Goal: Task Accomplishment & Management: Manage account settings

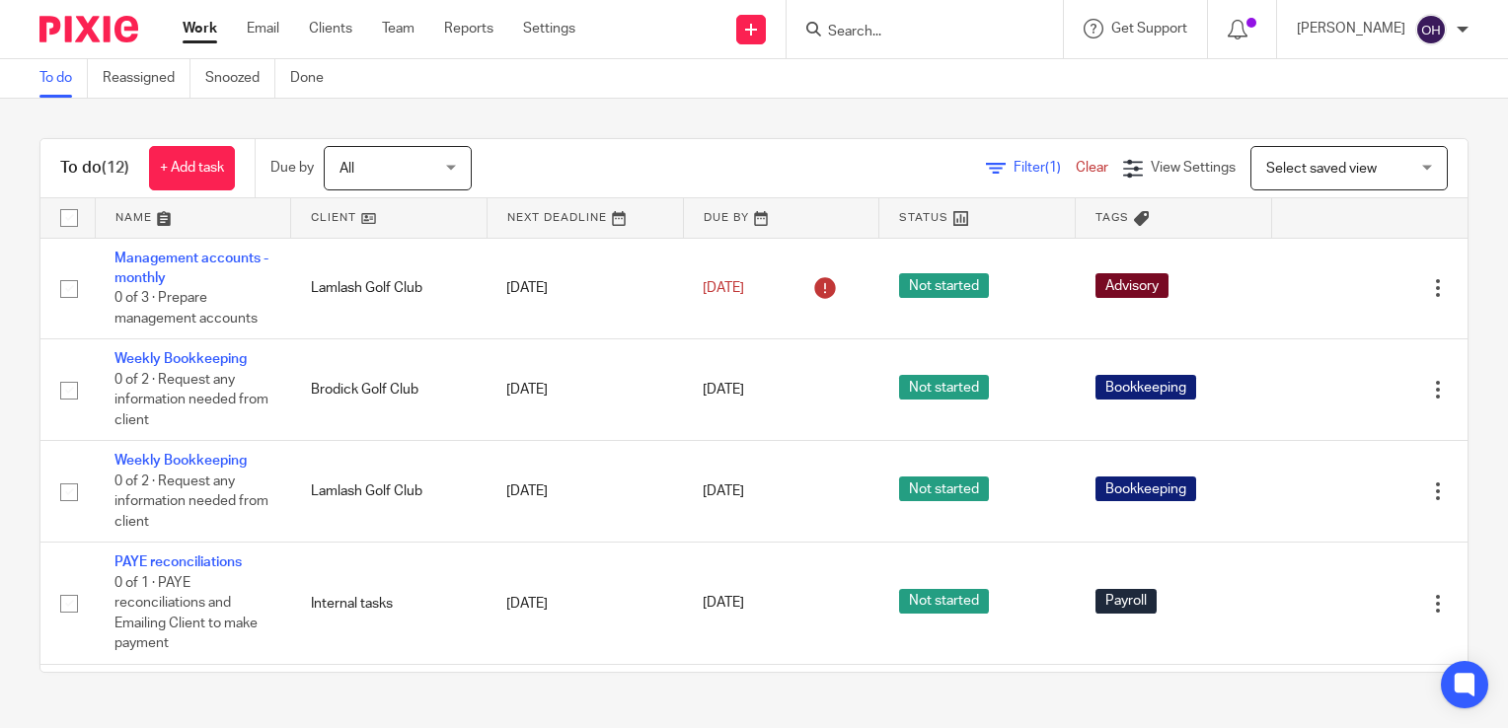
scroll to position [296, 0]
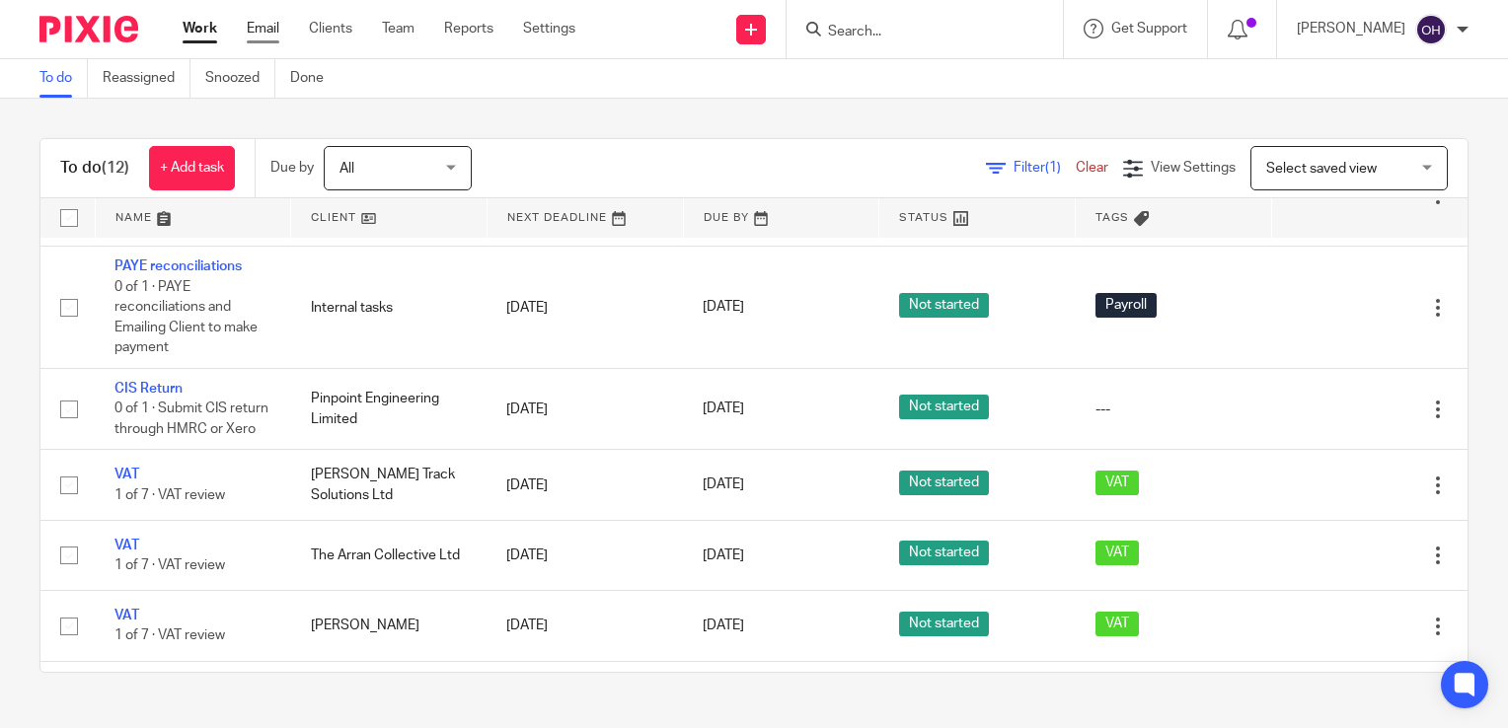
click at [271, 34] on link "Email" at bounding box center [263, 29] width 33 height 20
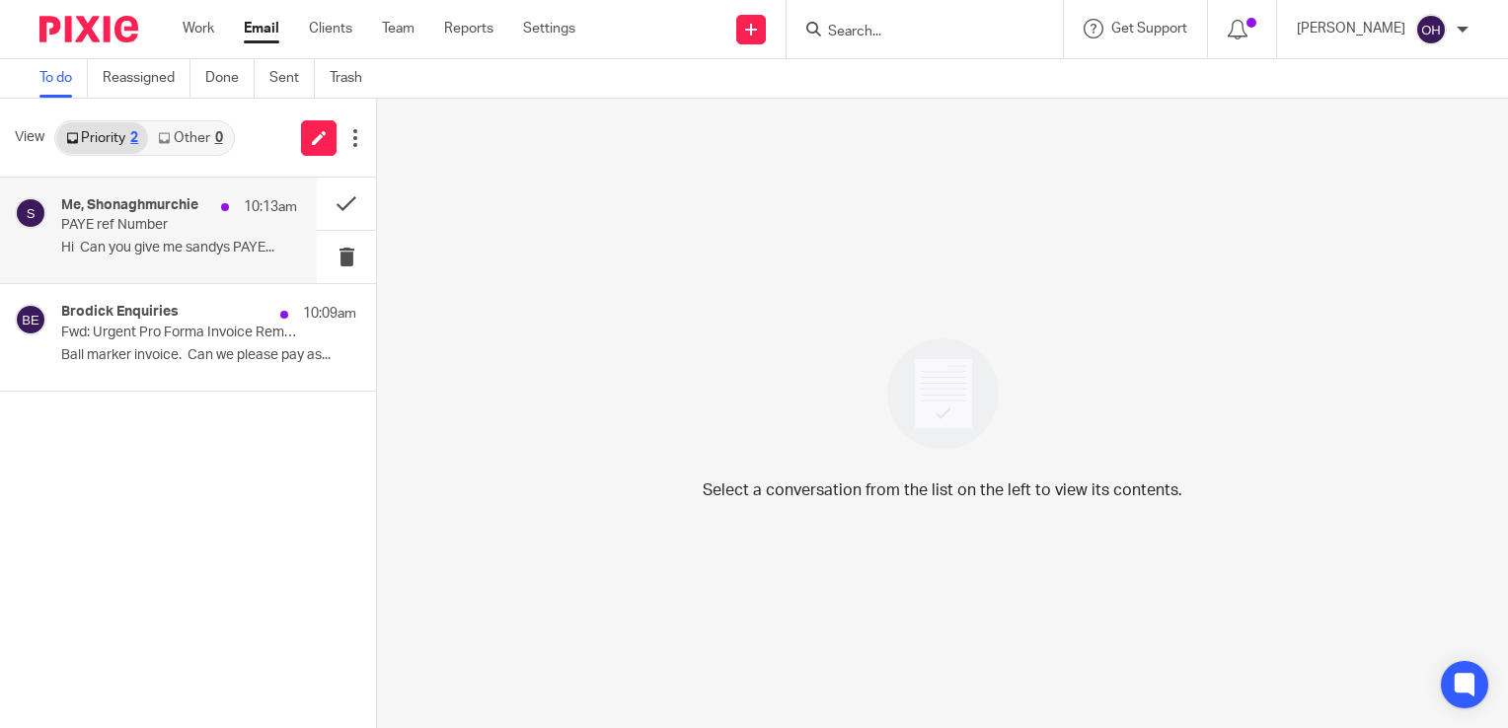
click at [196, 204] on h4 "Me, Shonaghmurchie" at bounding box center [129, 205] width 137 height 17
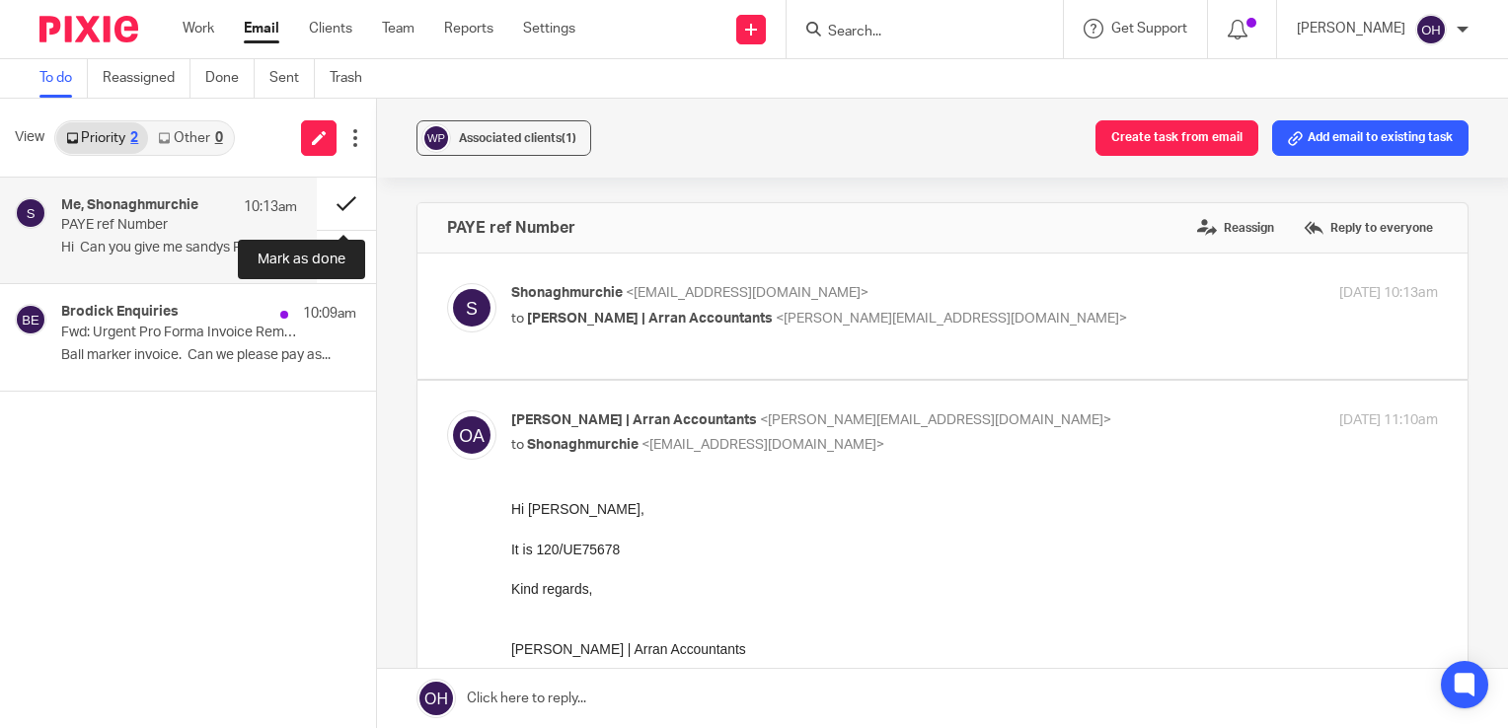
click at [336, 196] on button at bounding box center [346, 204] width 59 height 52
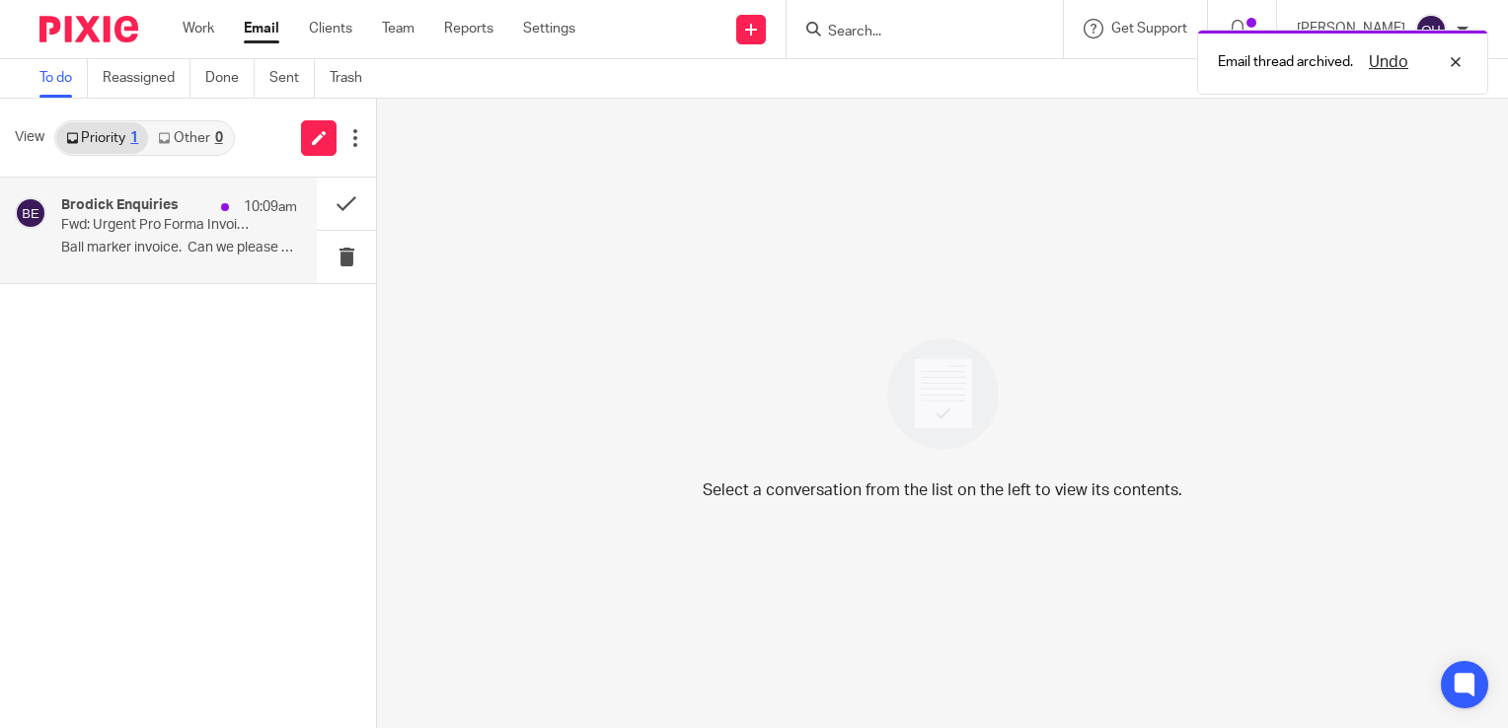
click at [155, 209] on h4 "Brodick Enquiries" at bounding box center [119, 205] width 117 height 17
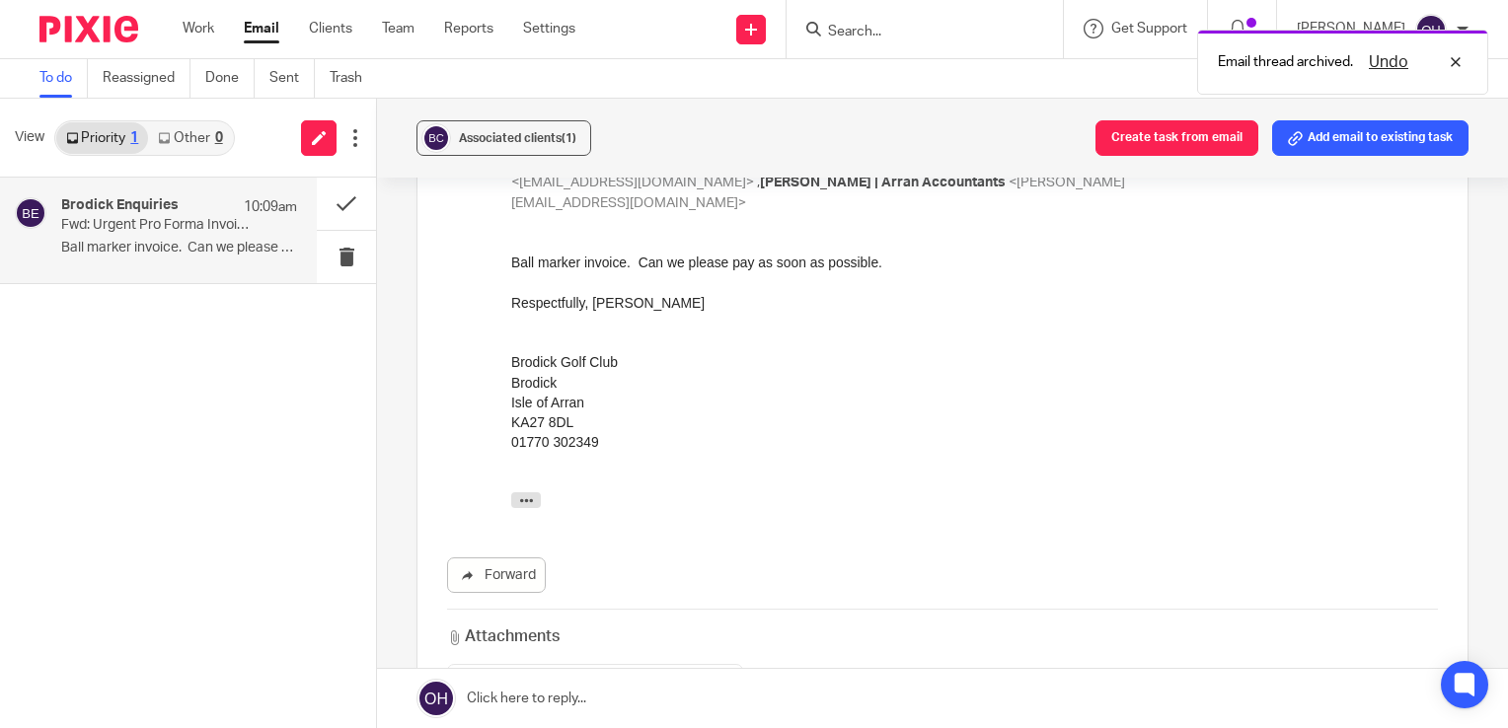
scroll to position [197, 0]
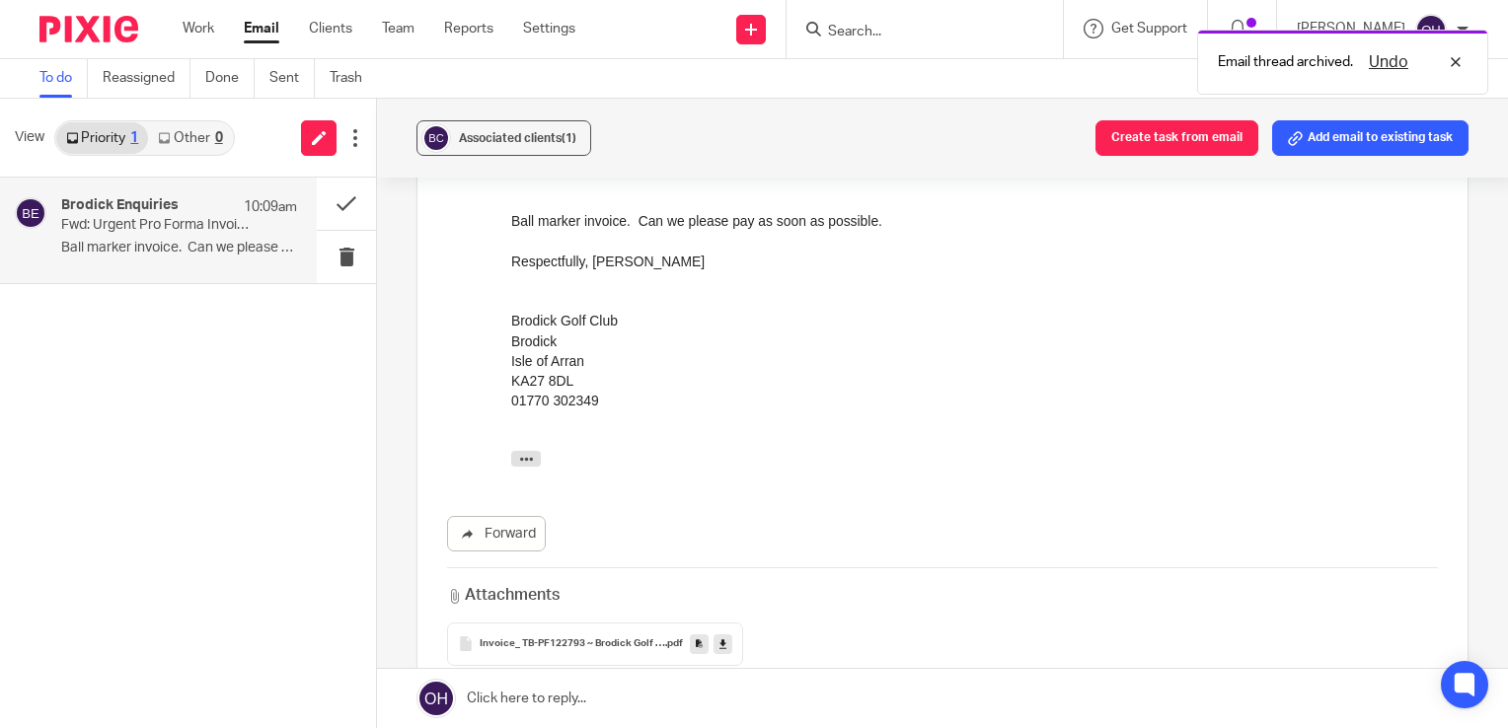
click at [615, 639] on span "Invoice_ TB-PF122793 ~ Brodick Golf Club" at bounding box center [573, 645] width 186 height 12
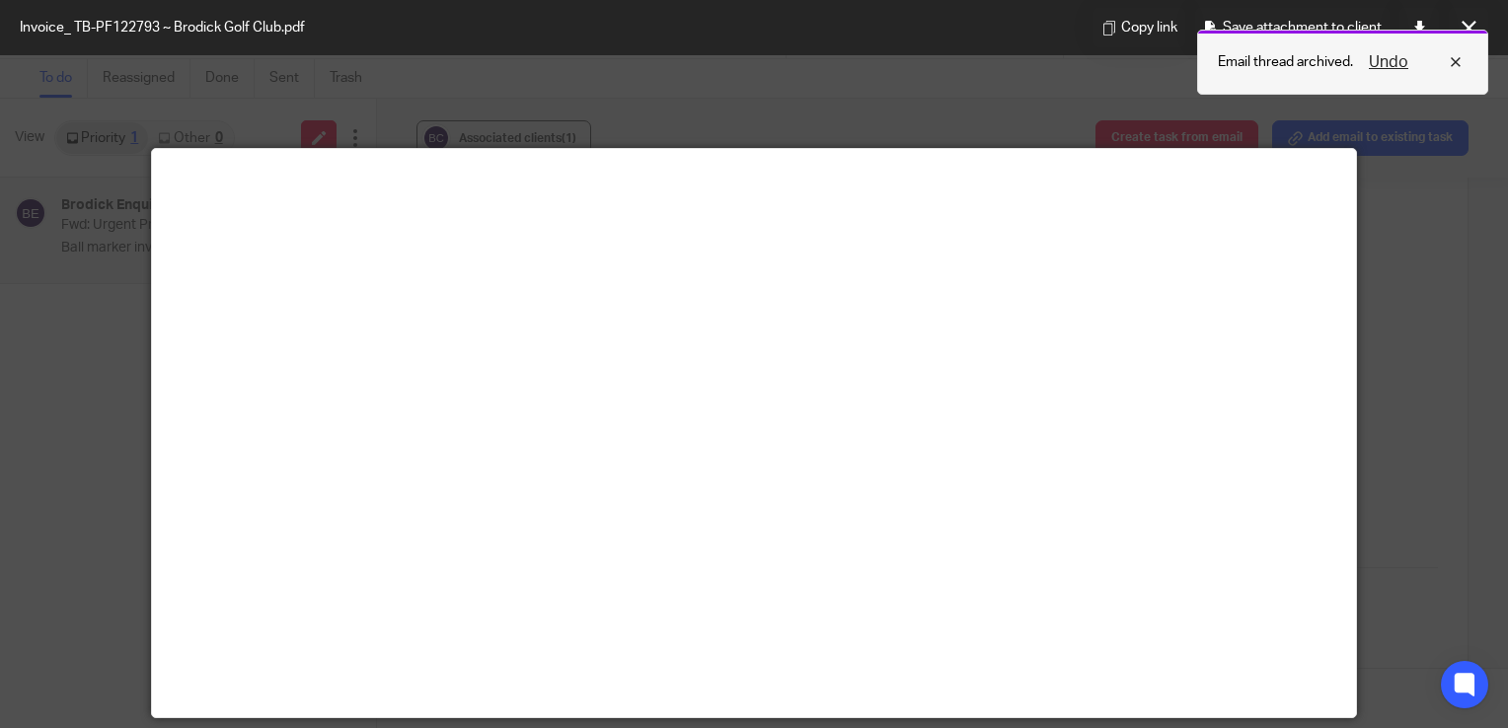
click at [1450, 65] on div "Undo" at bounding box center [1410, 62] width 114 height 24
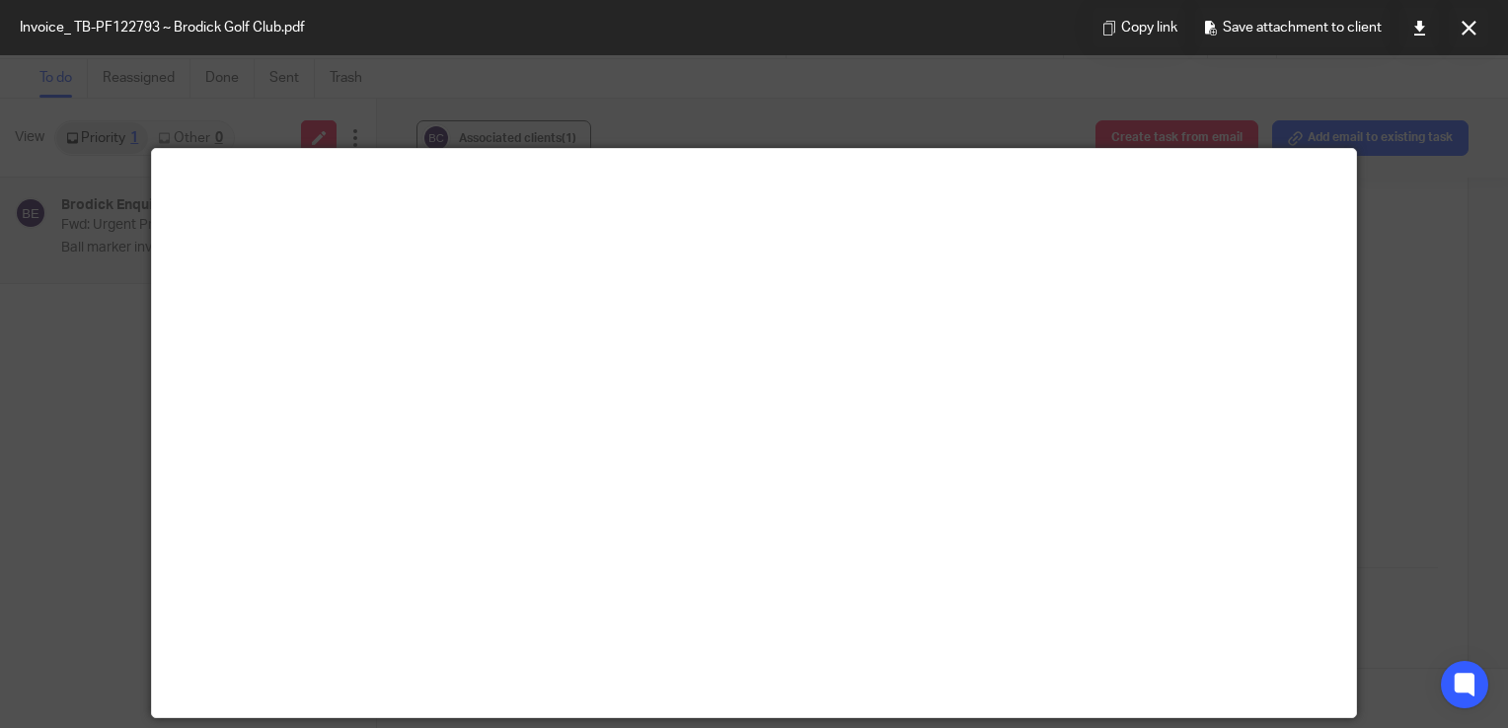
click at [1465, 26] on icon at bounding box center [1469, 28] width 15 height 15
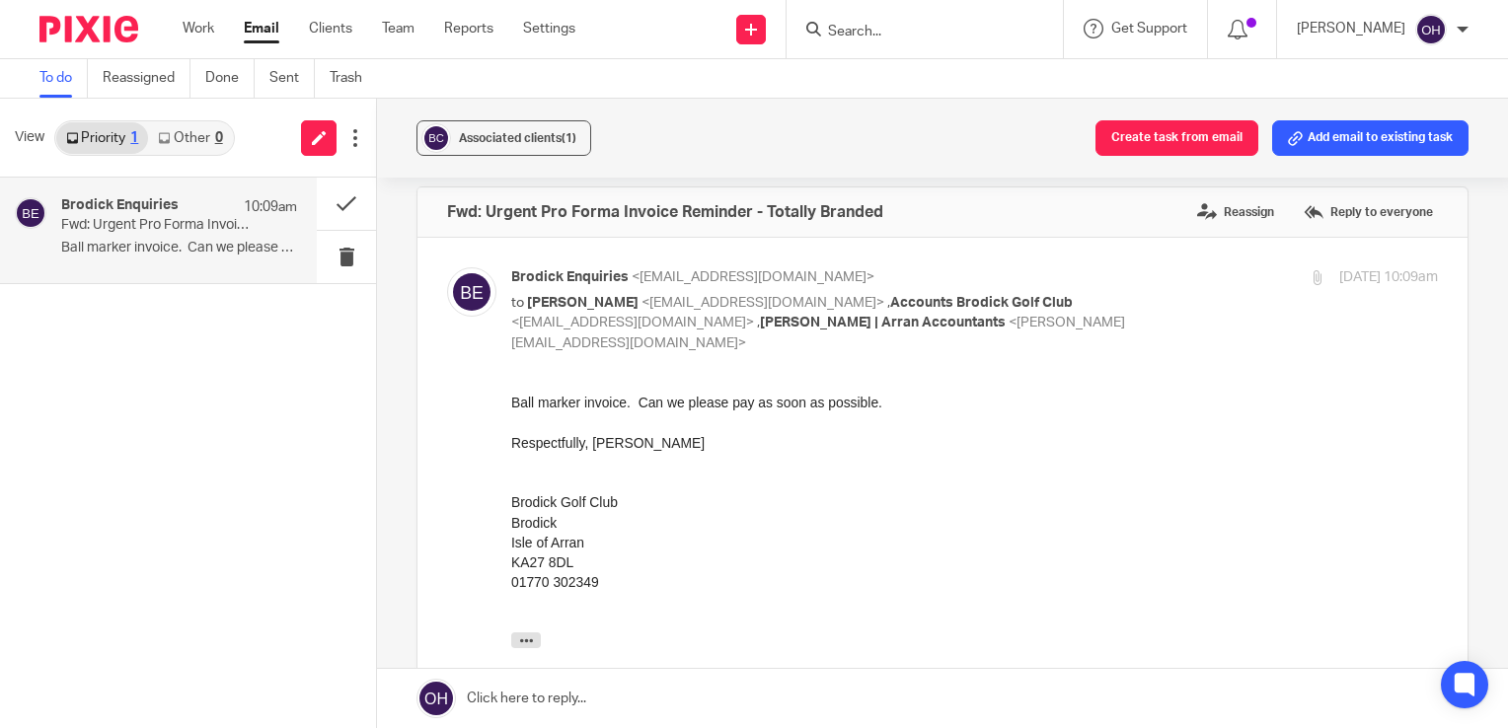
scroll to position [0, 0]
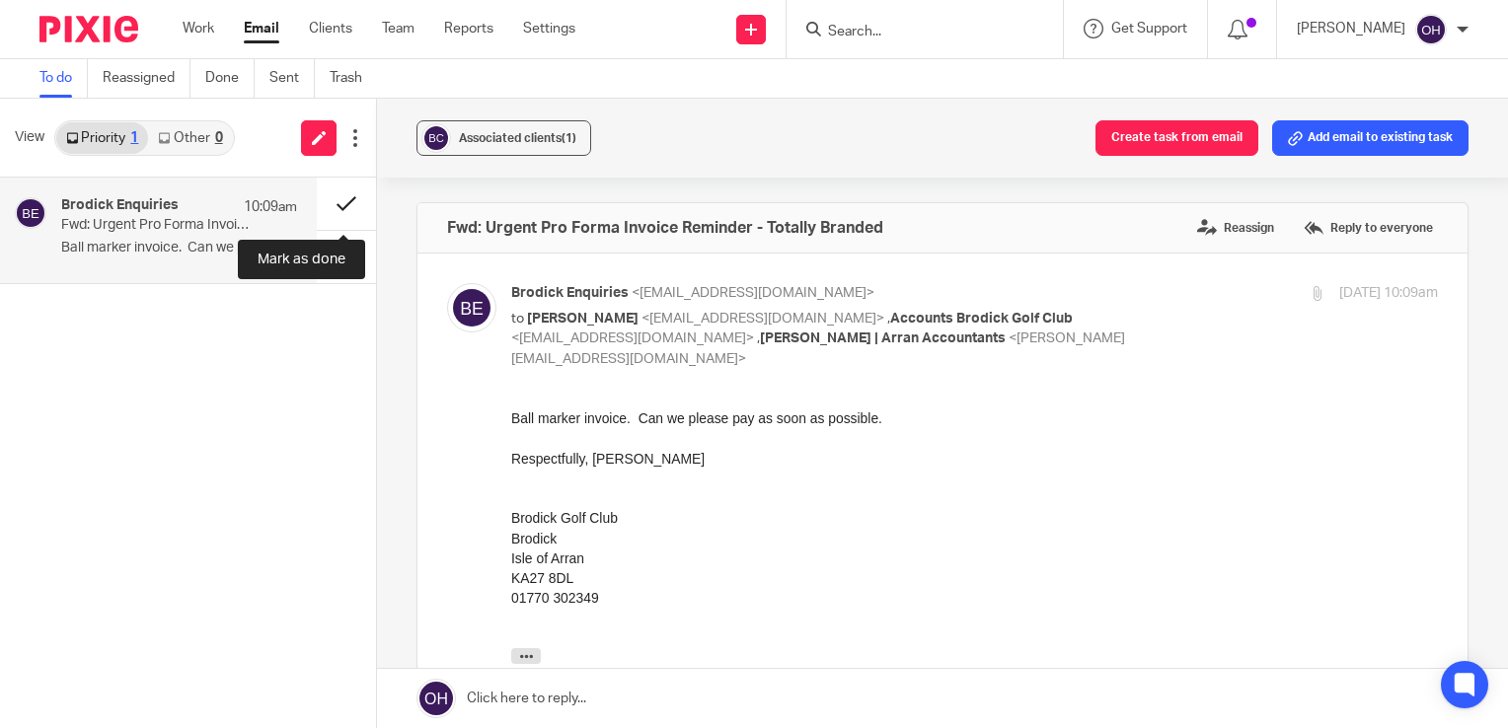
click at [338, 190] on button at bounding box center [346, 204] width 59 height 52
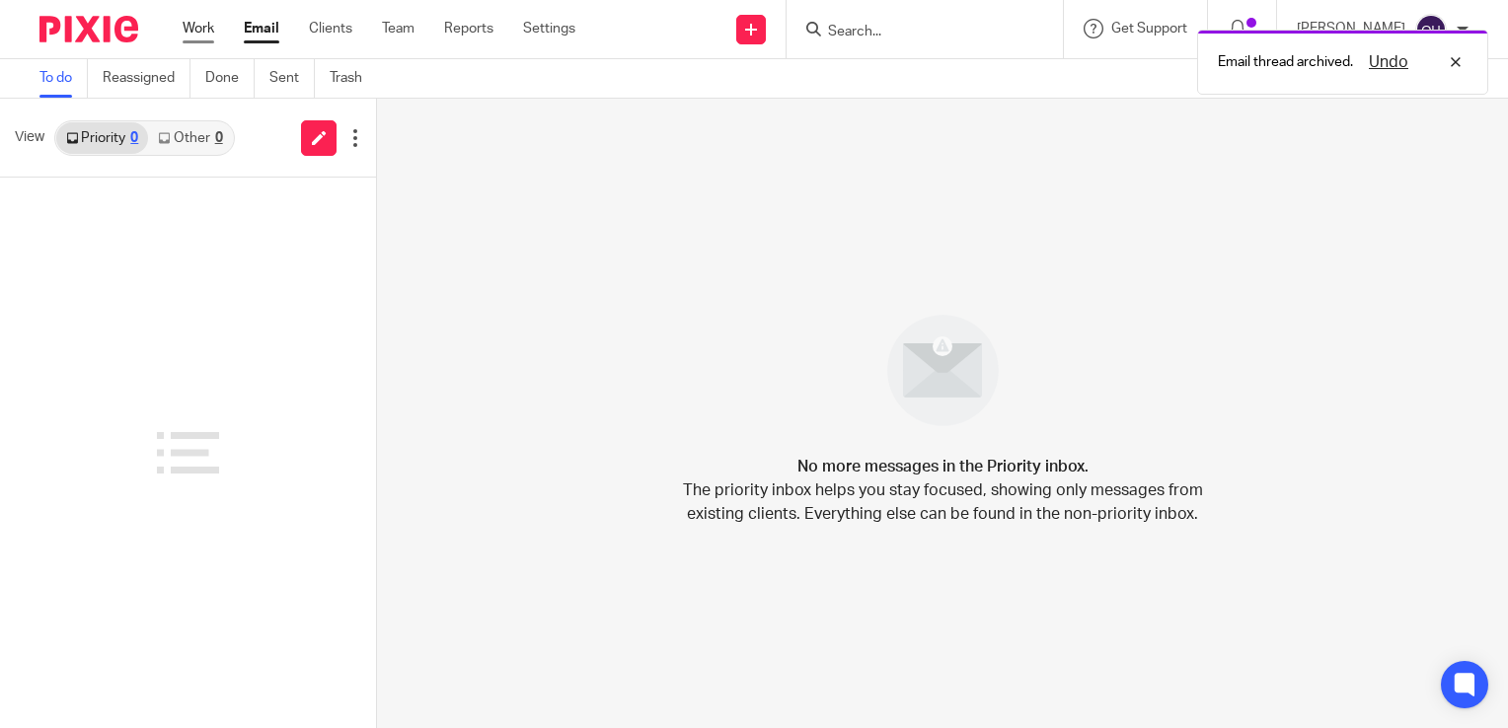
click at [206, 32] on link "Work" at bounding box center [199, 29] width 32 height 20
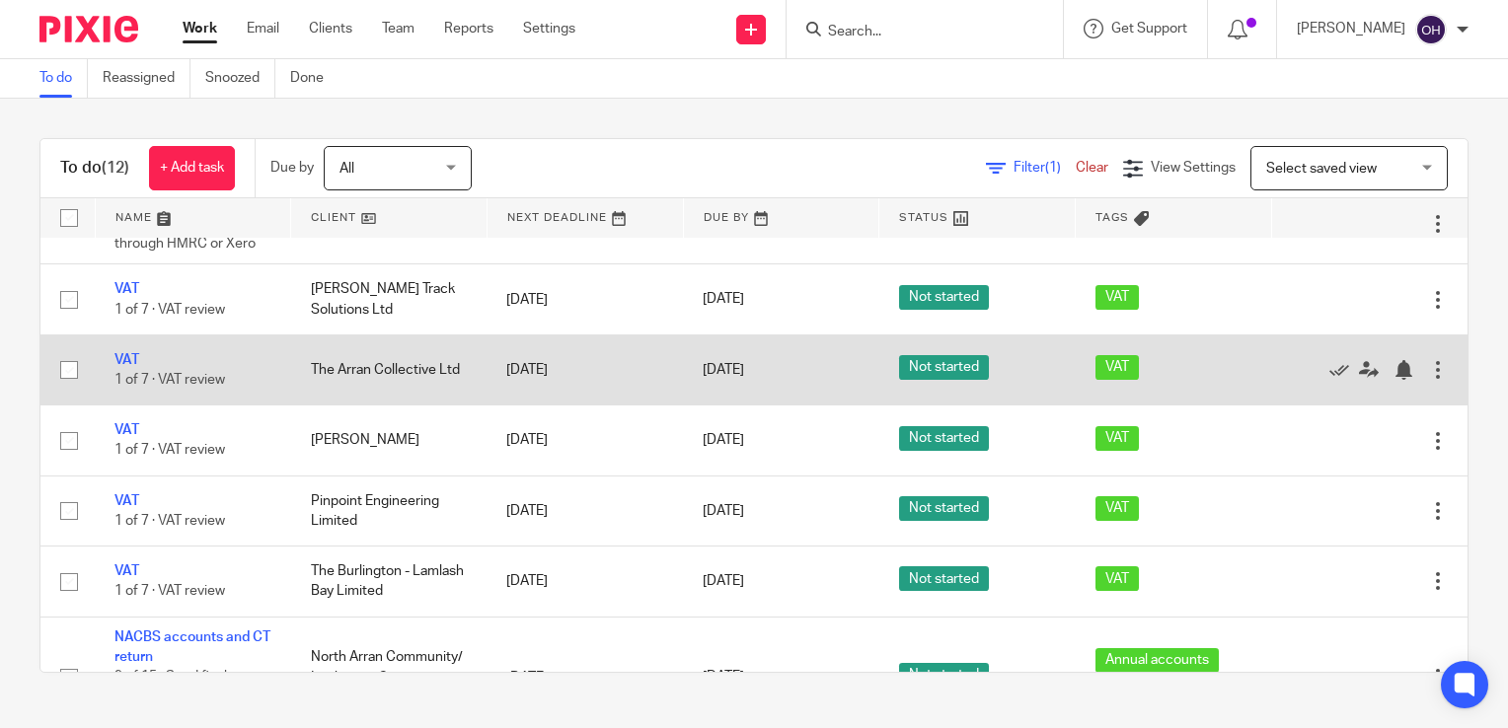
scroll to position [677, 0]
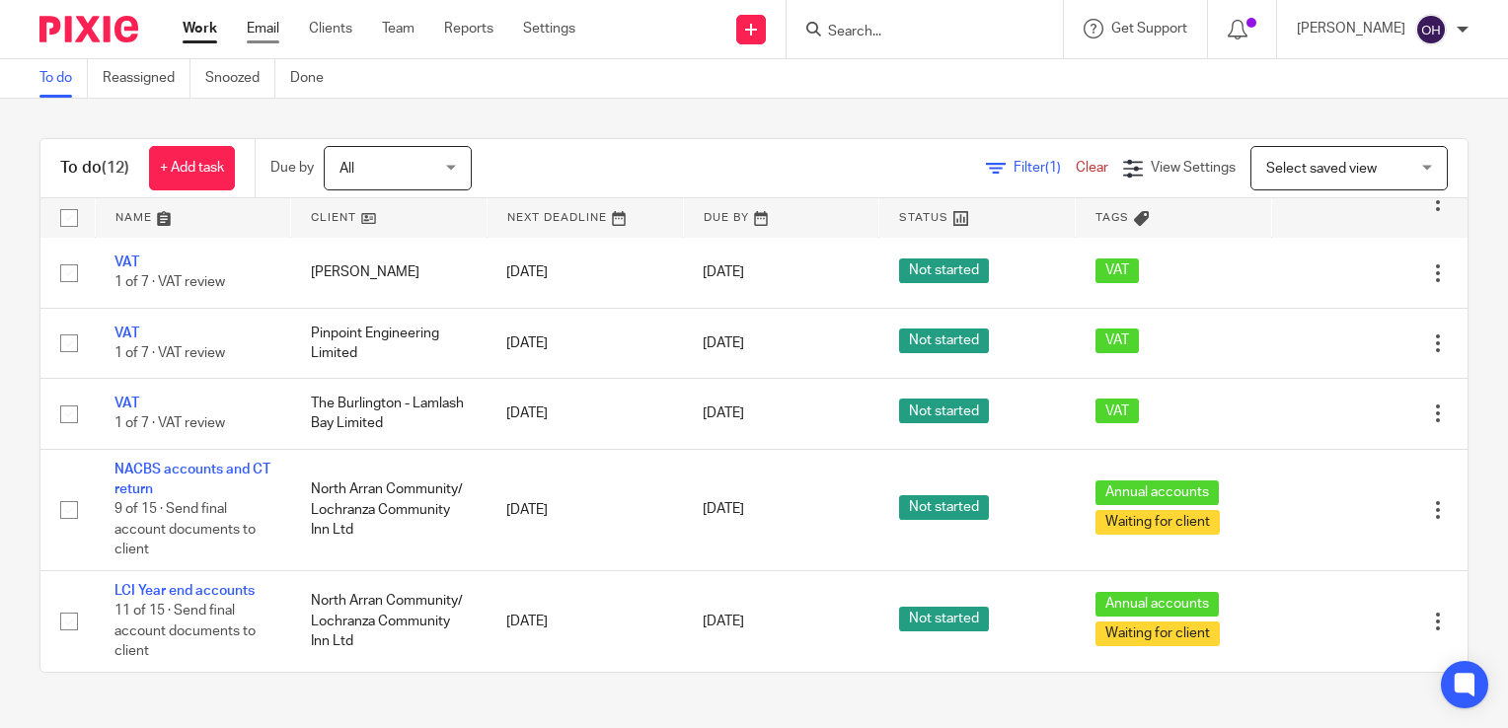
click at [248, 28] on link "Email" at bounding box center [263, 29] width 33 height 20
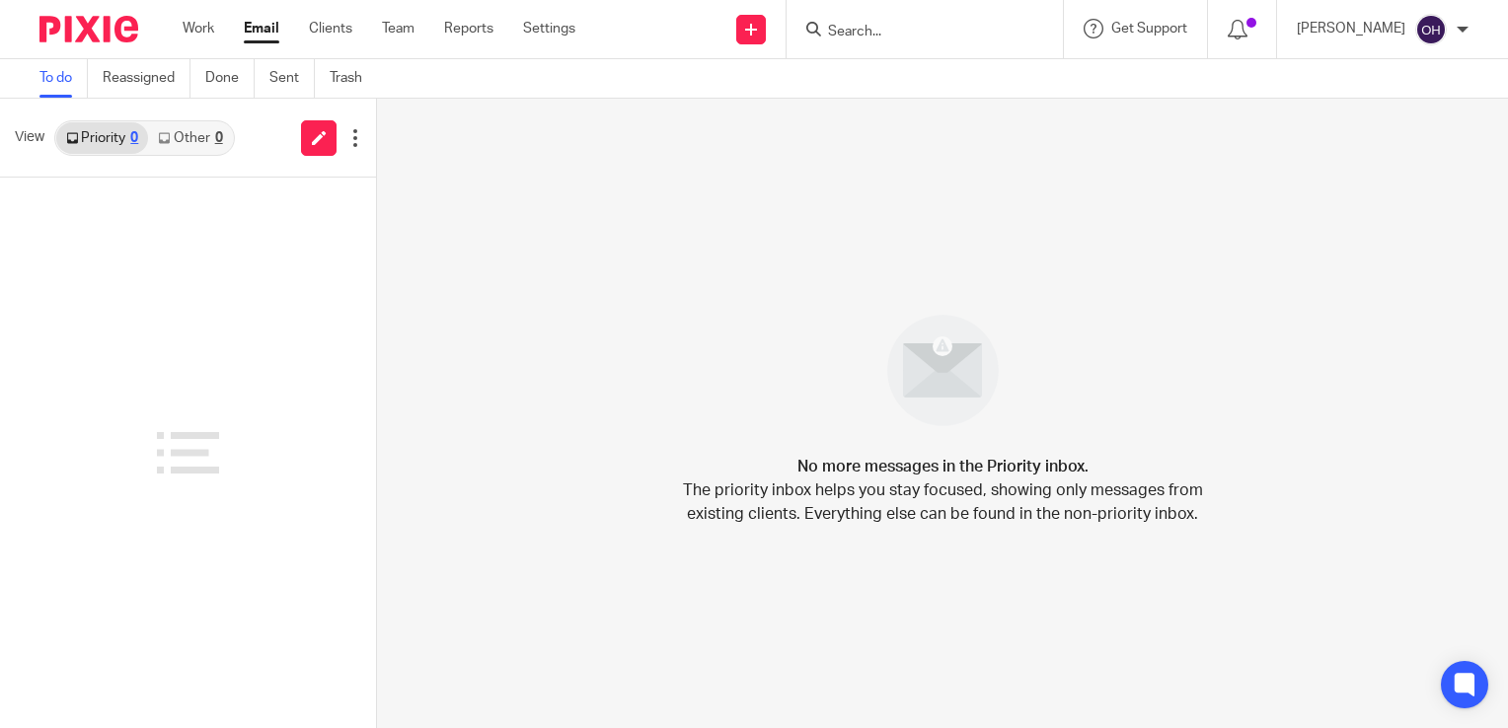
click at [200, 33] on link "Work" at bounding box center [199, 29] width 32 height 20
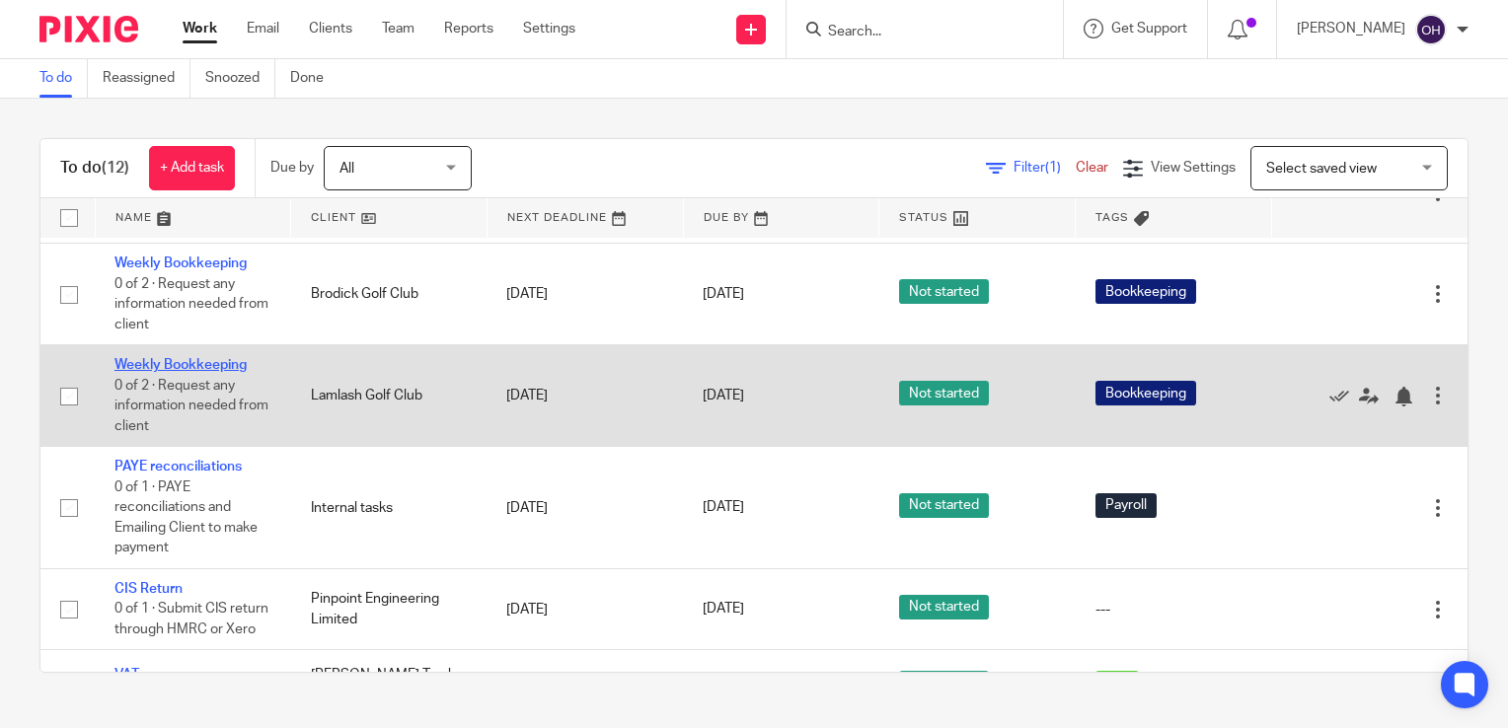
scroll to position [99, 0]
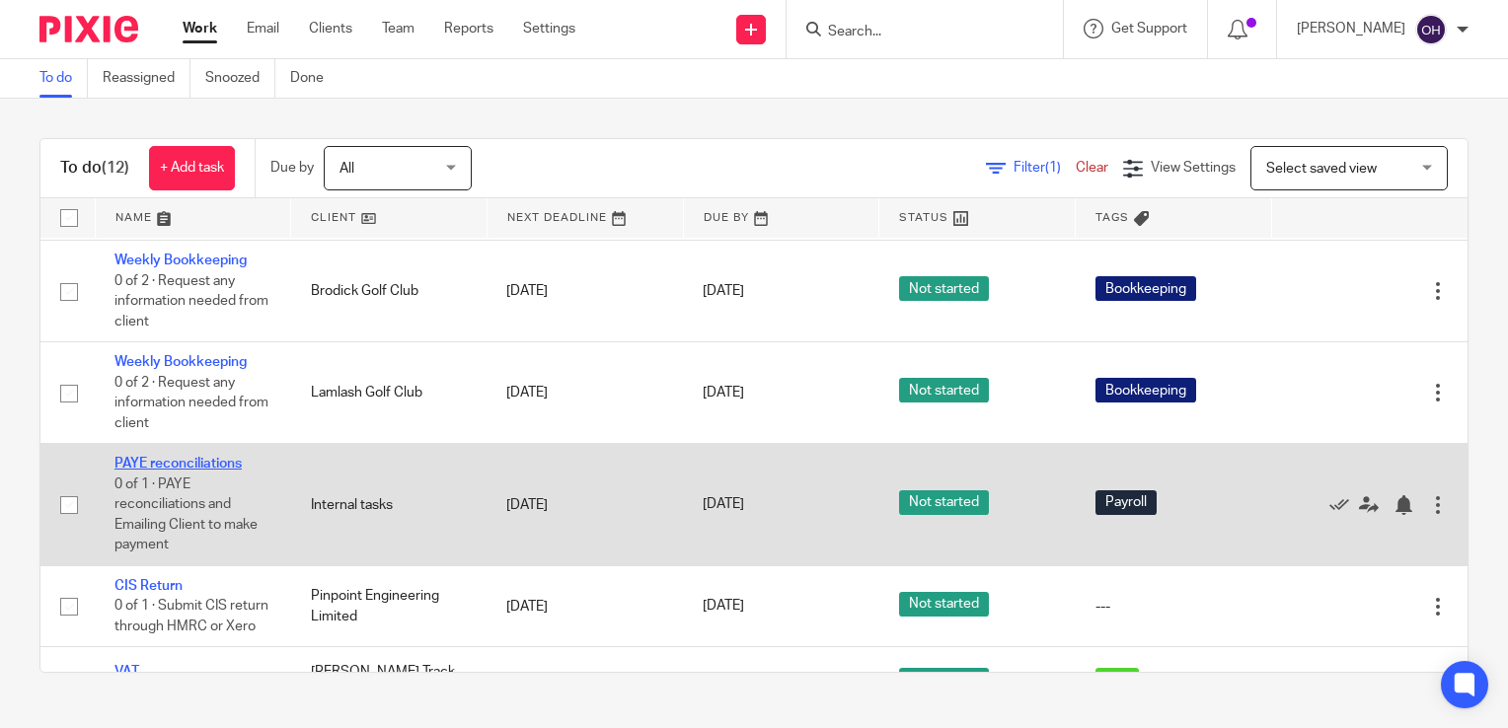
click at [185, 465] on link "PAYE reconciliations" at bounding box center [177, 464] width 127 height 14
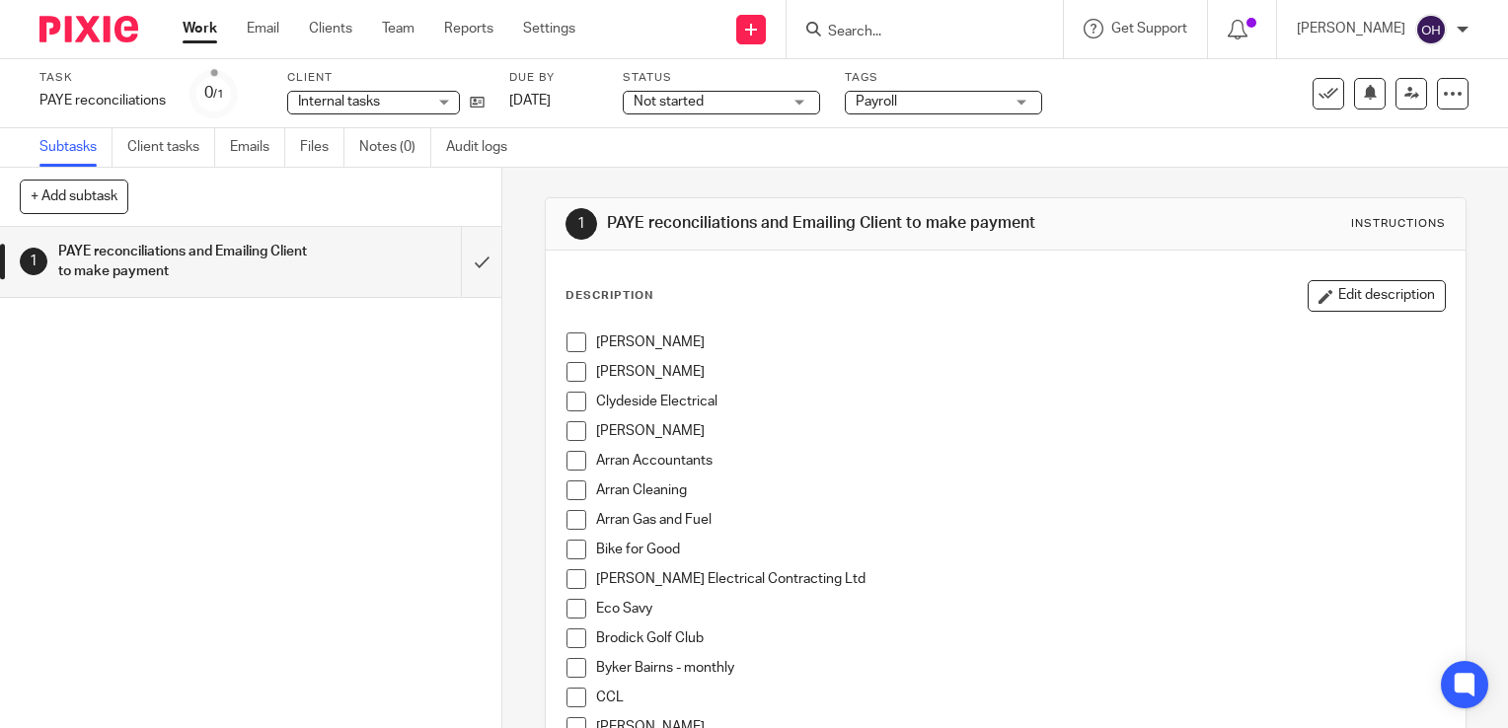
click at [577, 345] on span at bounding box center [577, 343] width 20 height 20
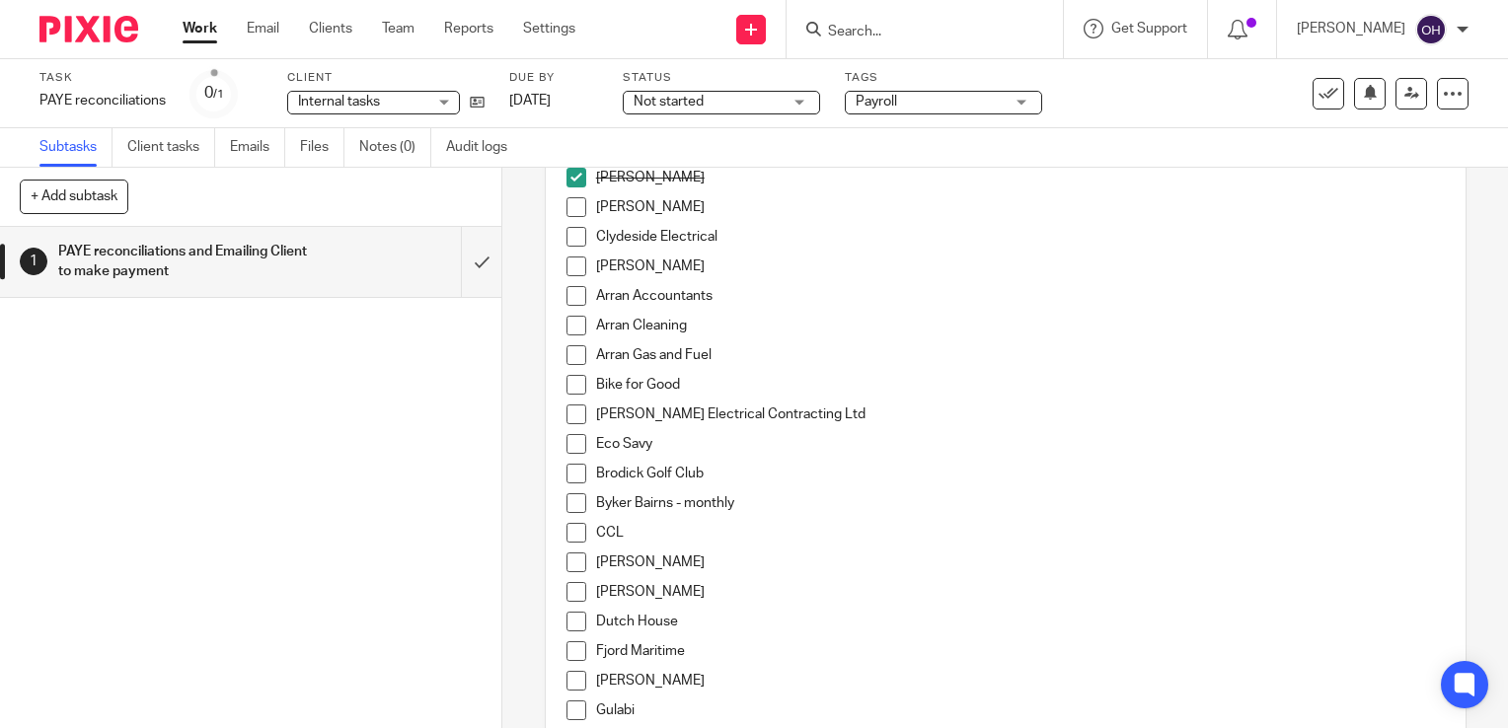
scroll to position [99, 0]
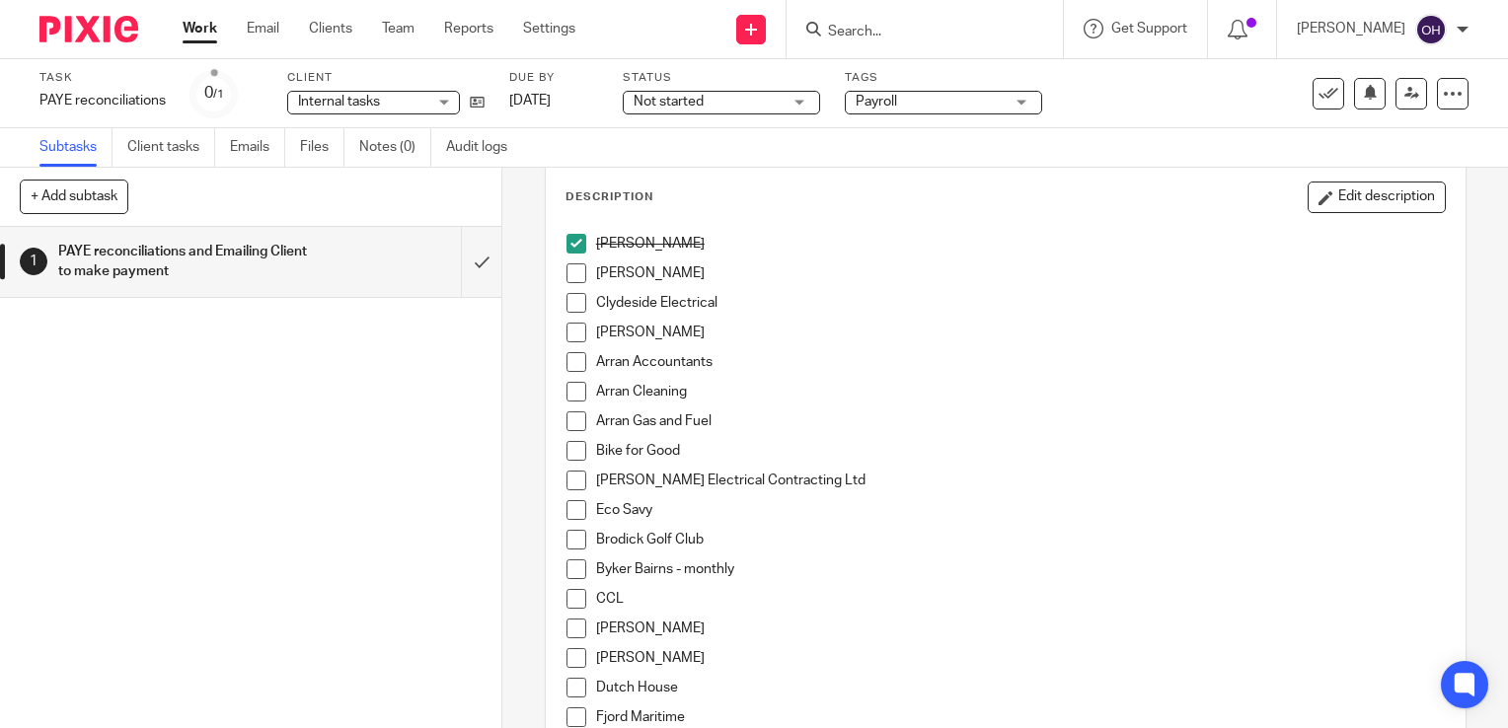
click at [568, 270] on span at bounding box center [577, 274] width 20 height 20
click at [572, 295] on span at bounding box center [577, 303] width 20 height 20
click at [570, 343] on li "[PERSON_NAME]" at bounding box center [1006, 338] width 878 height 30
click at [567, 335] on span at bounding box center [577, 333] width 20 height 20
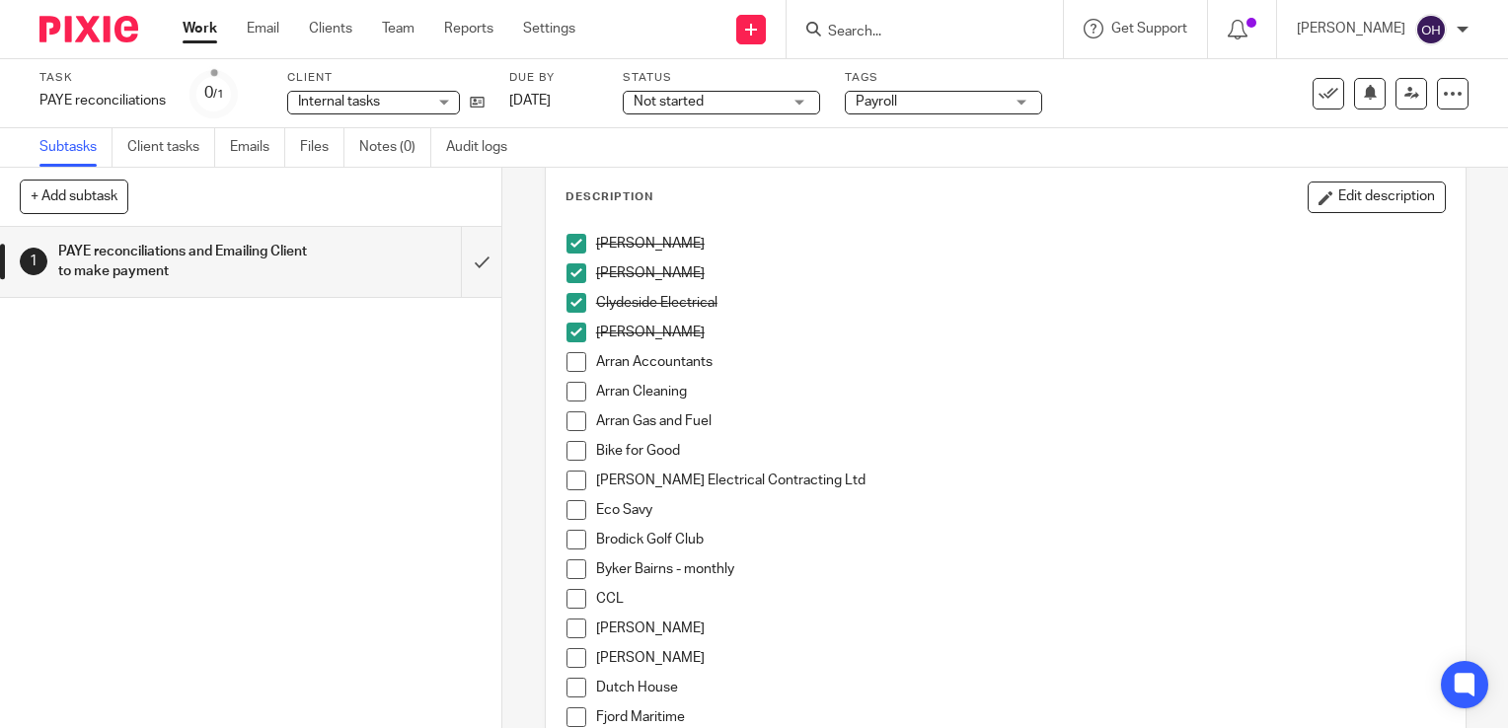
click at [567, 365] on span at bounding box center [577, 362] width 20 height 20
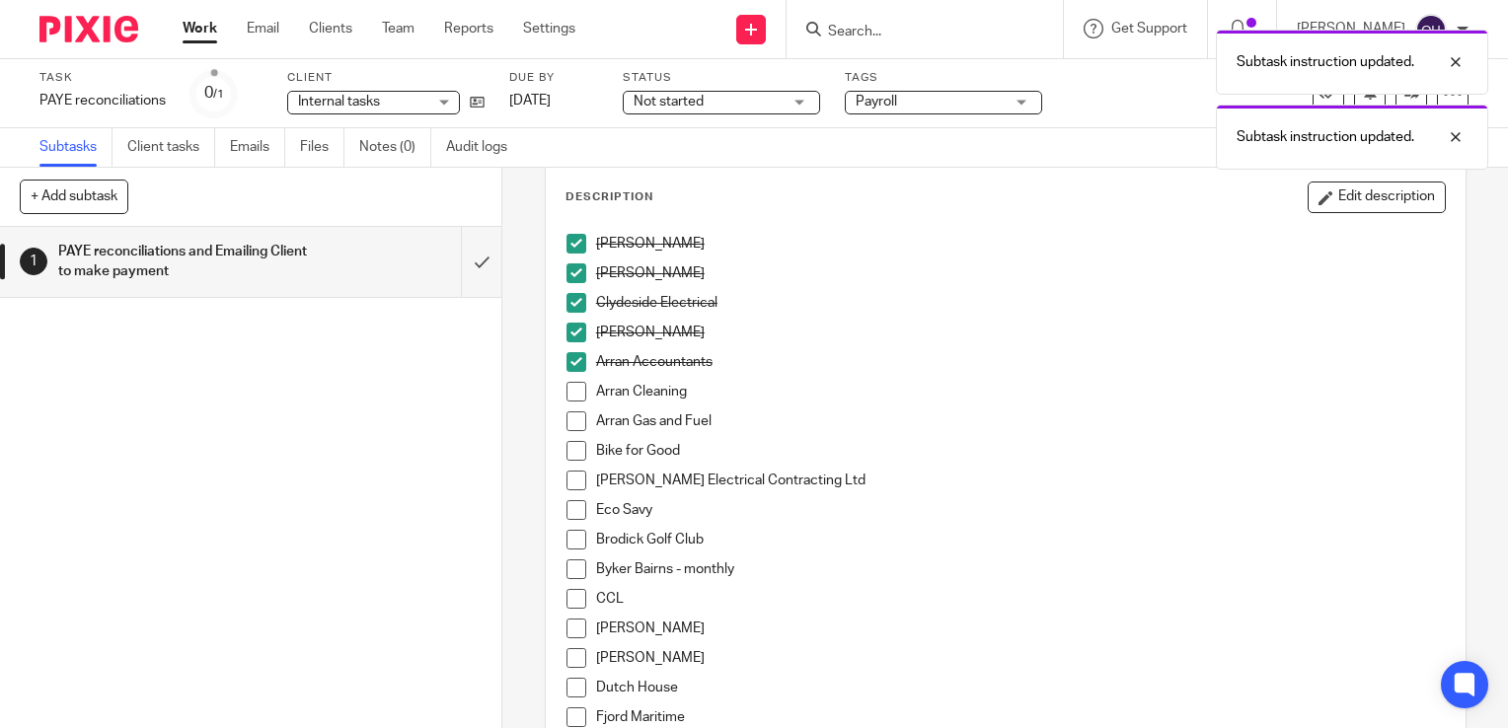
click at [567, 387] on span at bounding box center [577, 392] width 20 height 20
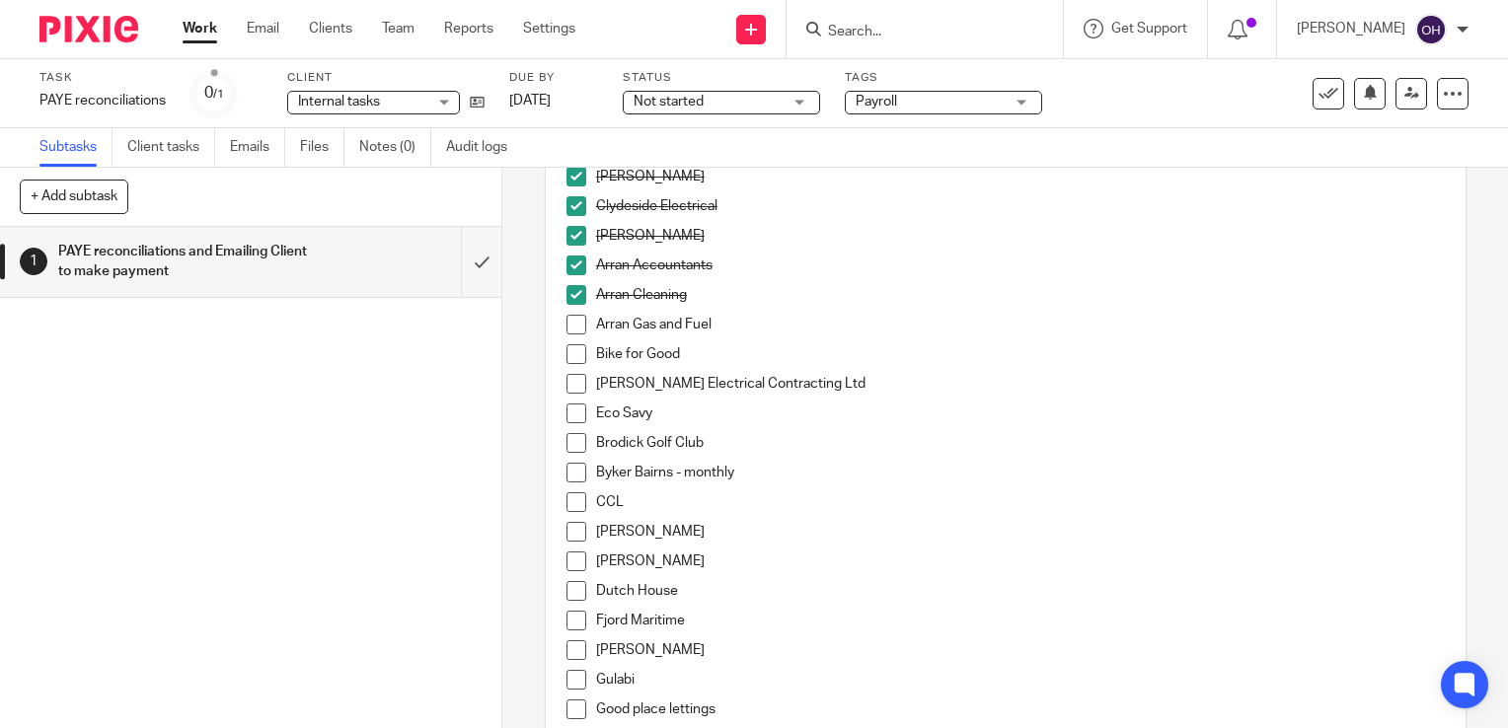
scroll to position [197, 0]
click at [574, 415] on span at bounding box center [577, 412] width 20 height 20
click at [572, 321] on span at bounding box center [577, 323] width 20 height 20
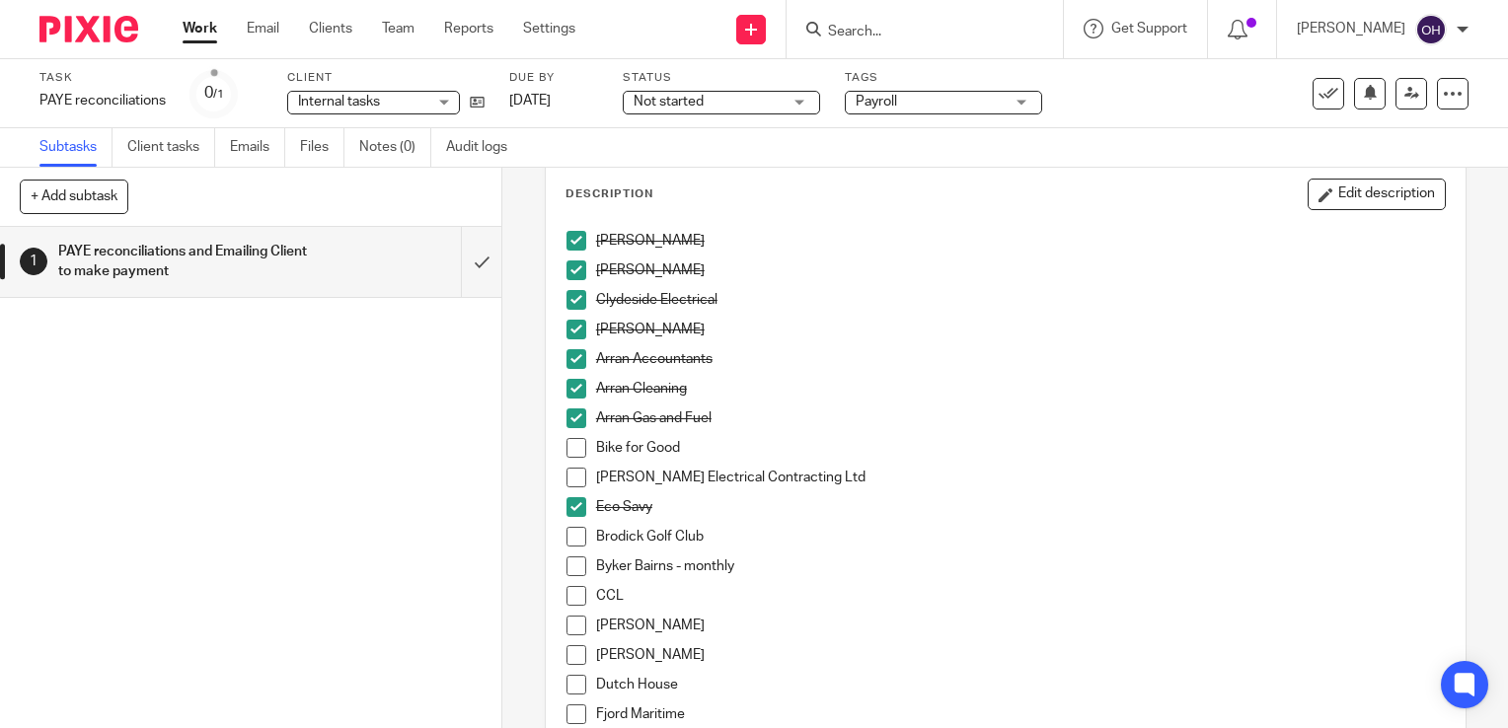
scroll to position [99, 0]
click at [196, 33] on link "Work" at bounding box center [200, 29] width 35 height 20
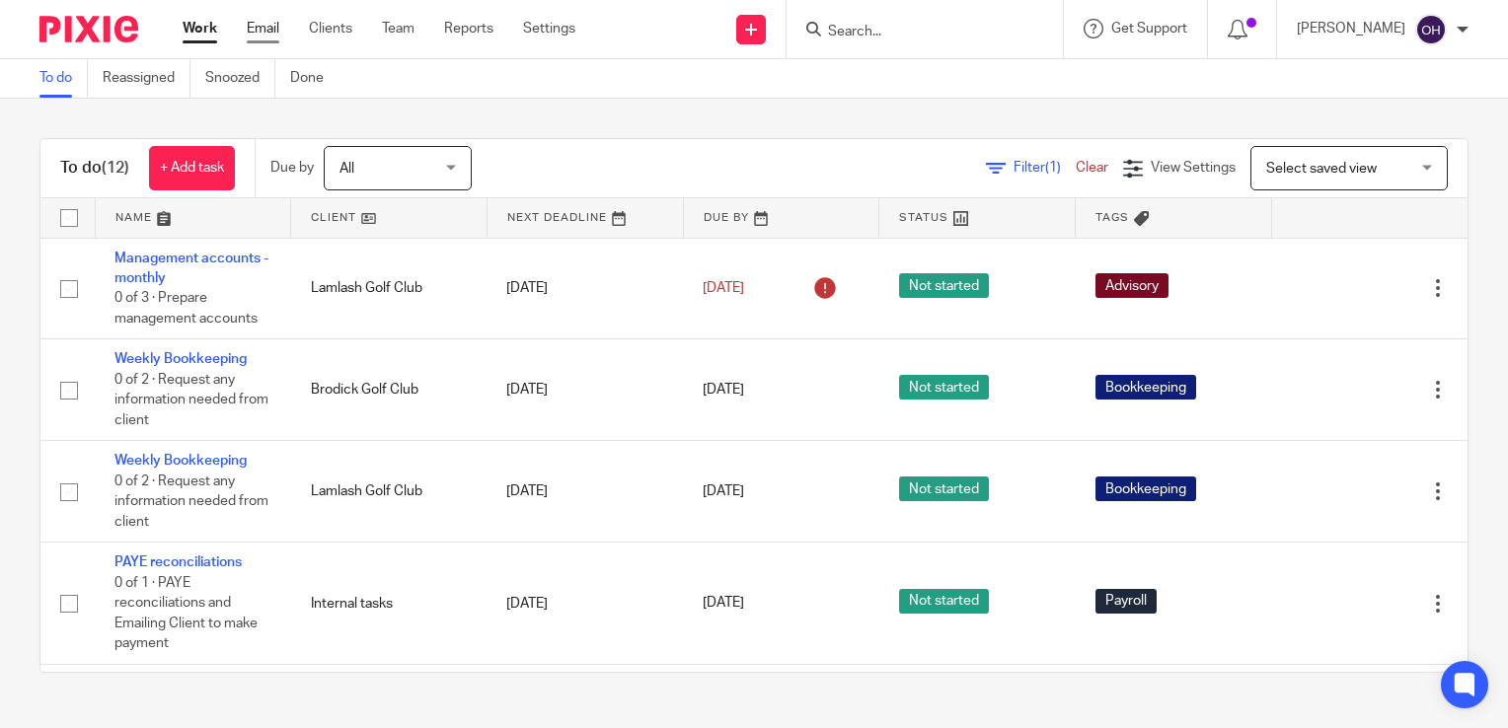
click at [272, 33] on link "Email" at bounding box center [263, 29] width 33 height 20
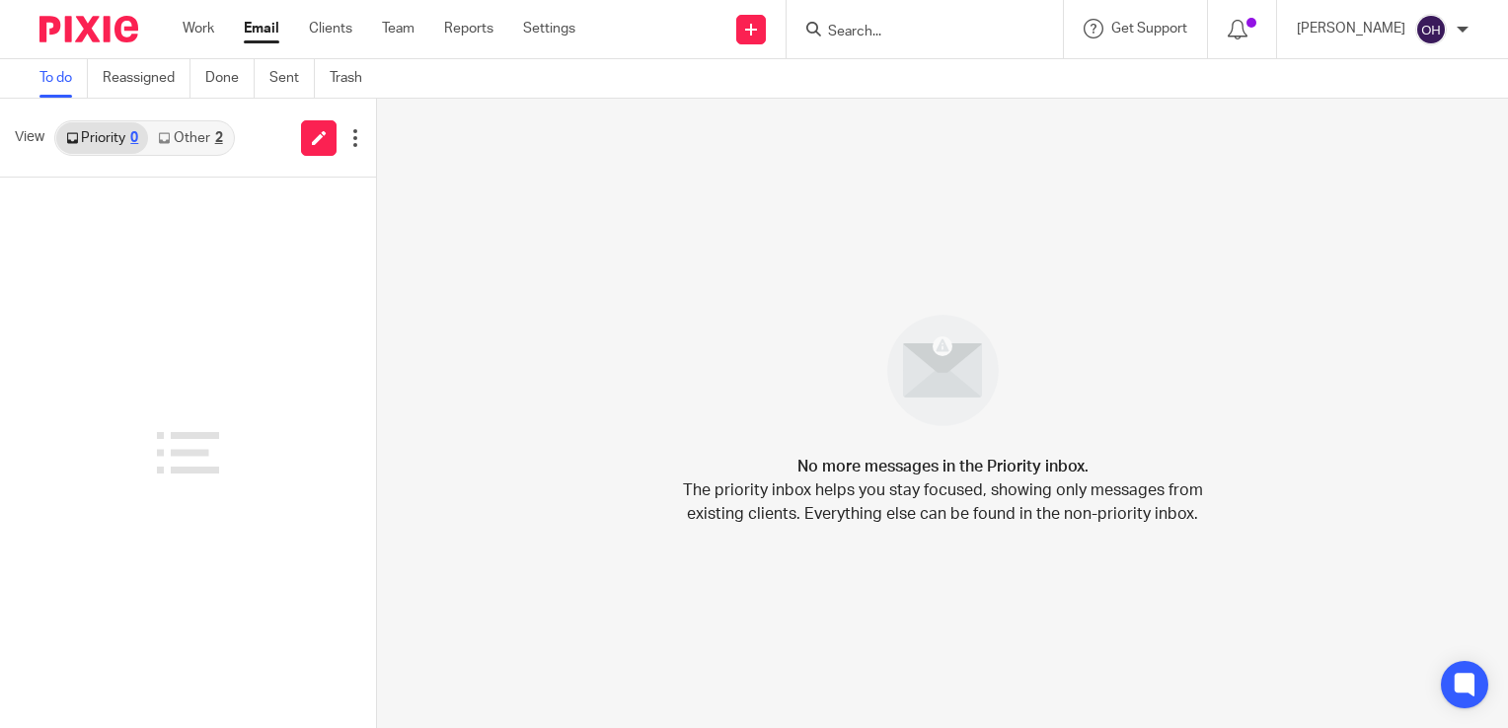
click at [223, 128] on link "Other 2" at bounding box center [190, 138] width 84 height 32
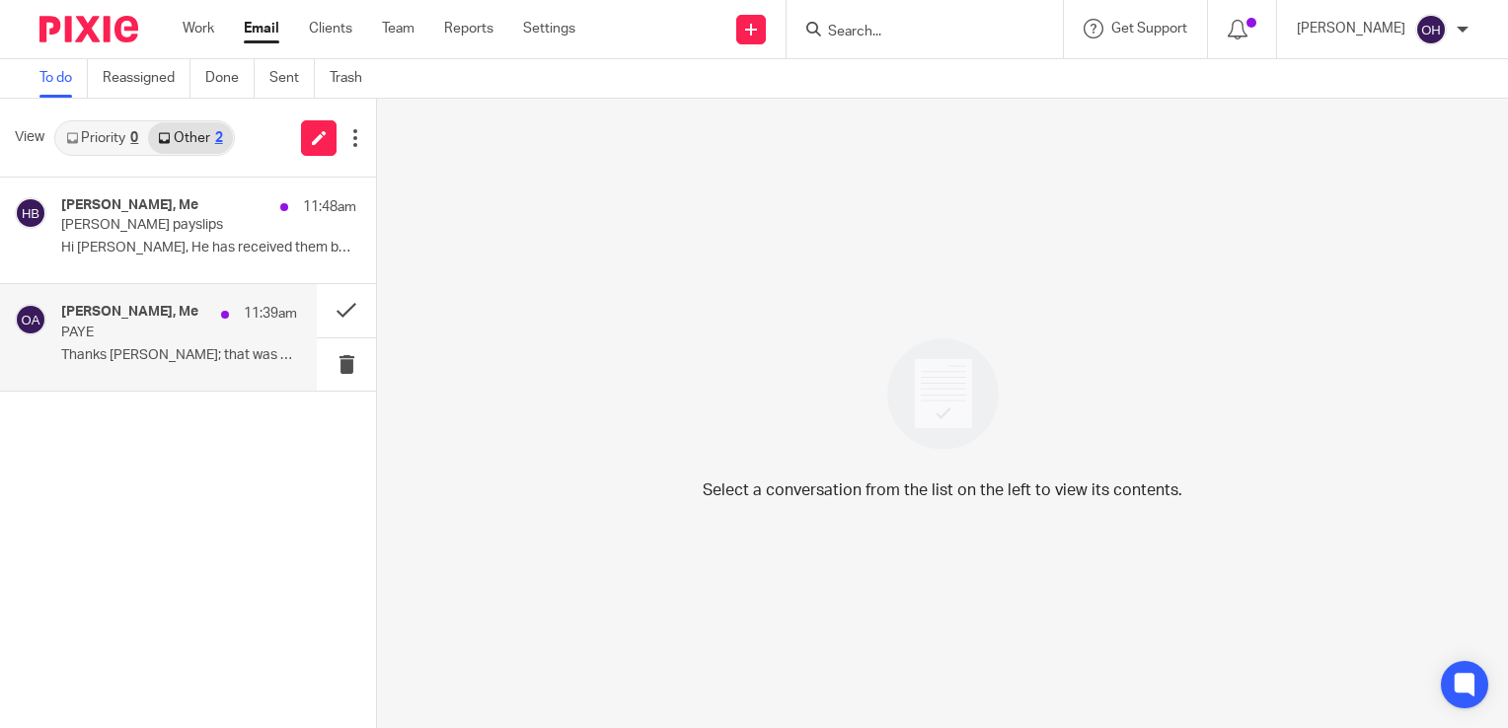
click at [151, 361] on p "Thanks [PERSON_NAME]; that was good timing - I..." at bounding box center [179, 355] width 236 height 17
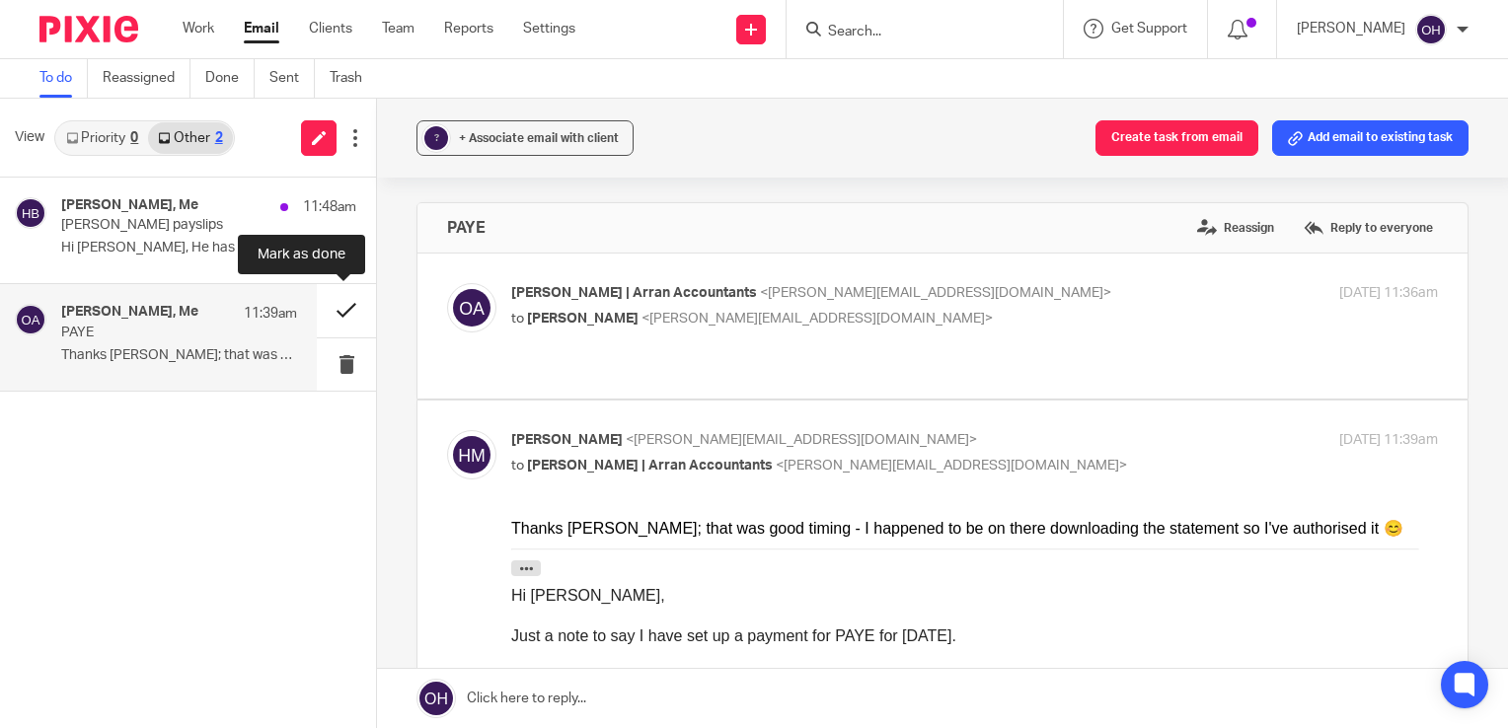
click at [349, 310] on button at bounding box center [346, 310] width 59 height 52
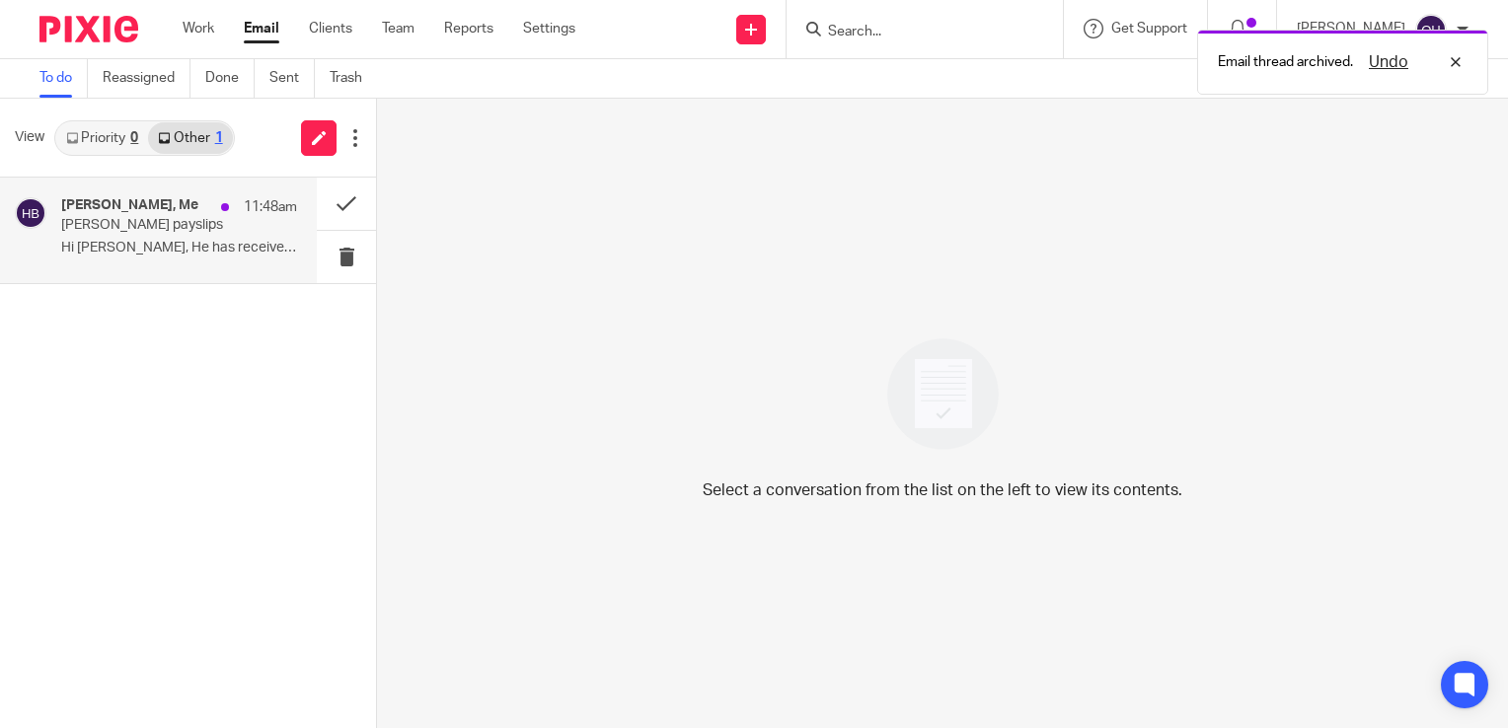
click at [201, 234] on p "Cameron Logan’s payslips" at bounding box center [155, 225] width 189 height 17
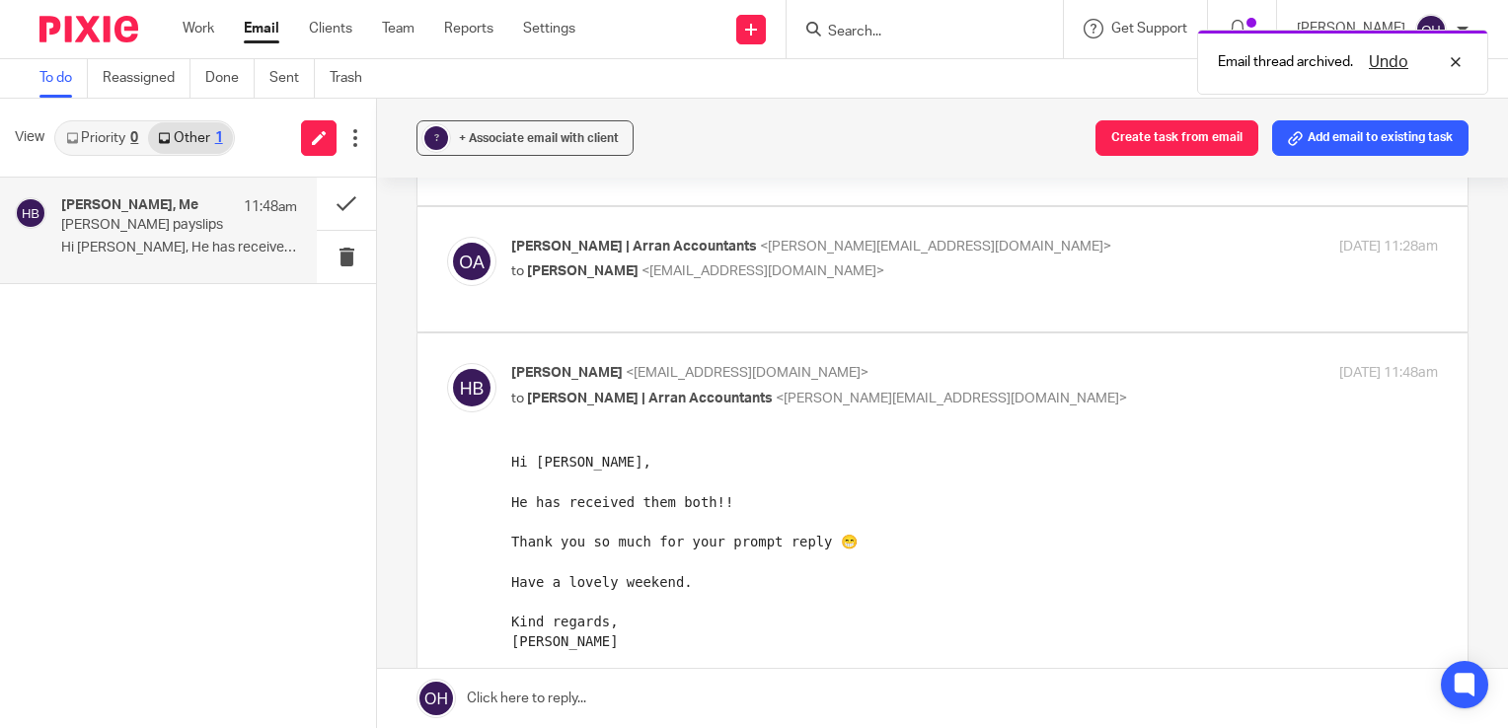
scroll to position [197, 0]
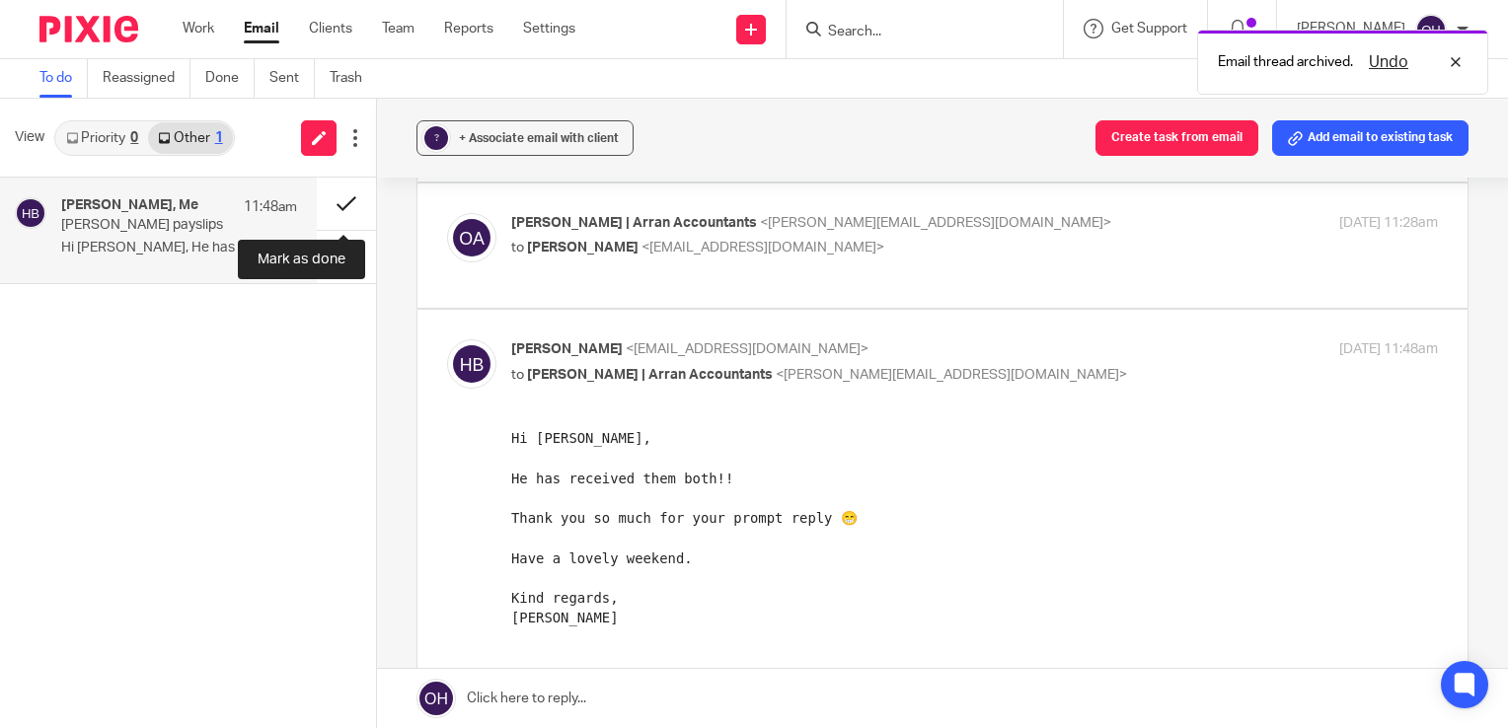
click at [347, 207] on button at bounding box center [346, 204] width 59 height 52
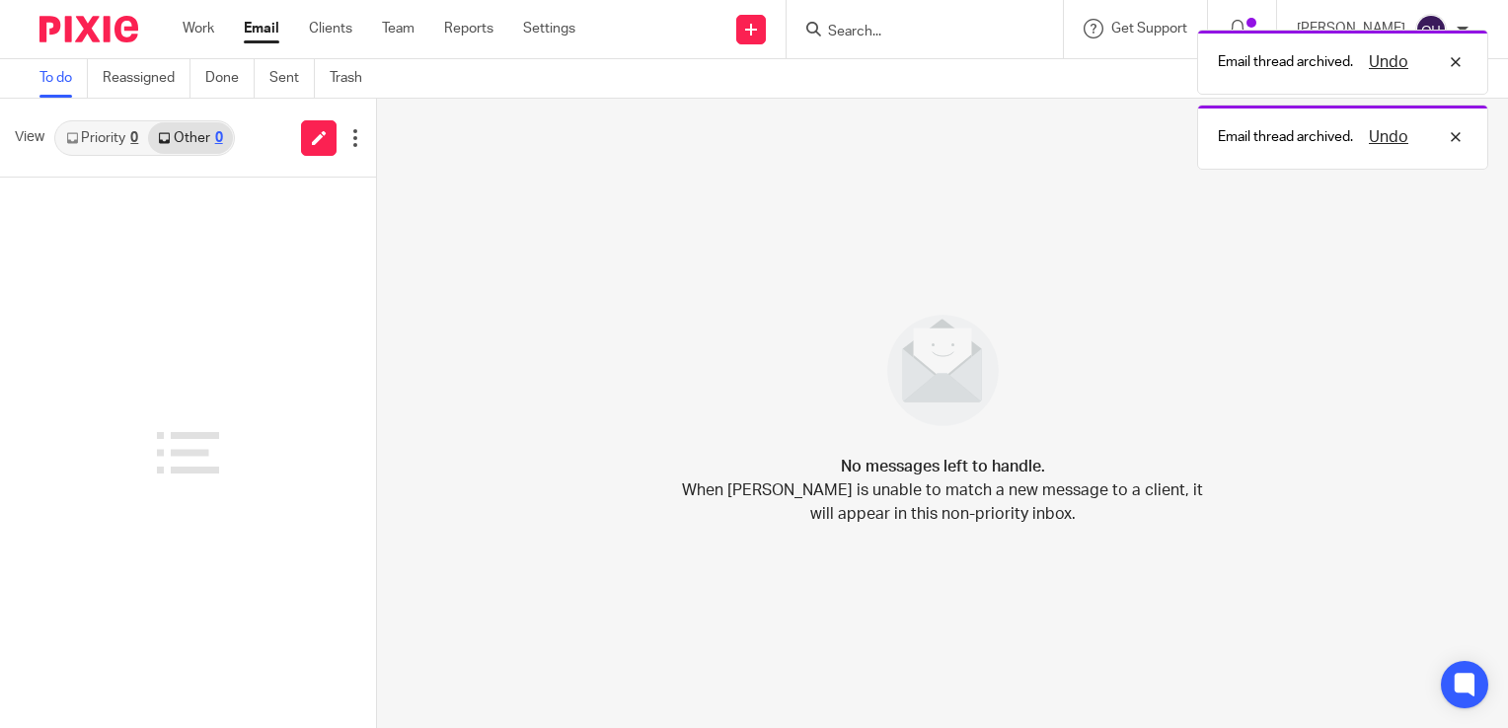
click at [111, 144] on link "Priority 0" at bounding box center [102, 138] width 92 height 32
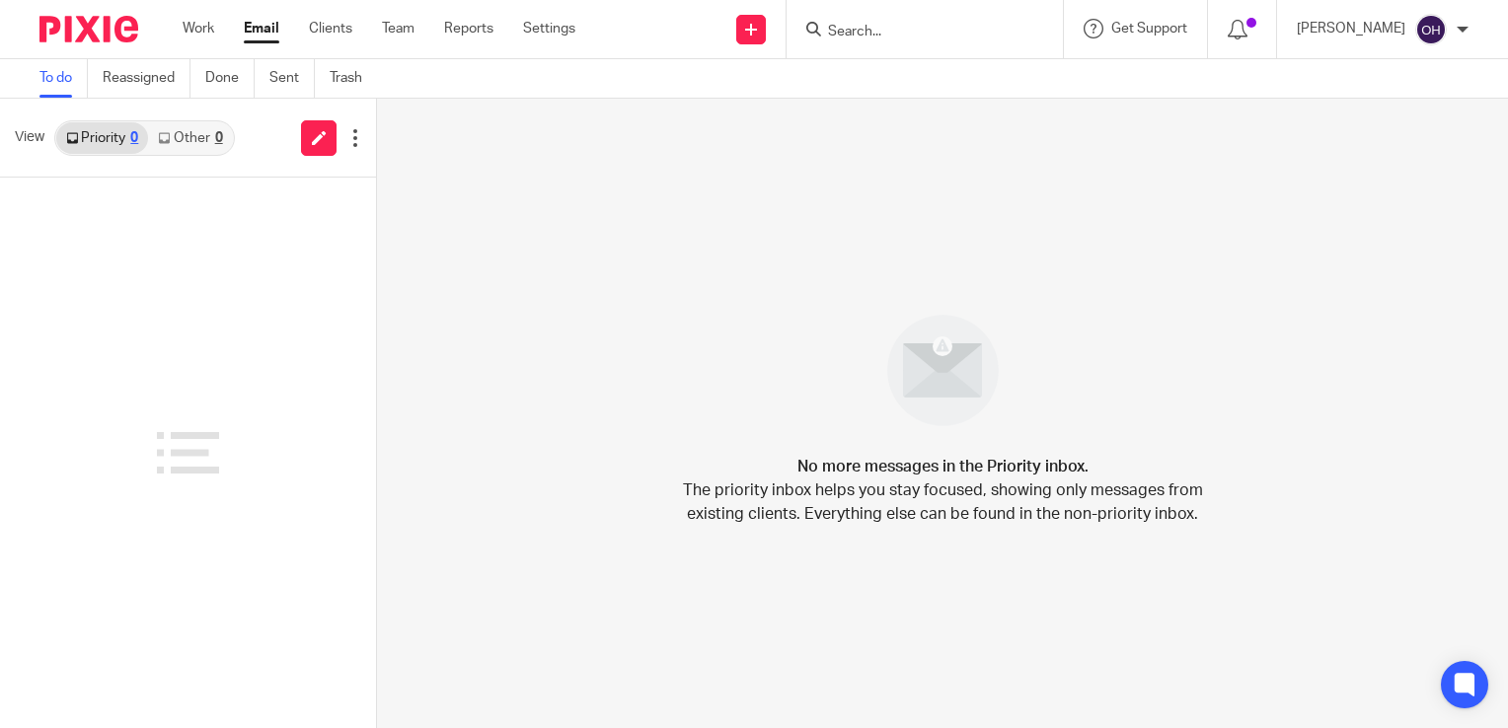
click at [22, 309] on div at bounding box center [188, 453] width 376 height 551
click at [205, 10] on div "Work Email Clients Team Reports Settings Work Email Clients Team Reports Settin…" at bounding box center [384, 29] width 442 height 58
click at [197, 29] on link "Work" at bounding box center [199, 29] width 32 height 20
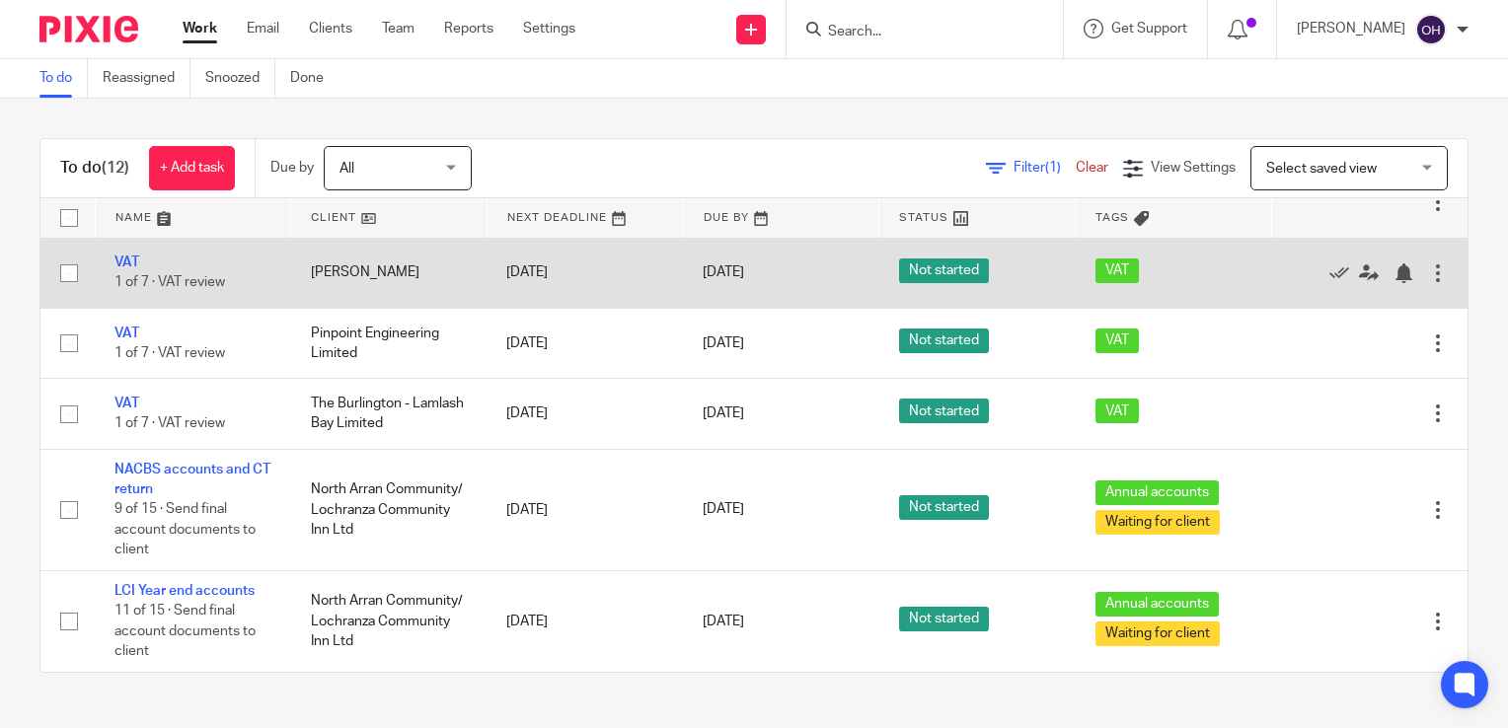
scroll to position [677, 0]
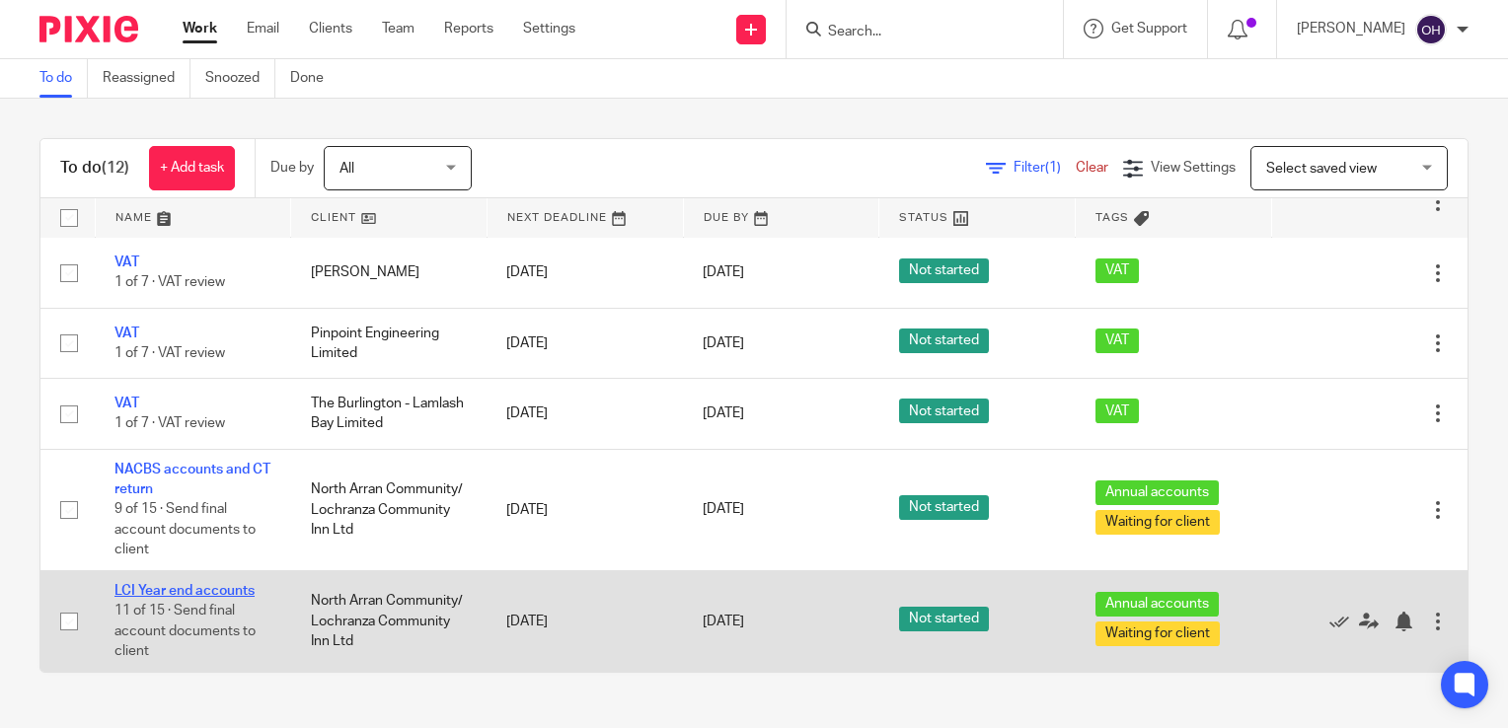
click at [163, 585] on link "LCI Year end accounts" at bounding box center [184, 591] width 140 height 14
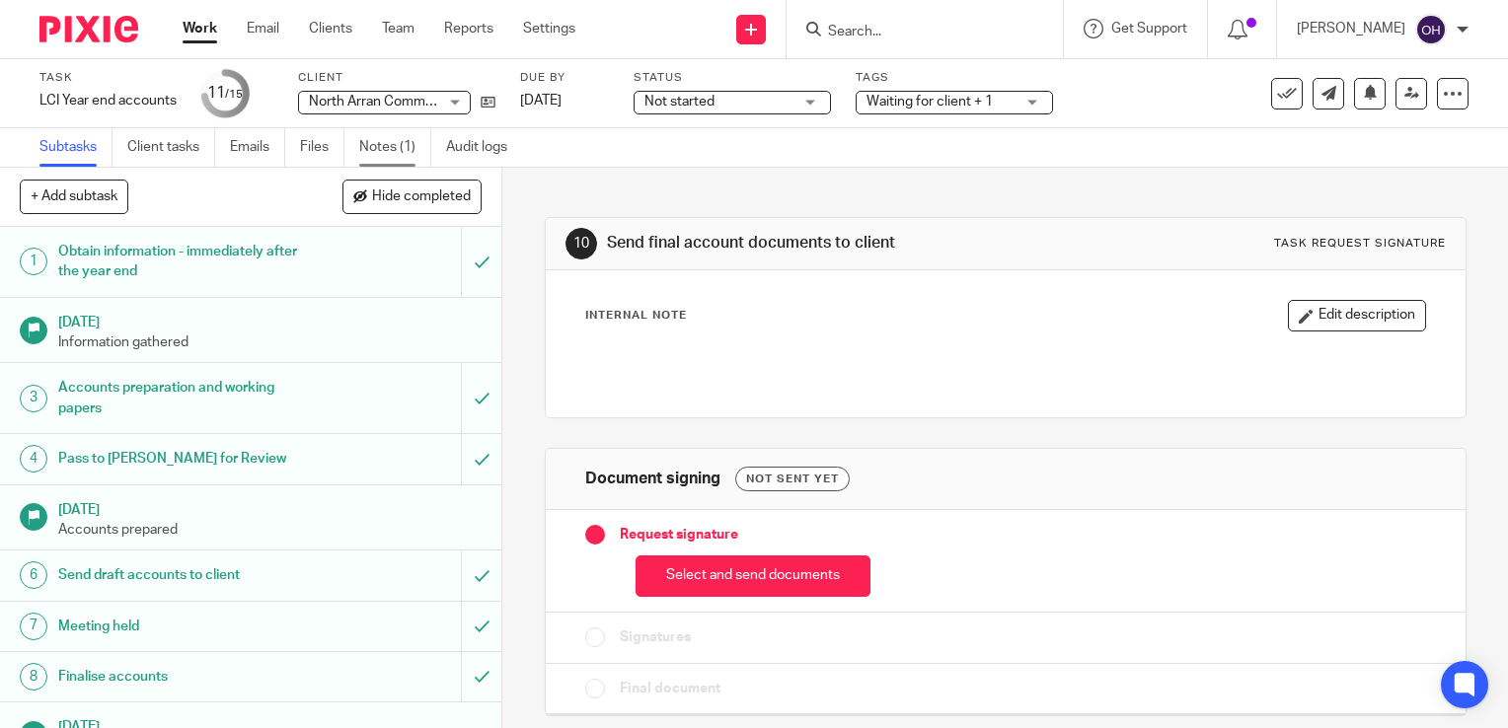
click at [391, 152] on link "Notes (1)" at bounding box center [395, 147] width 72 height 38
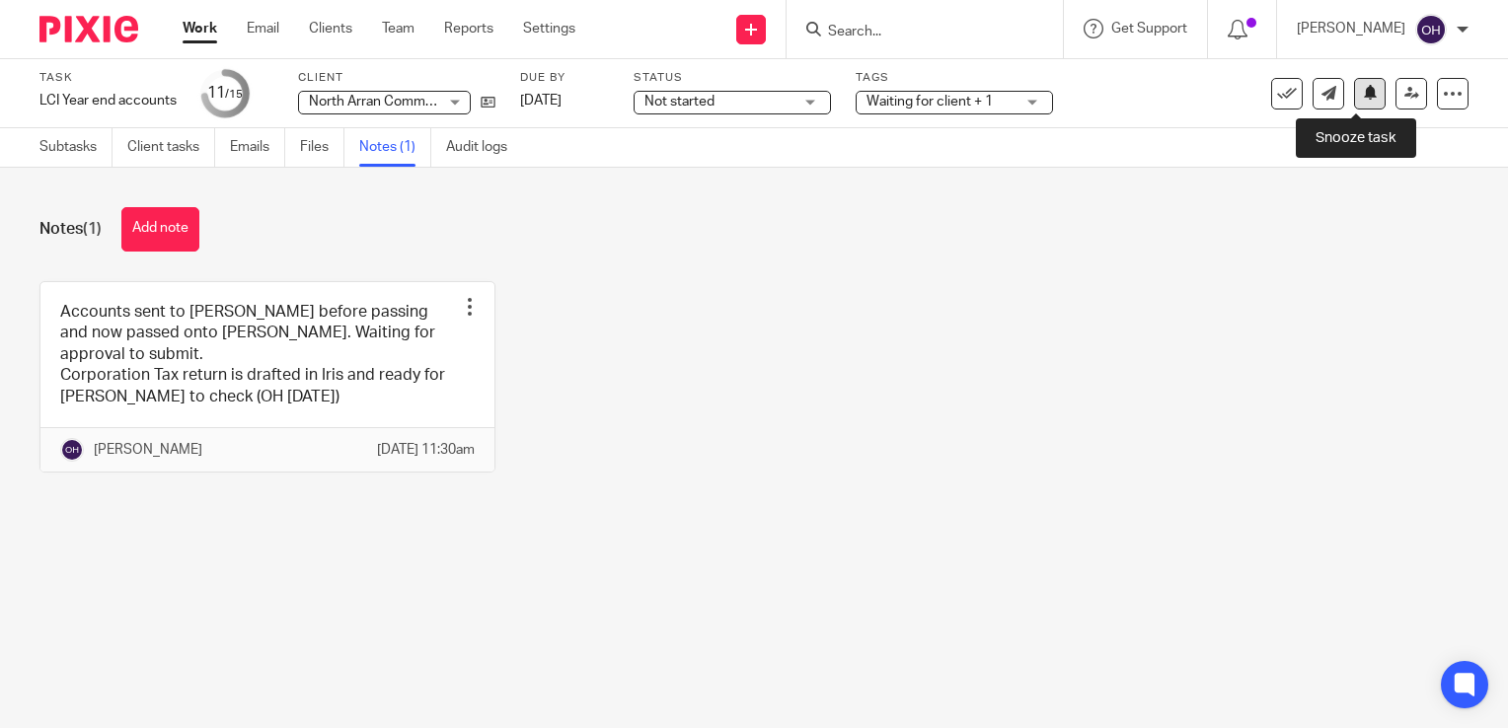
click at [1363, 89] on icon at bounding box center [1370, 92] width 15 height 15
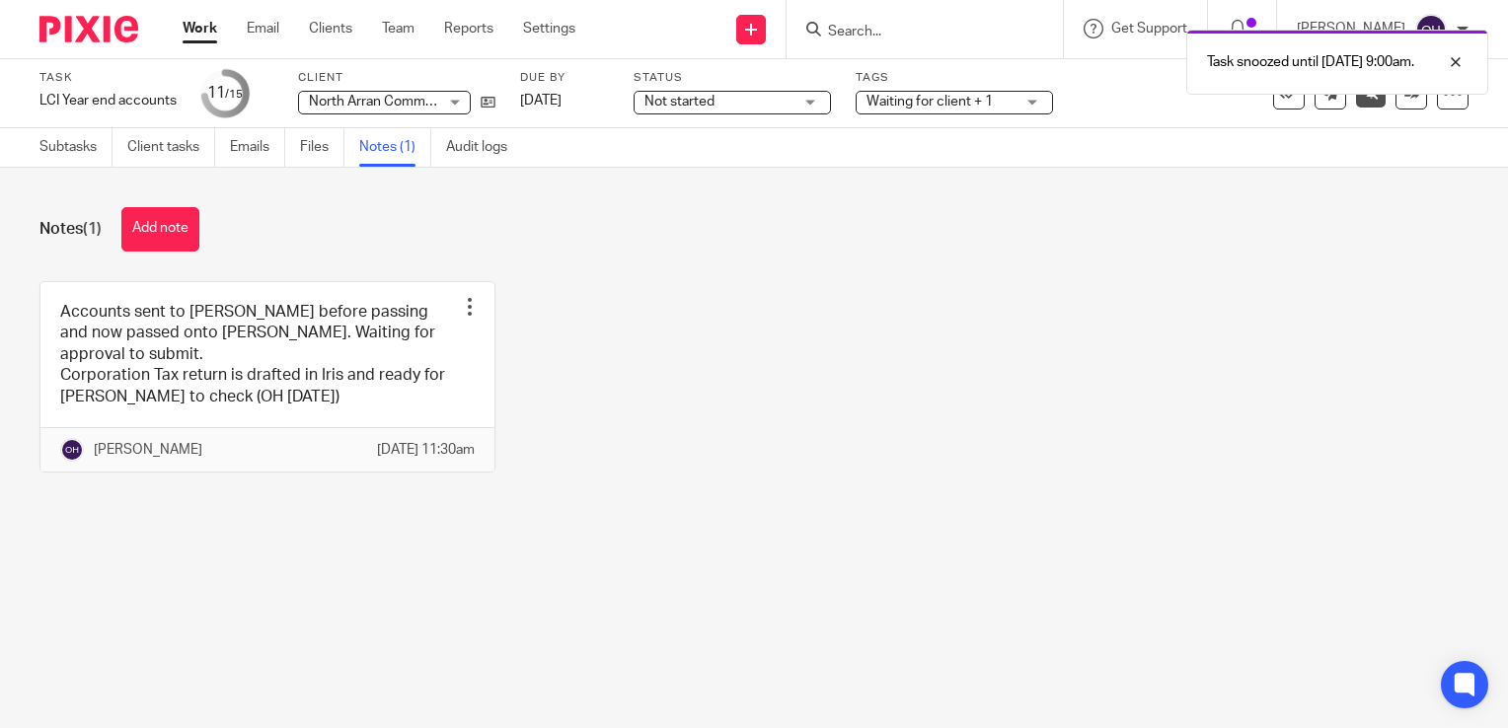
click at [203, 30] on link "Work" at bounding box center [200, 29] width 35 height 20
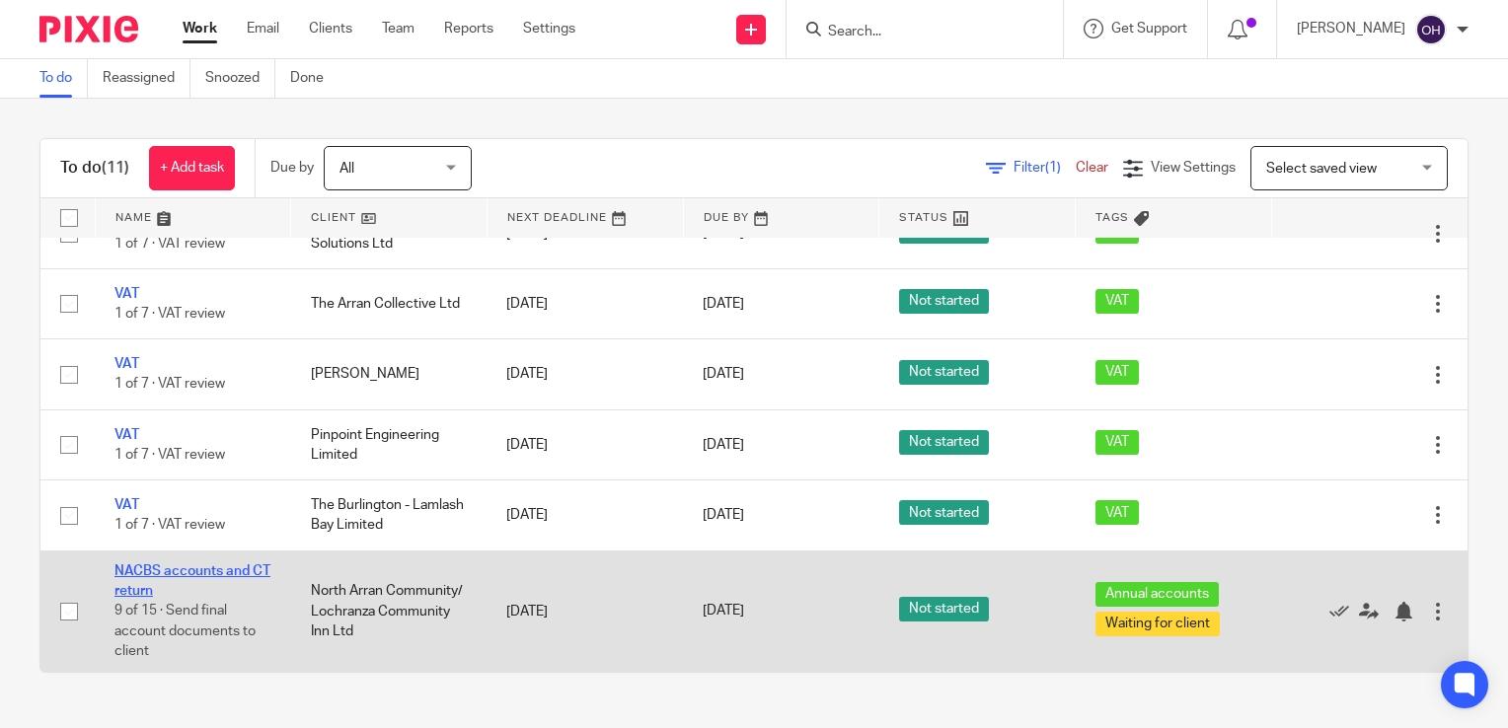
scroll to position [574, 0]
click at [190, 569] on link "NACBS accounts and CT return" at bounding box center [192, 582] width 156 height 34
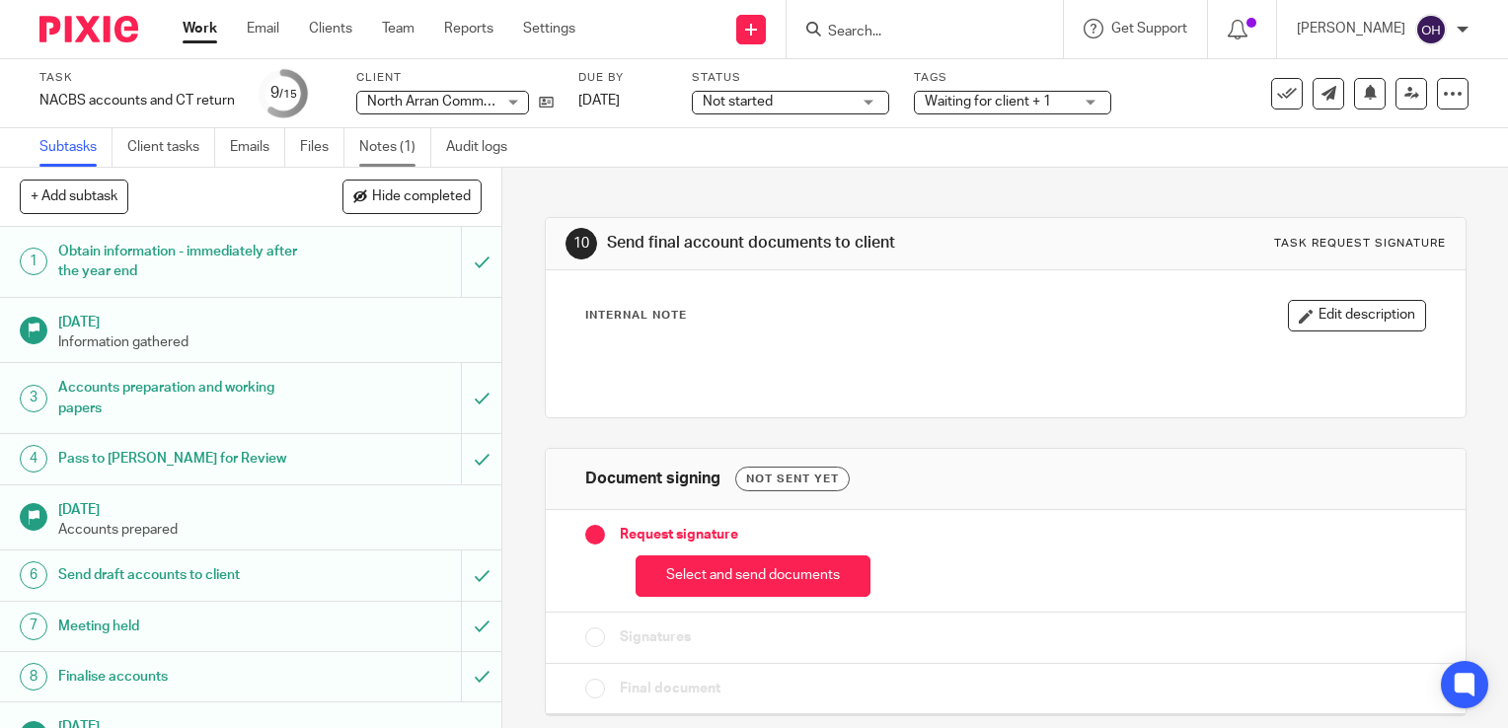
click at [367, 148] on link "Notes (1)" at bounding box center [395, 147] width 72 height 38
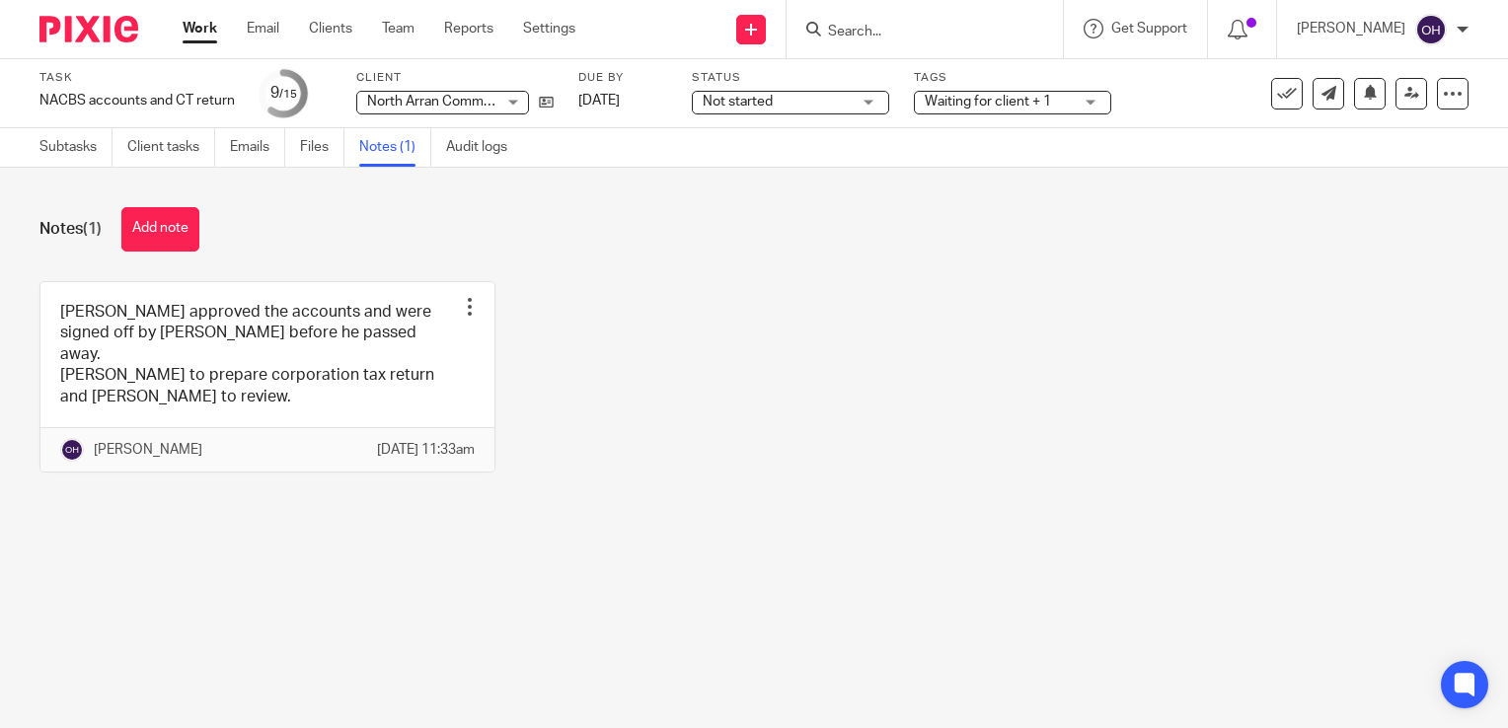
click at [200, 35] on link "Work" at bounding box center [200, 29] width 35 height 20
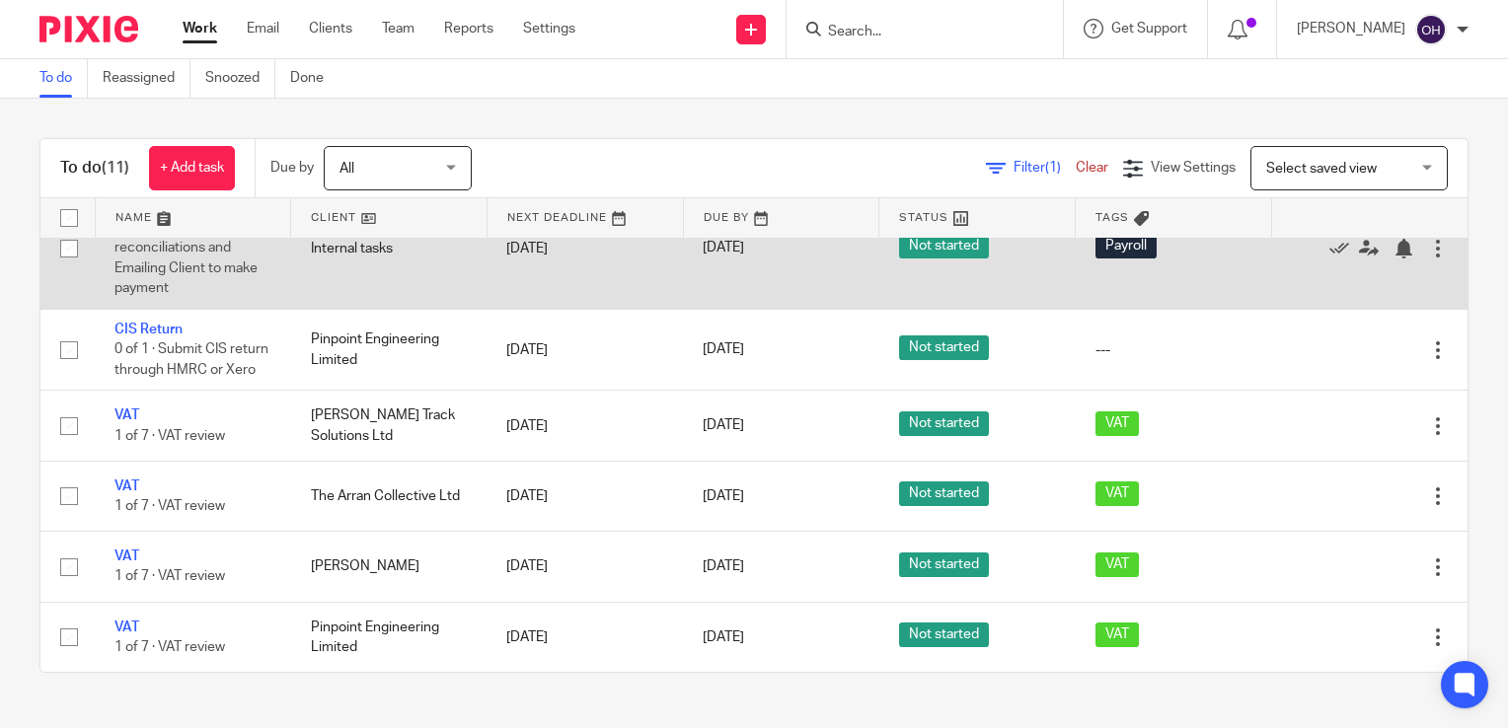
scroll to position [395, 0]
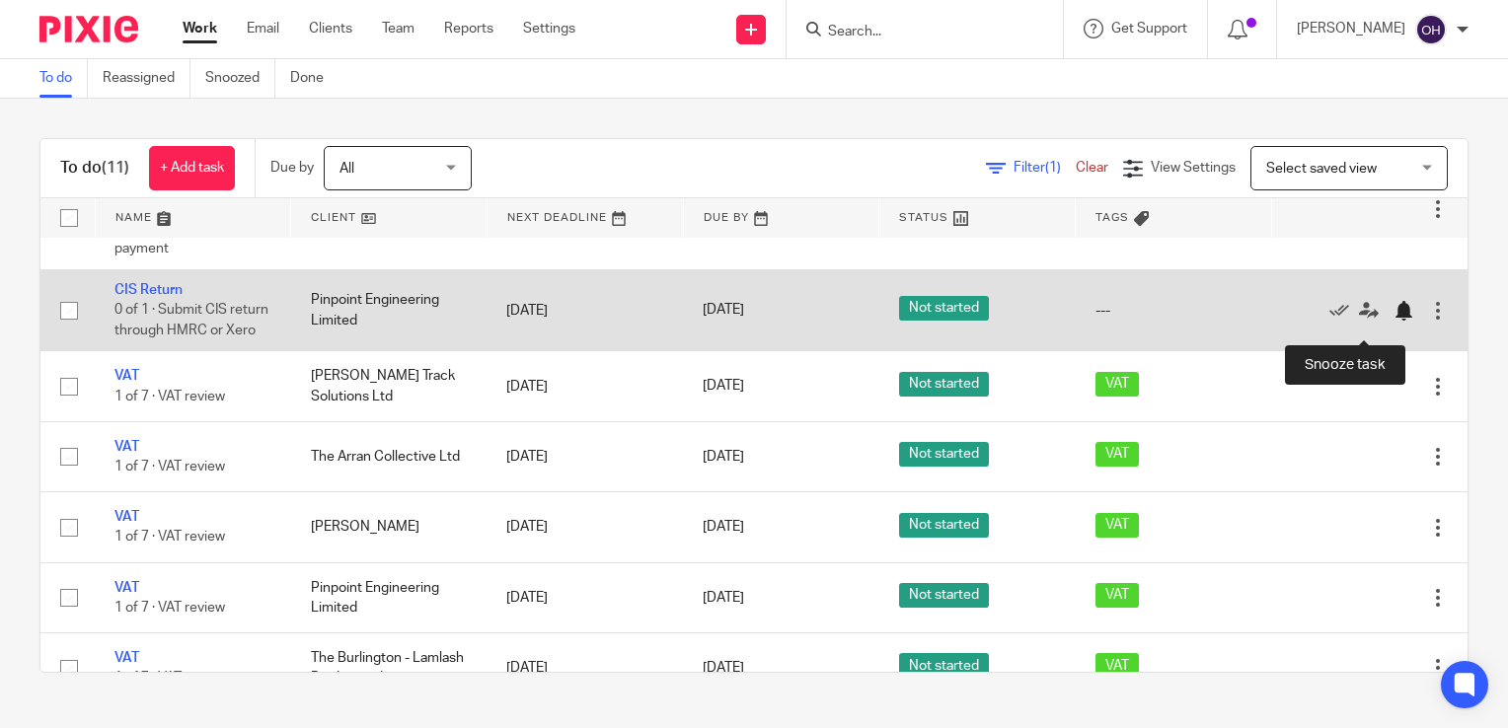
click at [1394, 321] on div at bounding box center [1404, 311] width 20 height 20
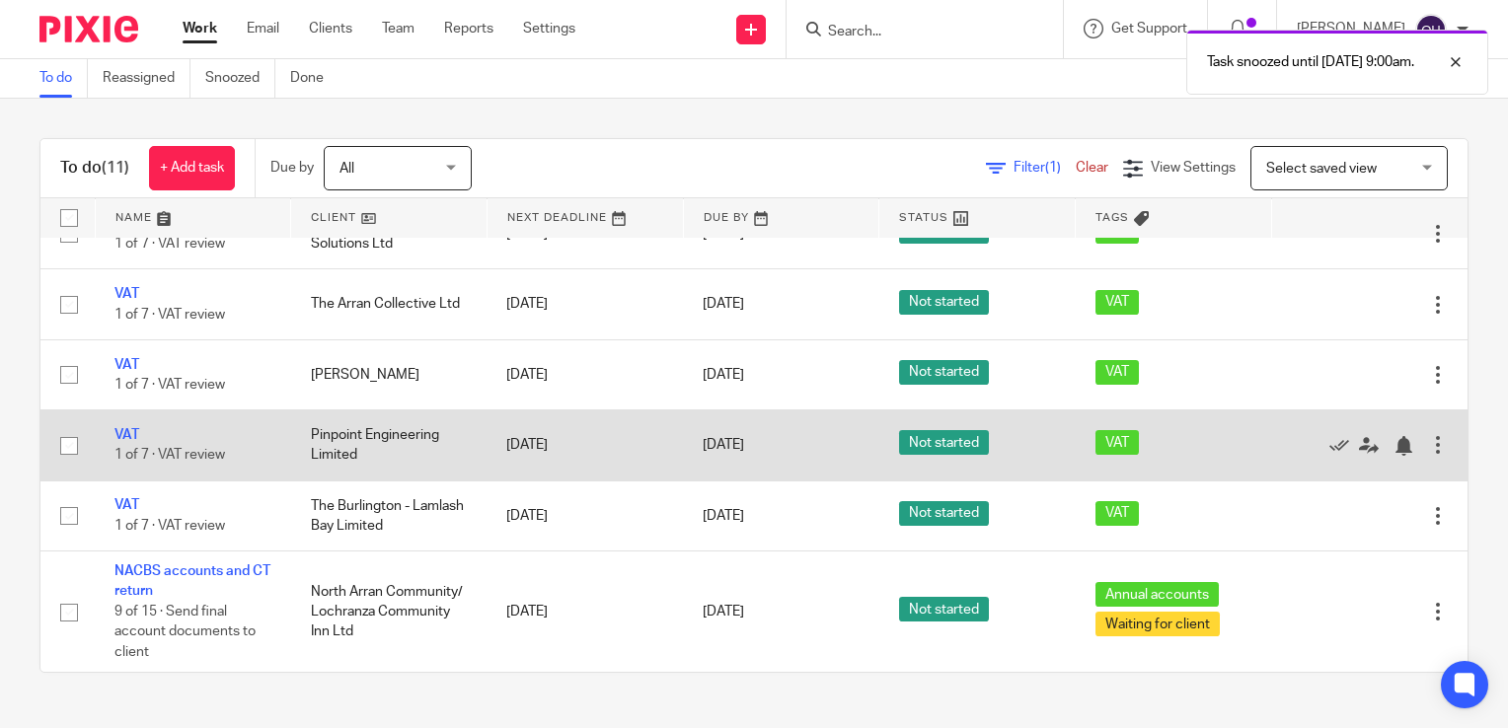
scroll to position [472, 0]
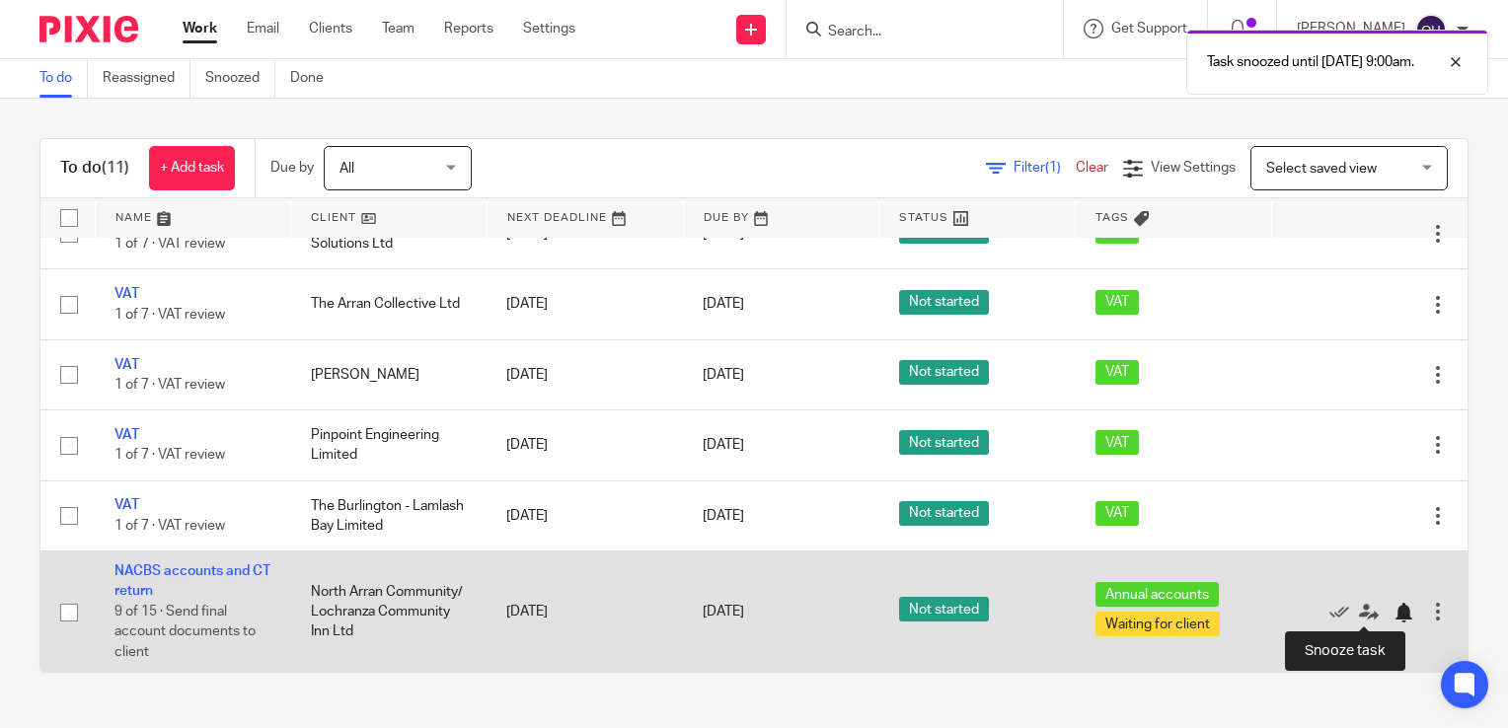
click at [1394, 617] on div at bounding box center [1404, 613] width 20 height 20
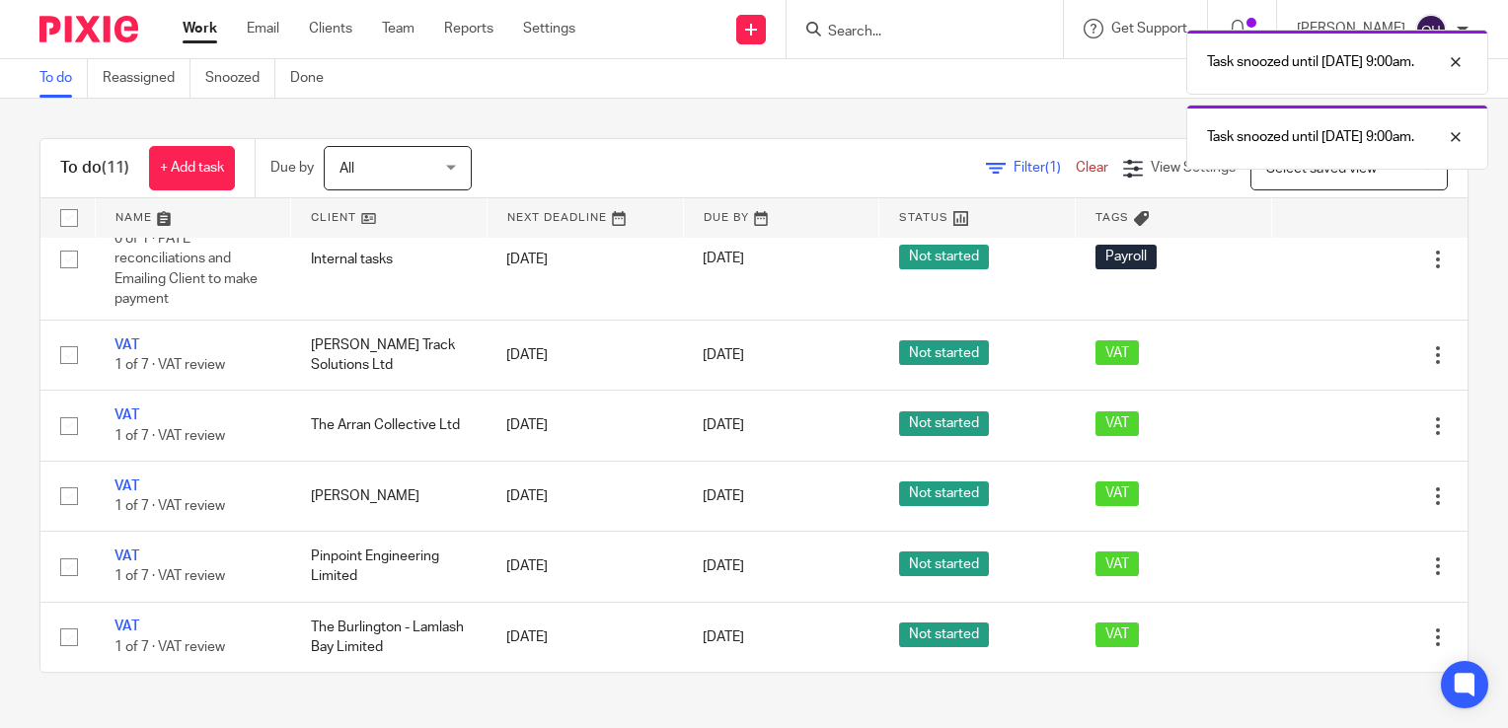
scroll to position [349, 0]
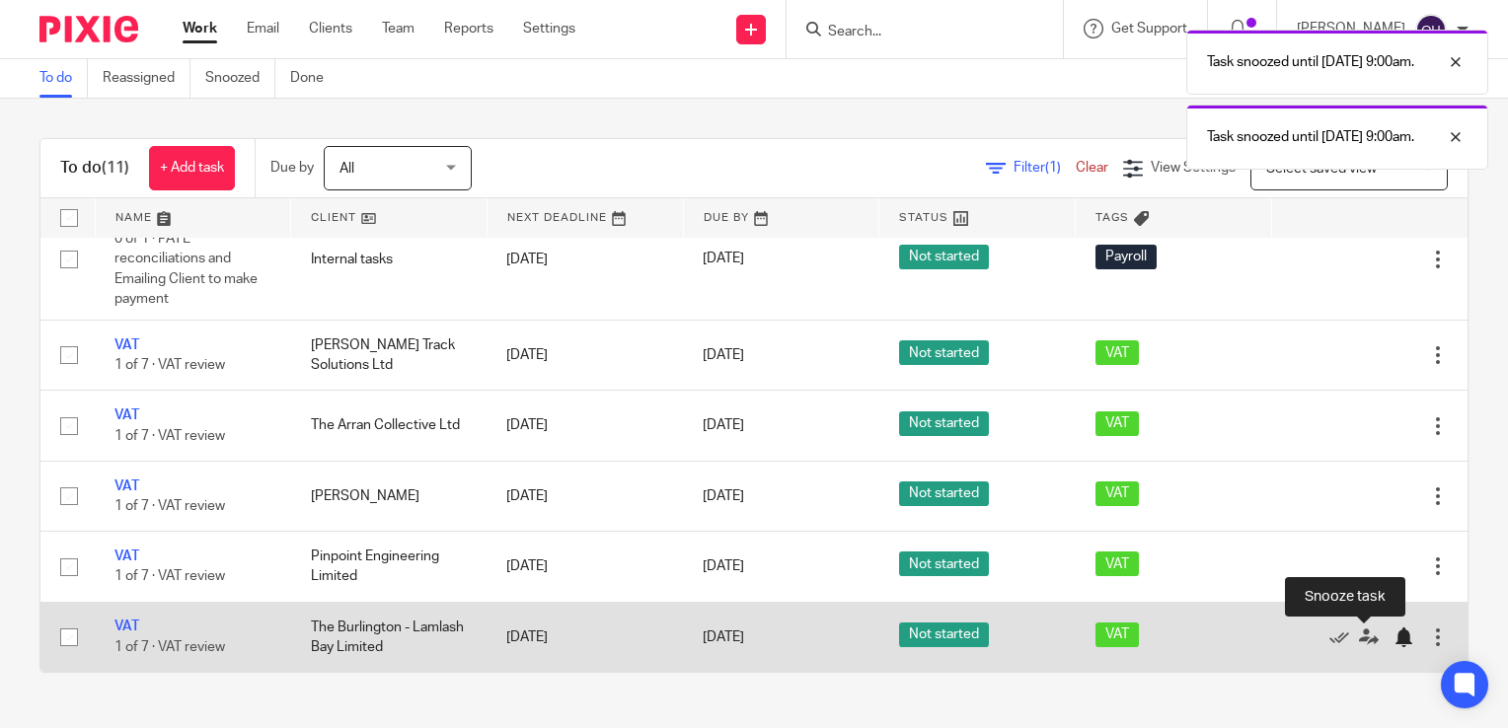
click at [1394, 642] on div at bounding box center [1404, 638] width 20 height 20
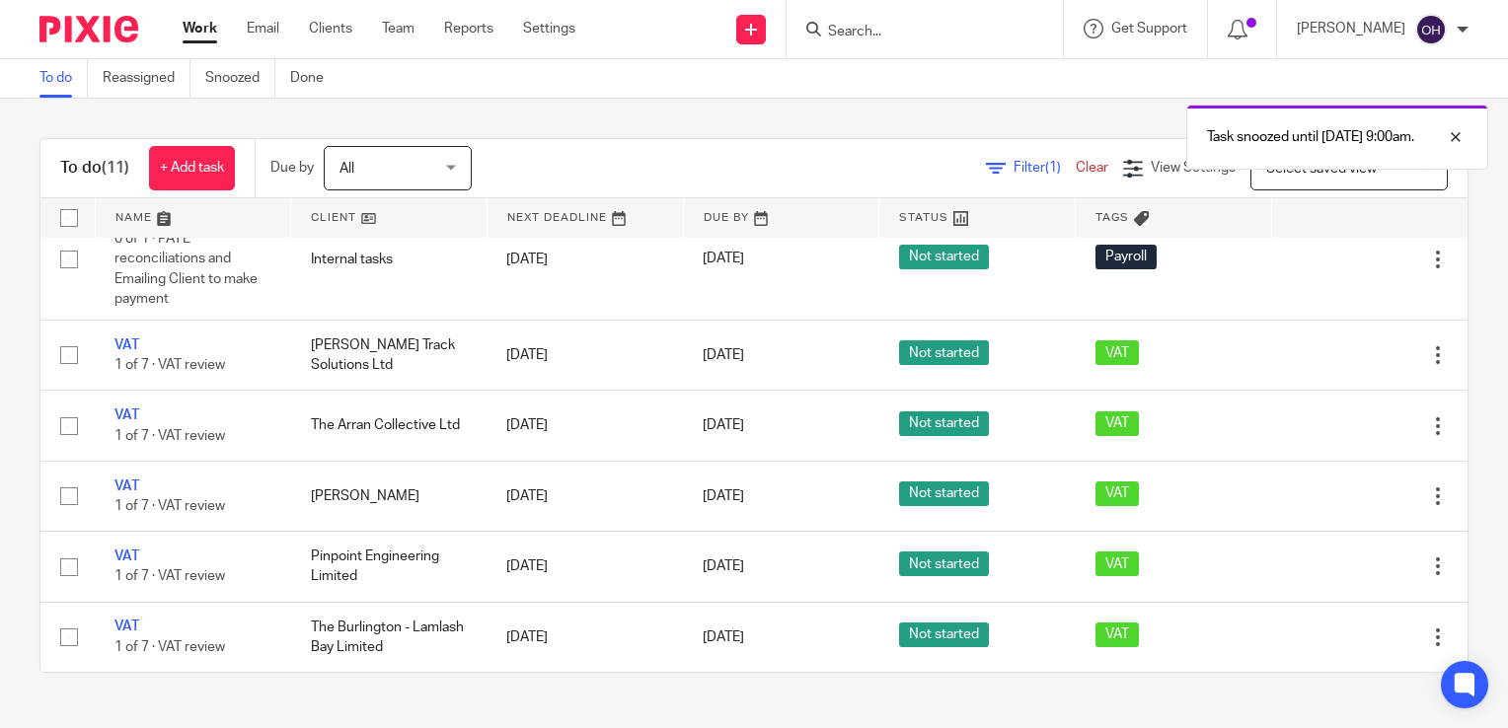
scroll to position [278, 0]
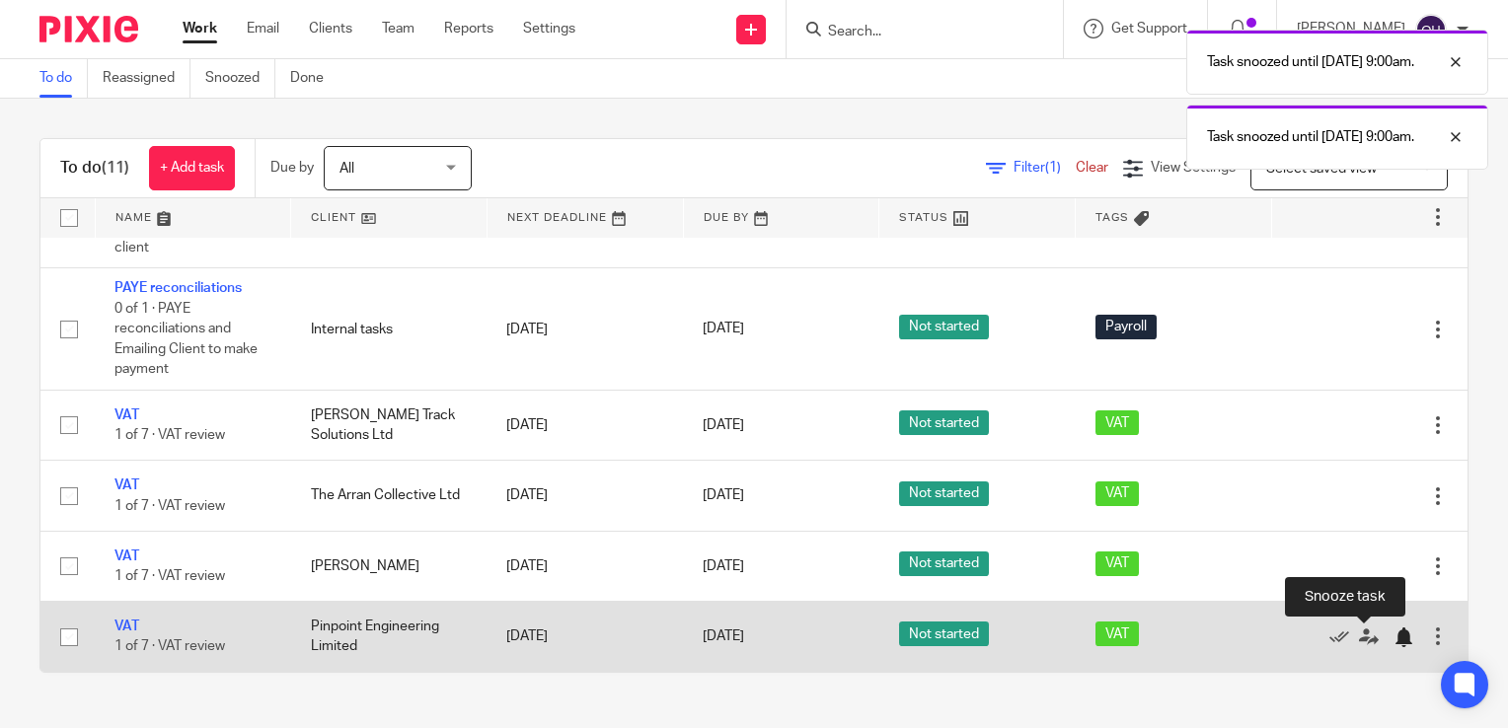
click at [1394, 643] on div at bounding box center [1404, 638] width 20 height 20
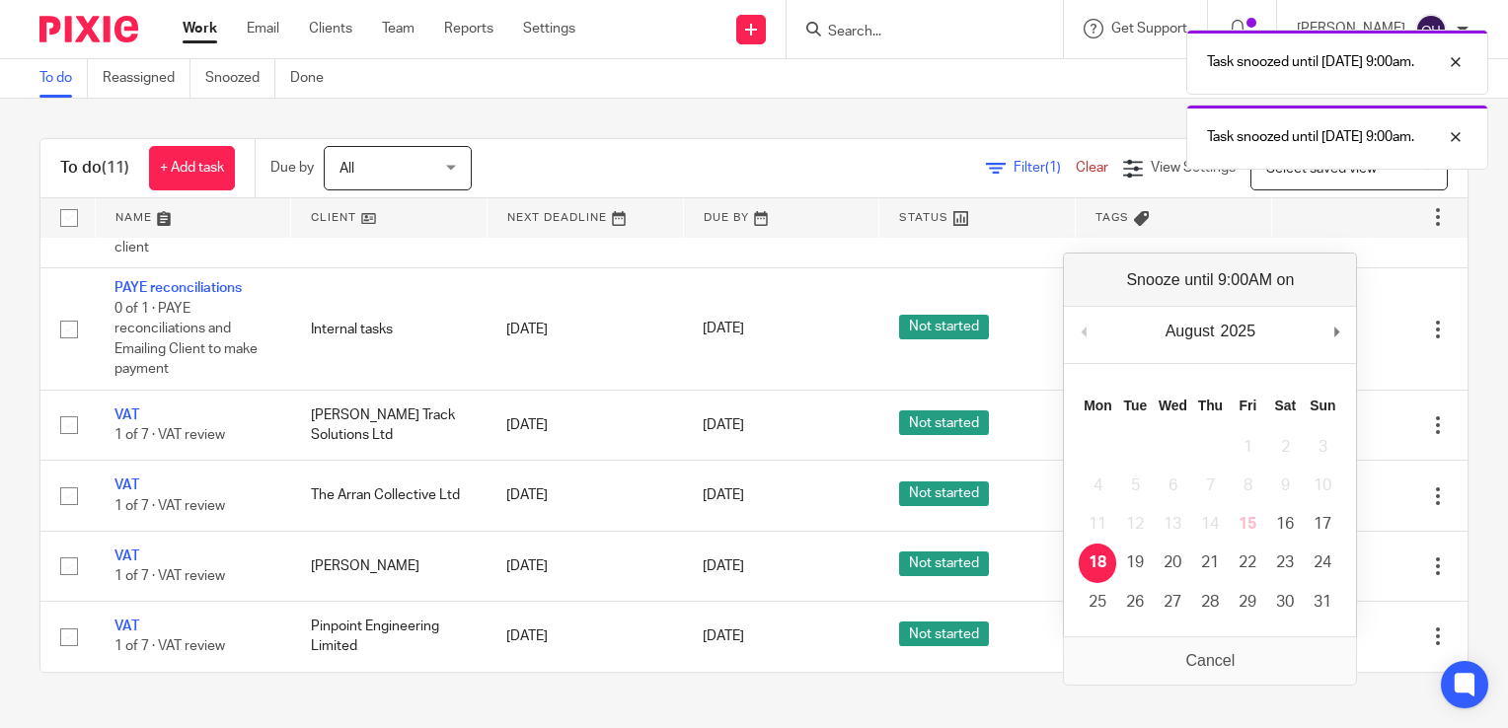
scroll to position [208, 0]
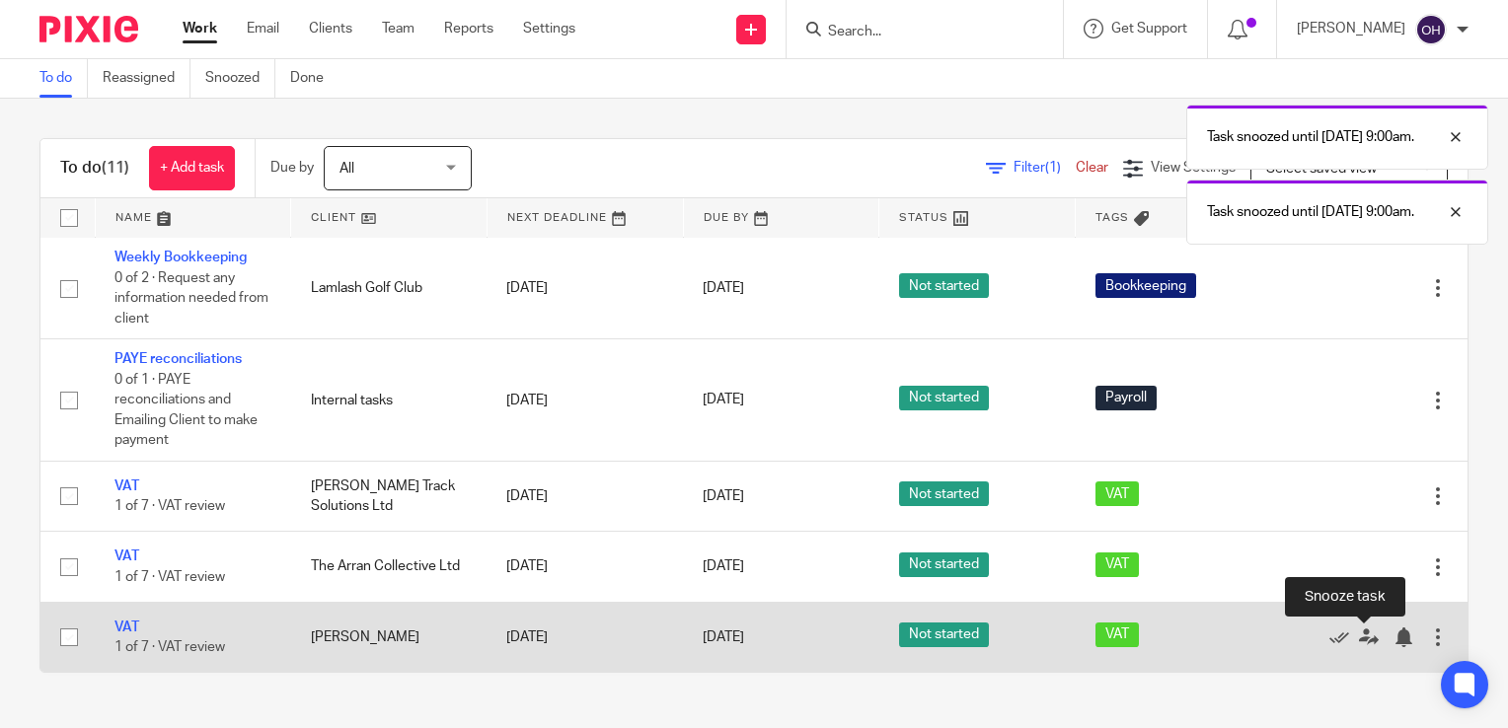
drag, startPoint x: 1359, startPoint y: 644, endPoint x: 1344, endPoint y: 637, distance: 16.3
click at [1394, 643] on div at bounding box center [1404, 638] width 20 height 20
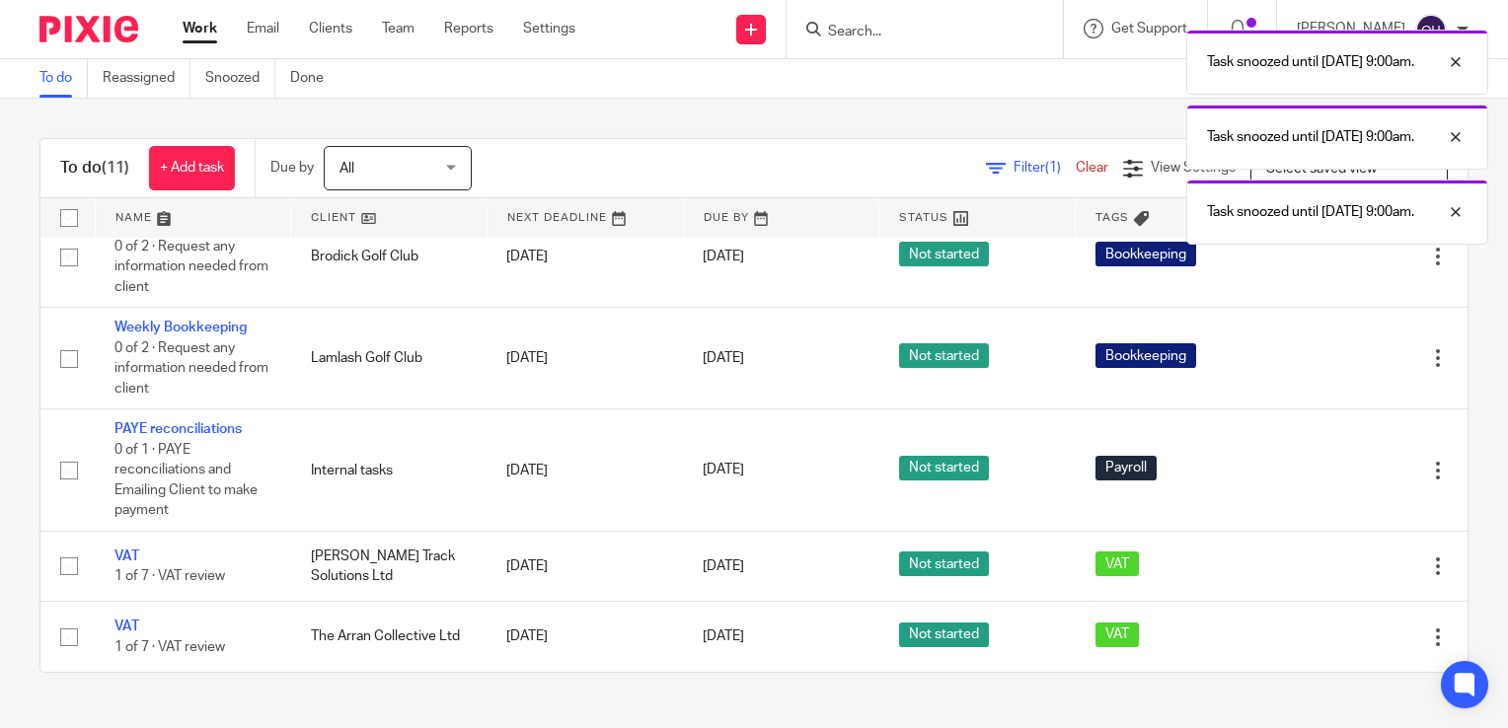
scroll to position [137, 0]
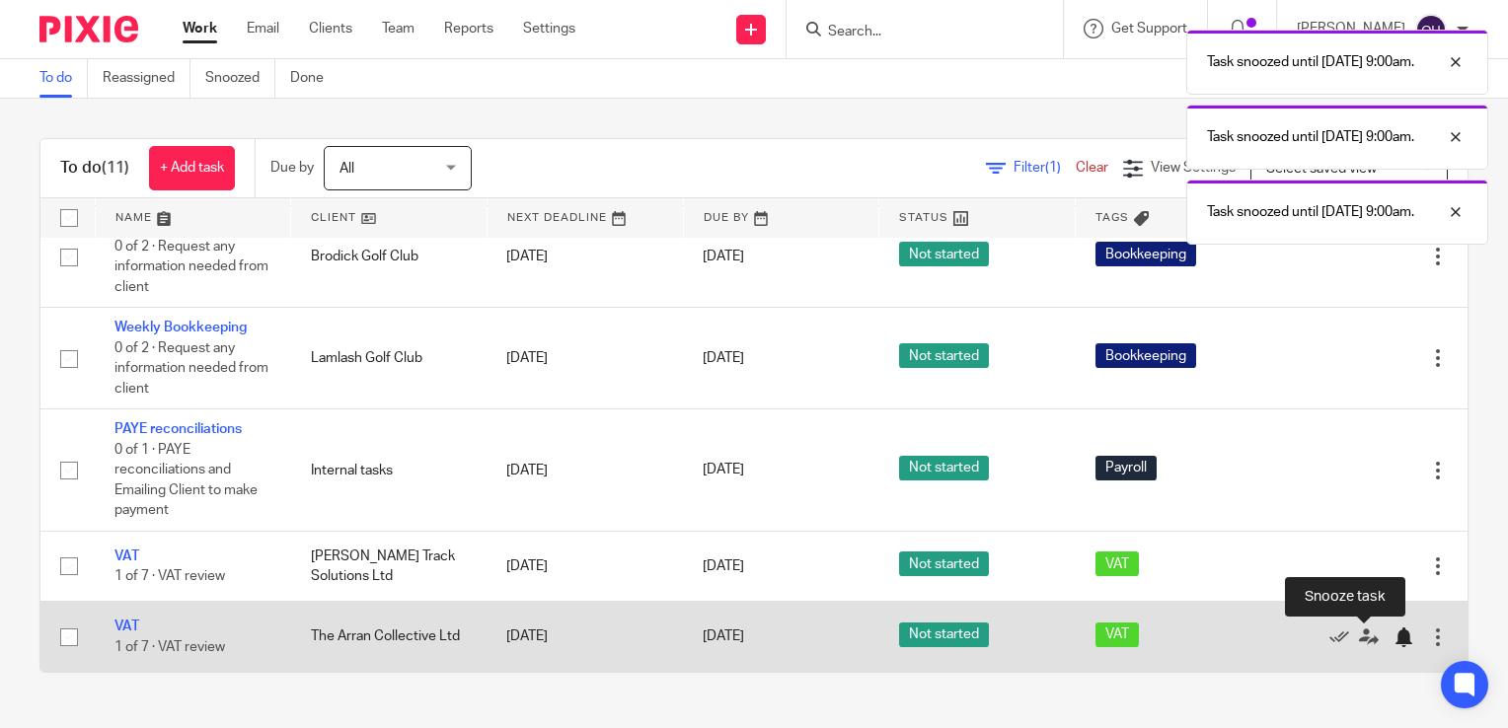
click at [1394, 642] on div at bounding box center [1404, 638] width 20 height 20
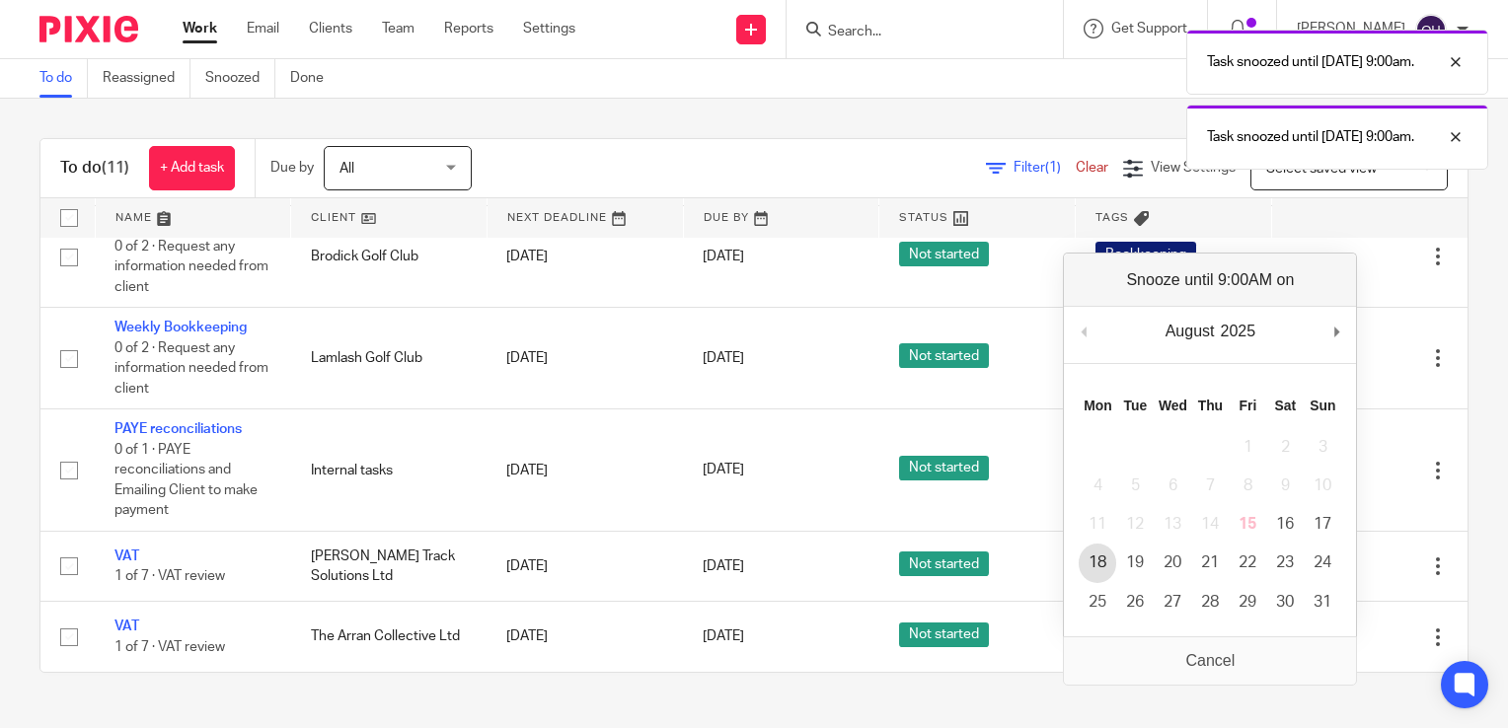
scroll to position [67, 0]
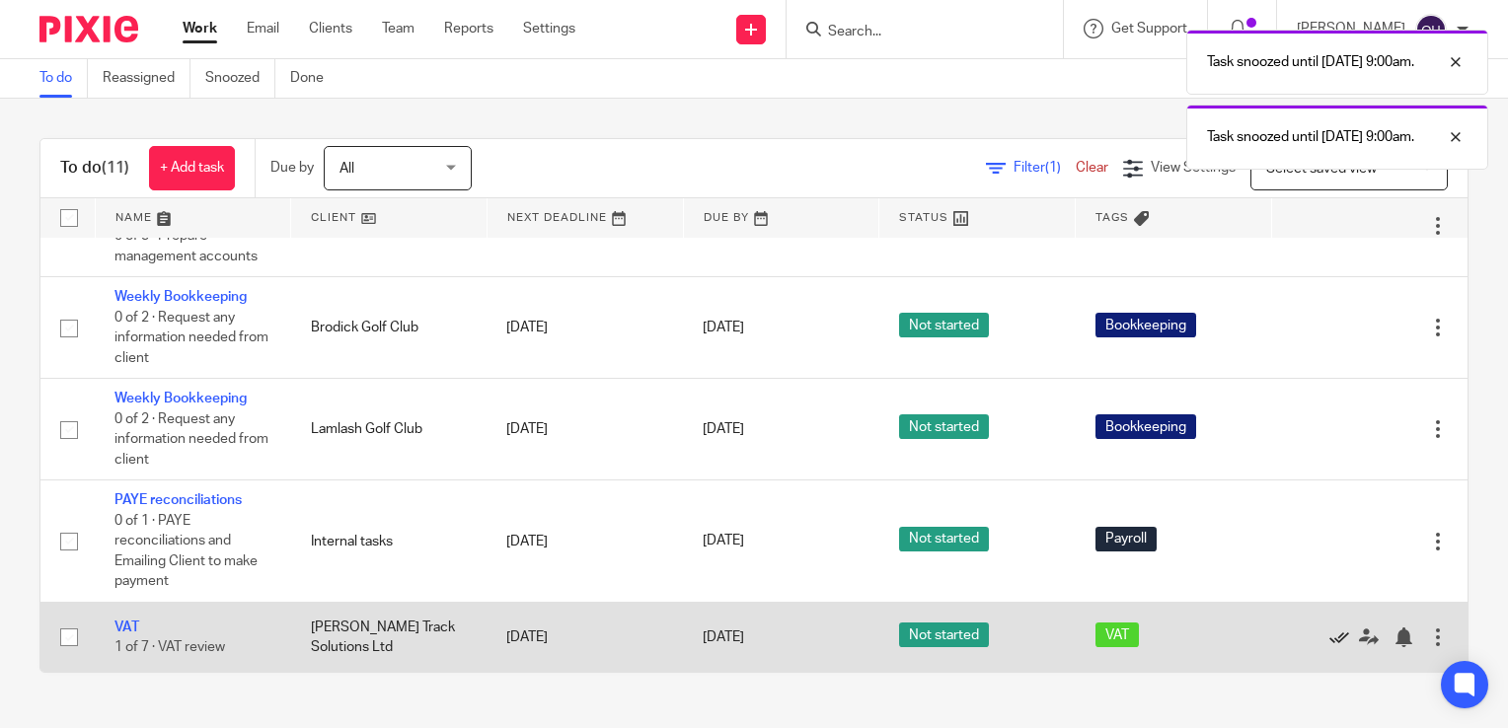
click at [1329, 638] on icon at bounding box center [1339, 638] width 20 height 20
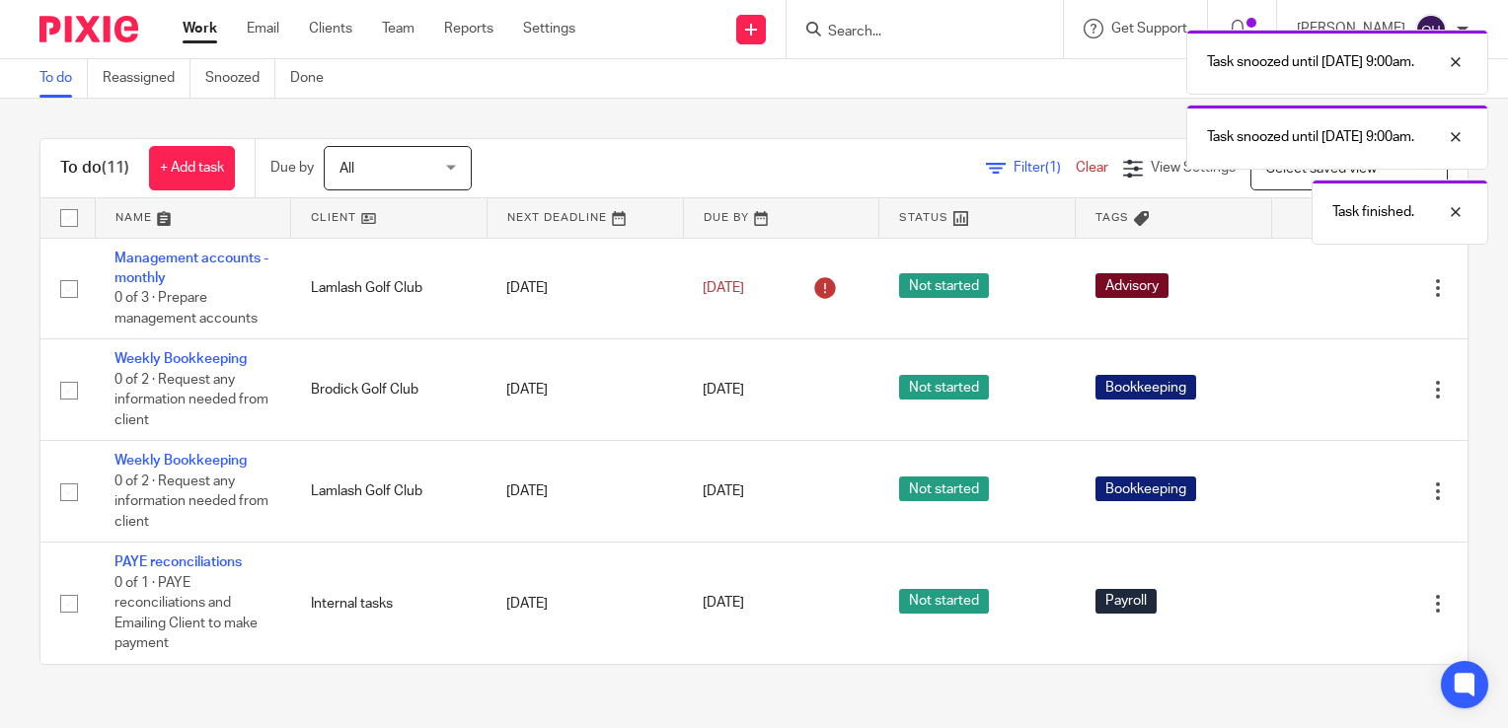
scroll to position [0, 0]
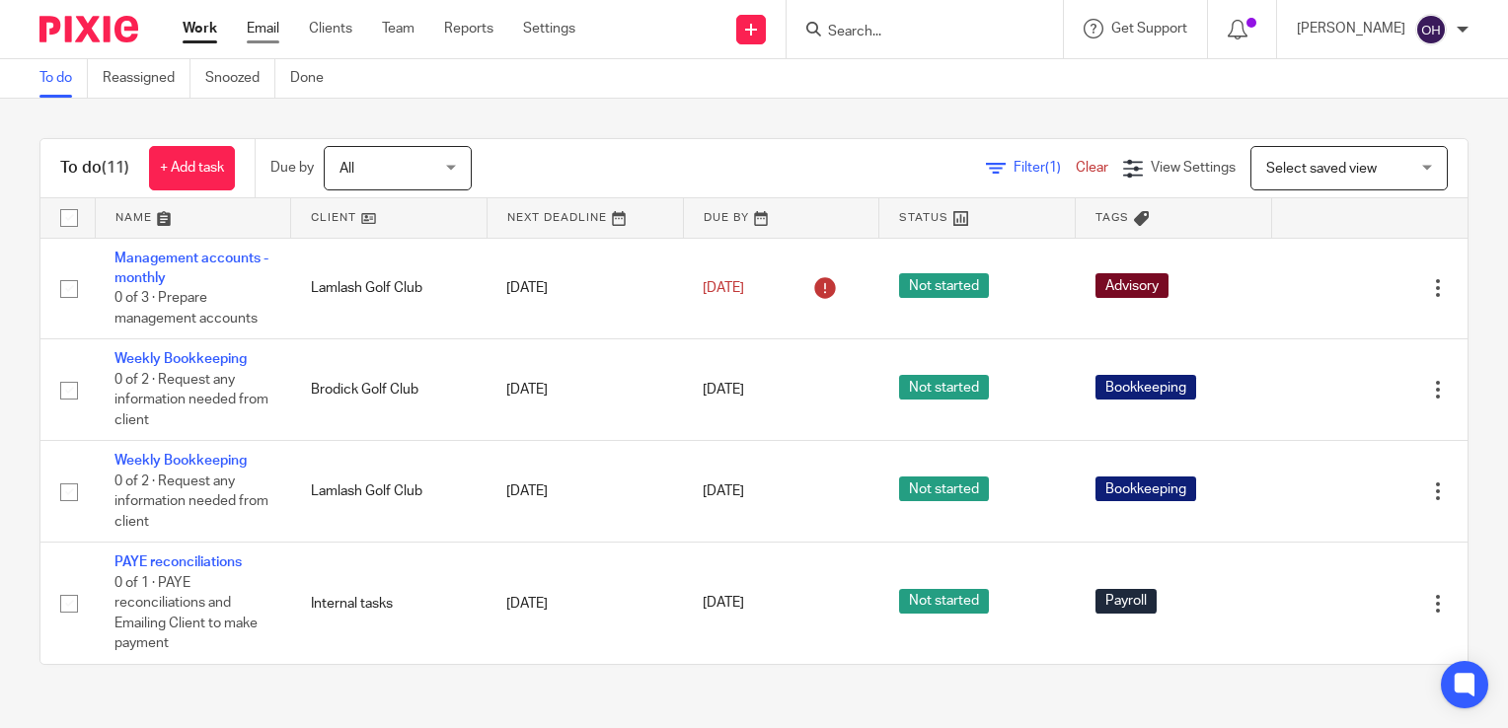
click at [266, 33] on link "Email" at bounding box center [263, 29] width 33 height 20
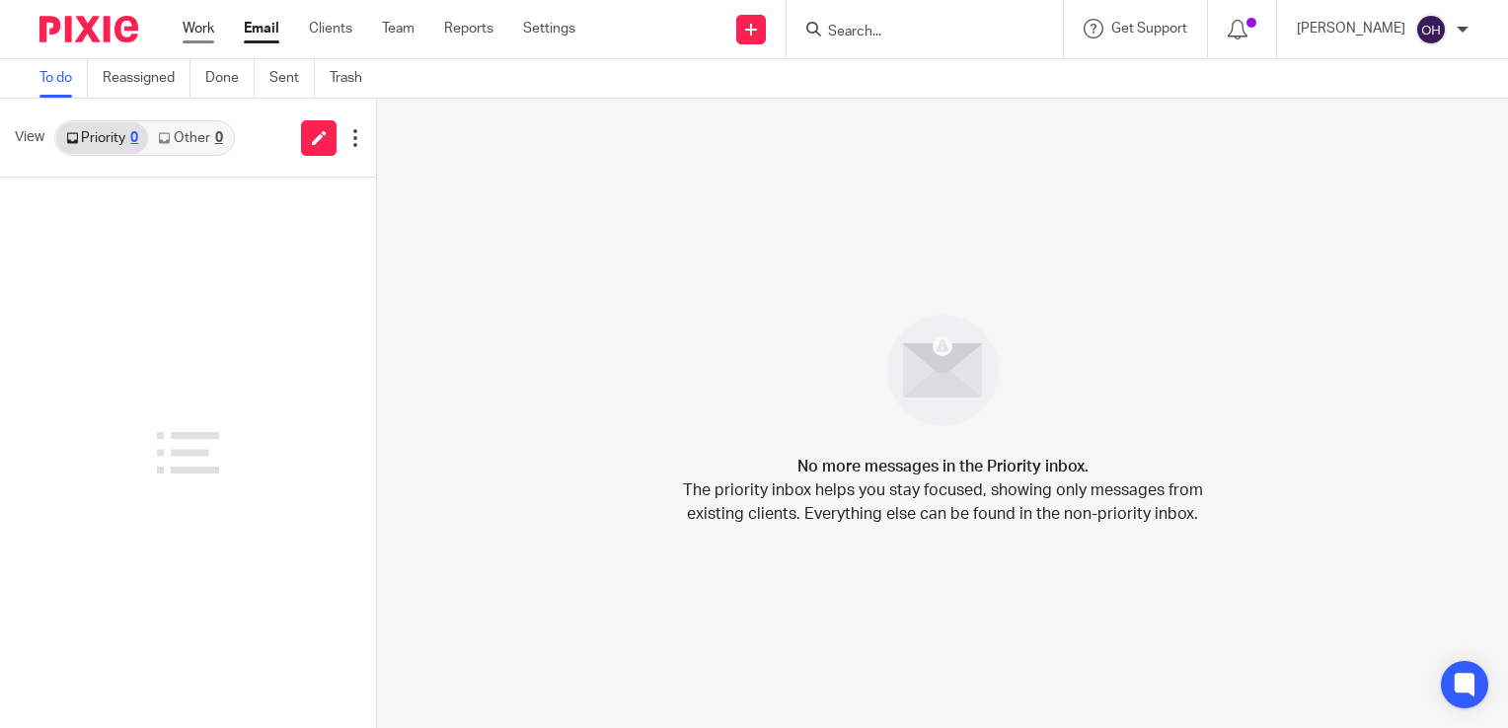
click at [204, 26] on link "Work" at bounding box center [199, 29] width 32 height 20
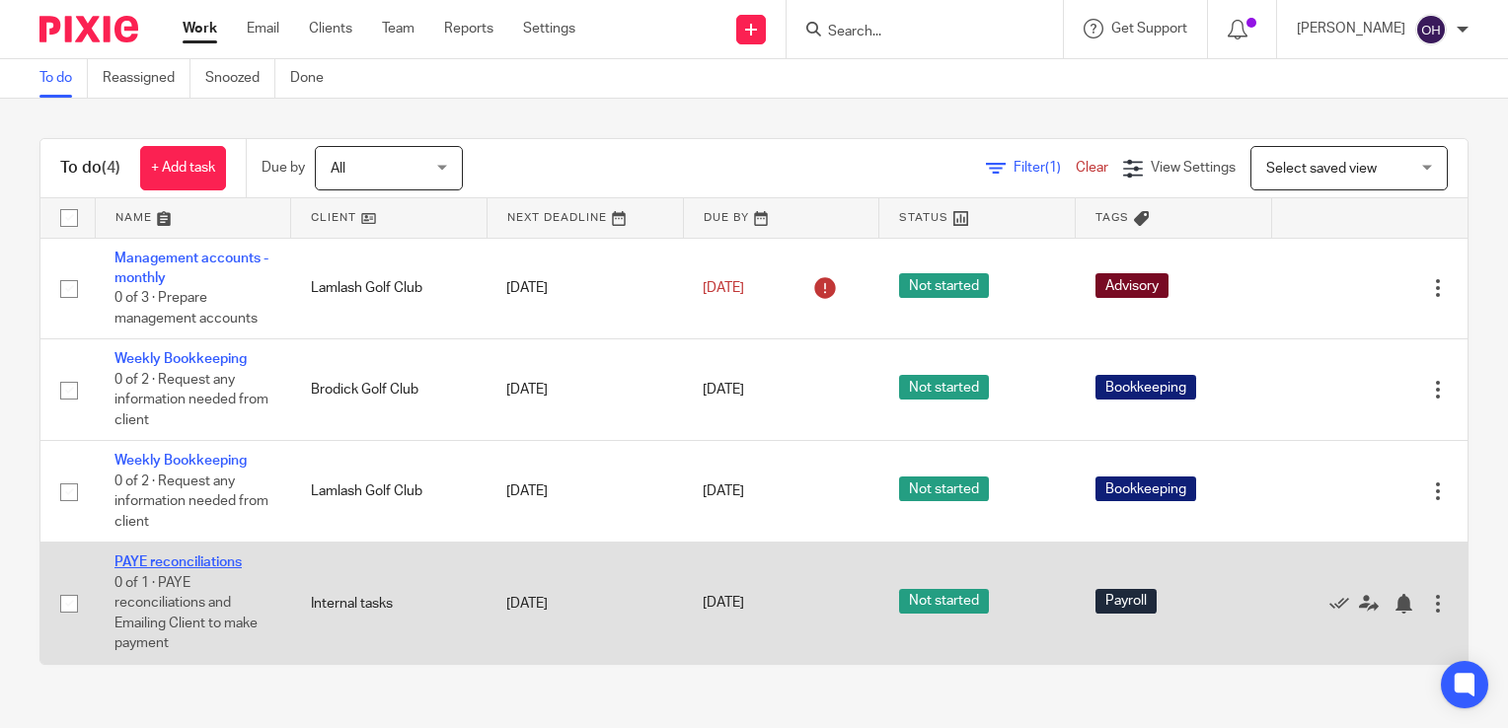
click at [183, 564] on link "PAYE reconciliations" at bounding box center [177, 563] width 127 height 14
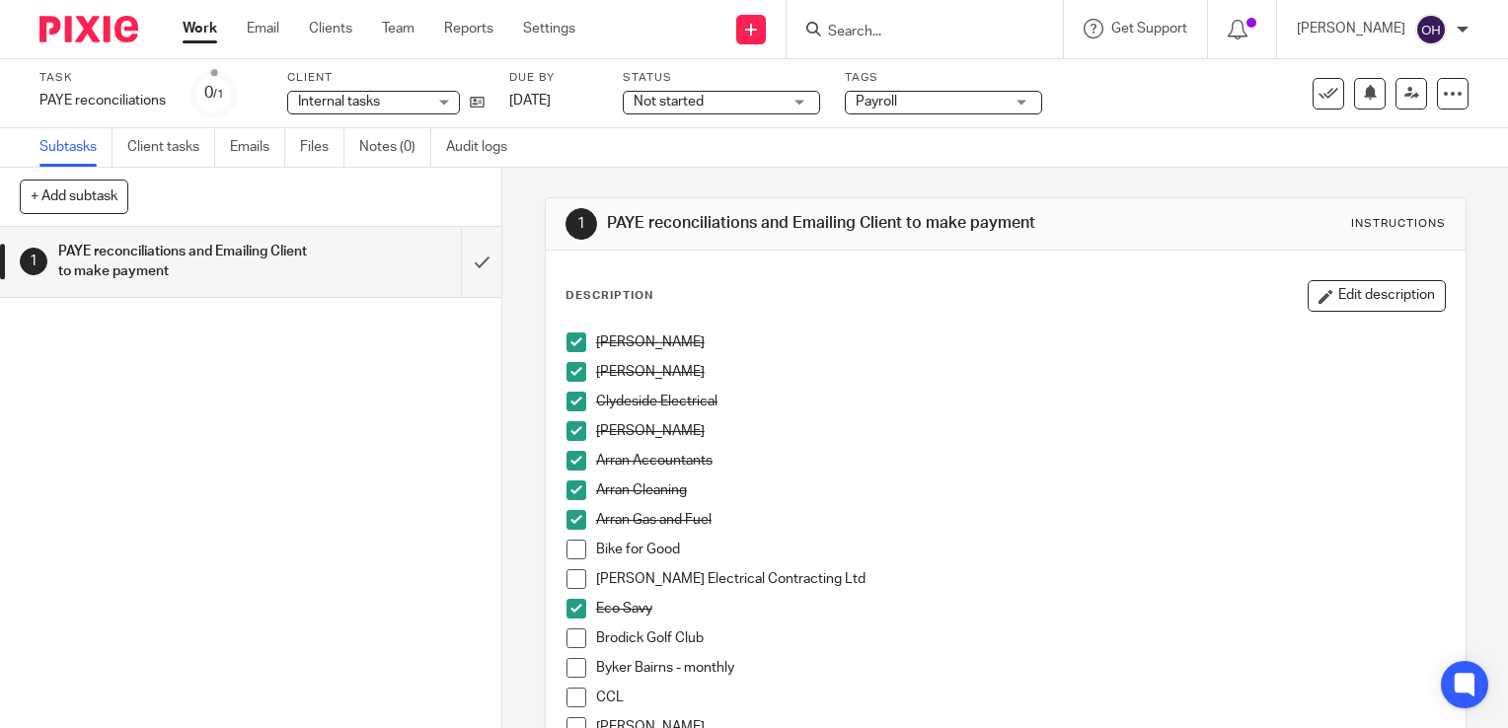
click at [884, 31] on input "Search" at bounding box center [915, 33] width 178 height 18
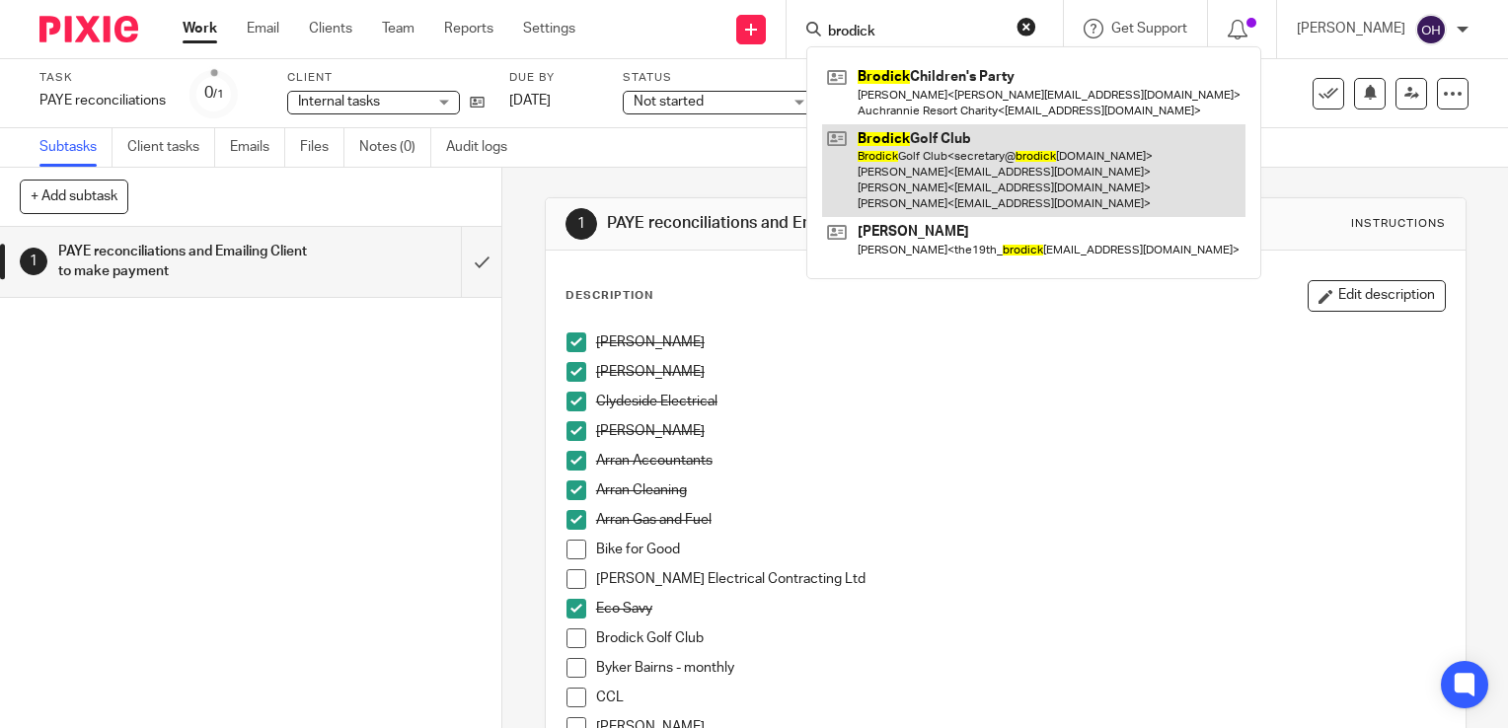
type input "brodick"
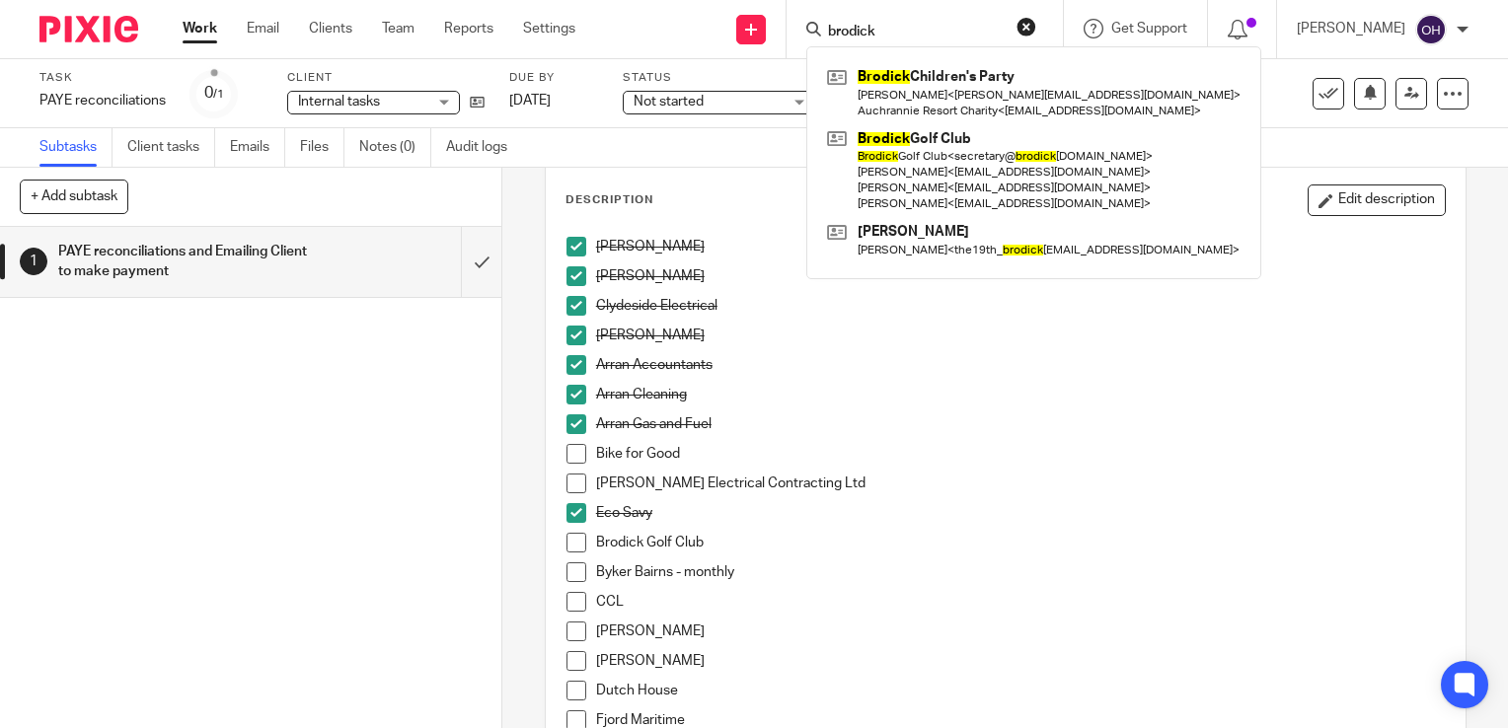
scroll to position [99, 0]
click at [572, 452] on span at bounding box center [577, 451] width 20 height 20
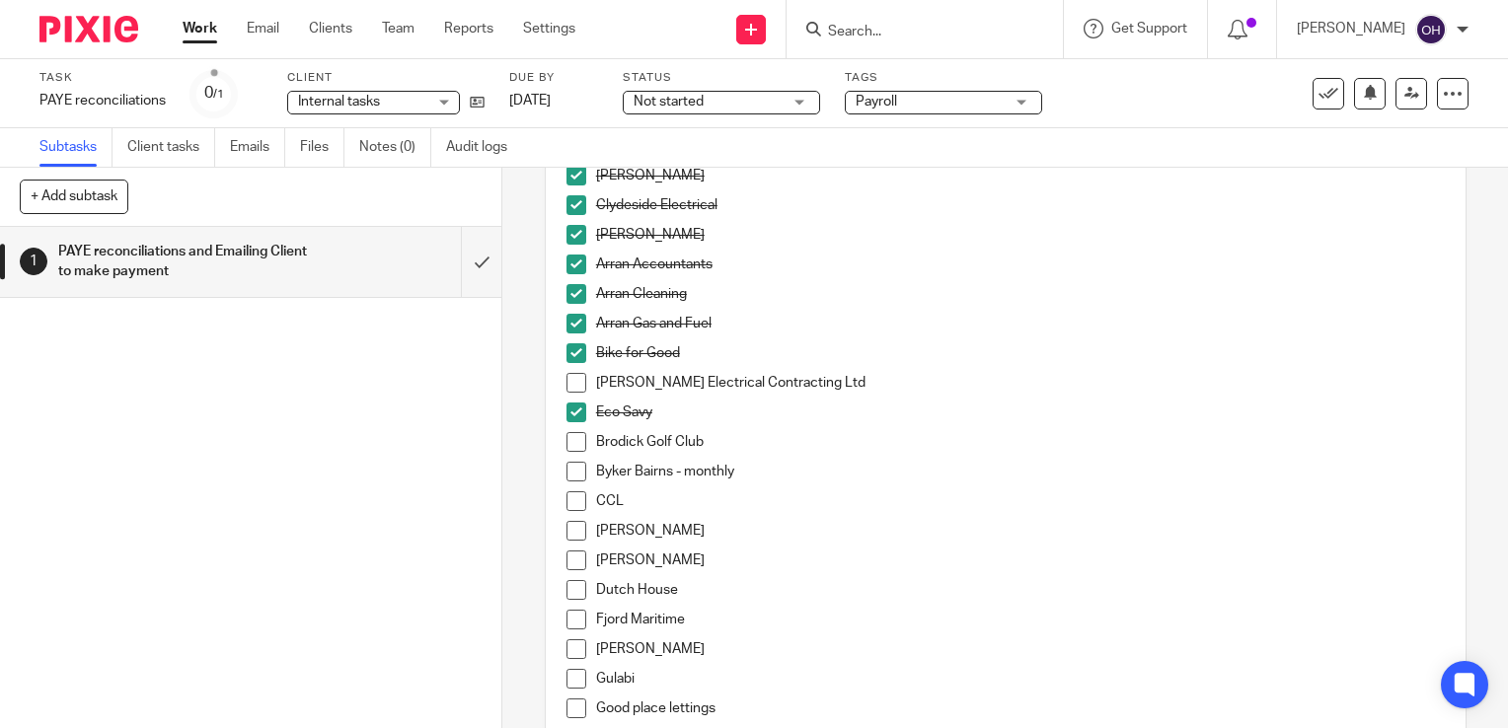
scroll to position [197, 0]
click at [571, 385] on span at bounding box center [577, 382] width 20 height 20
click at [899, 30] on input "Search" at bounding box center [915, 33] width 178 height 18
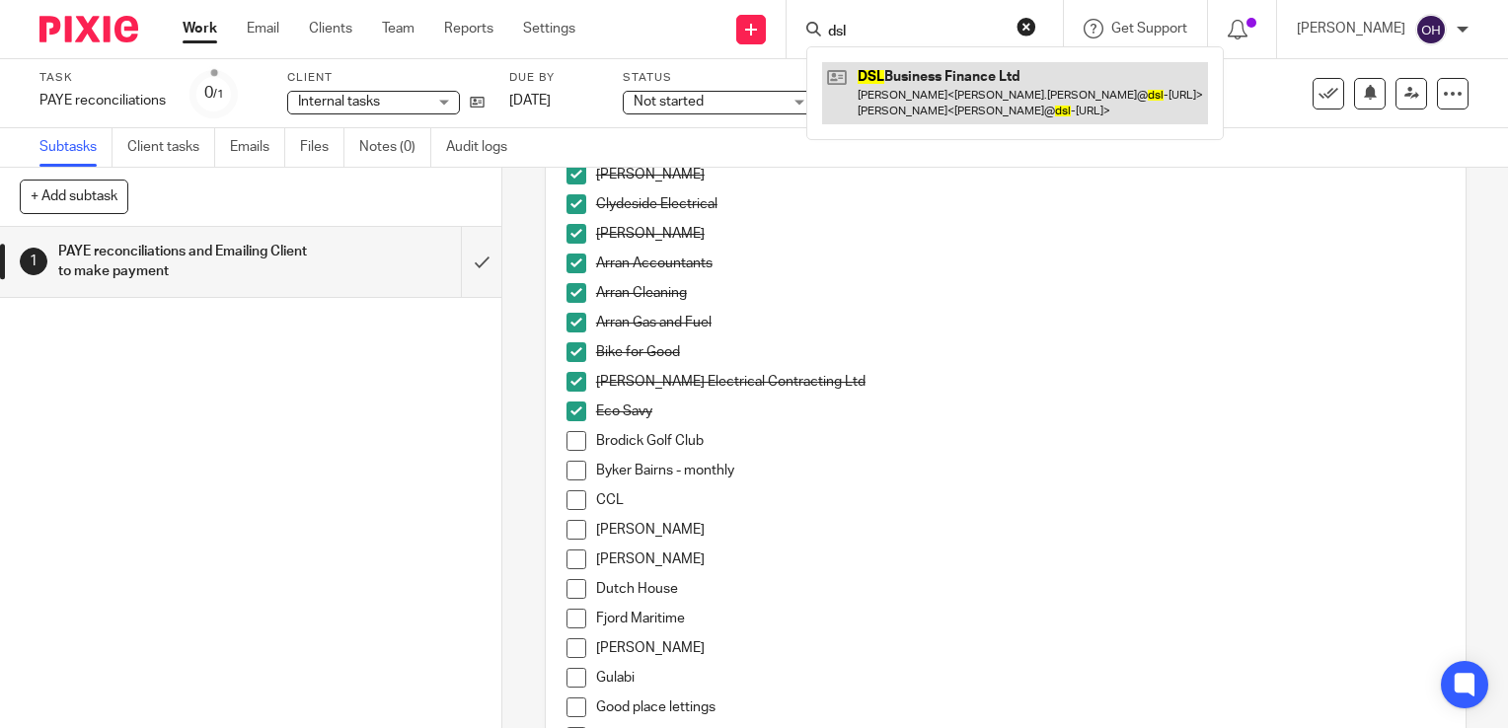
type input "dsl"
click at [961, 99] on link at bounding box center [1015, 92] width 386 height 61
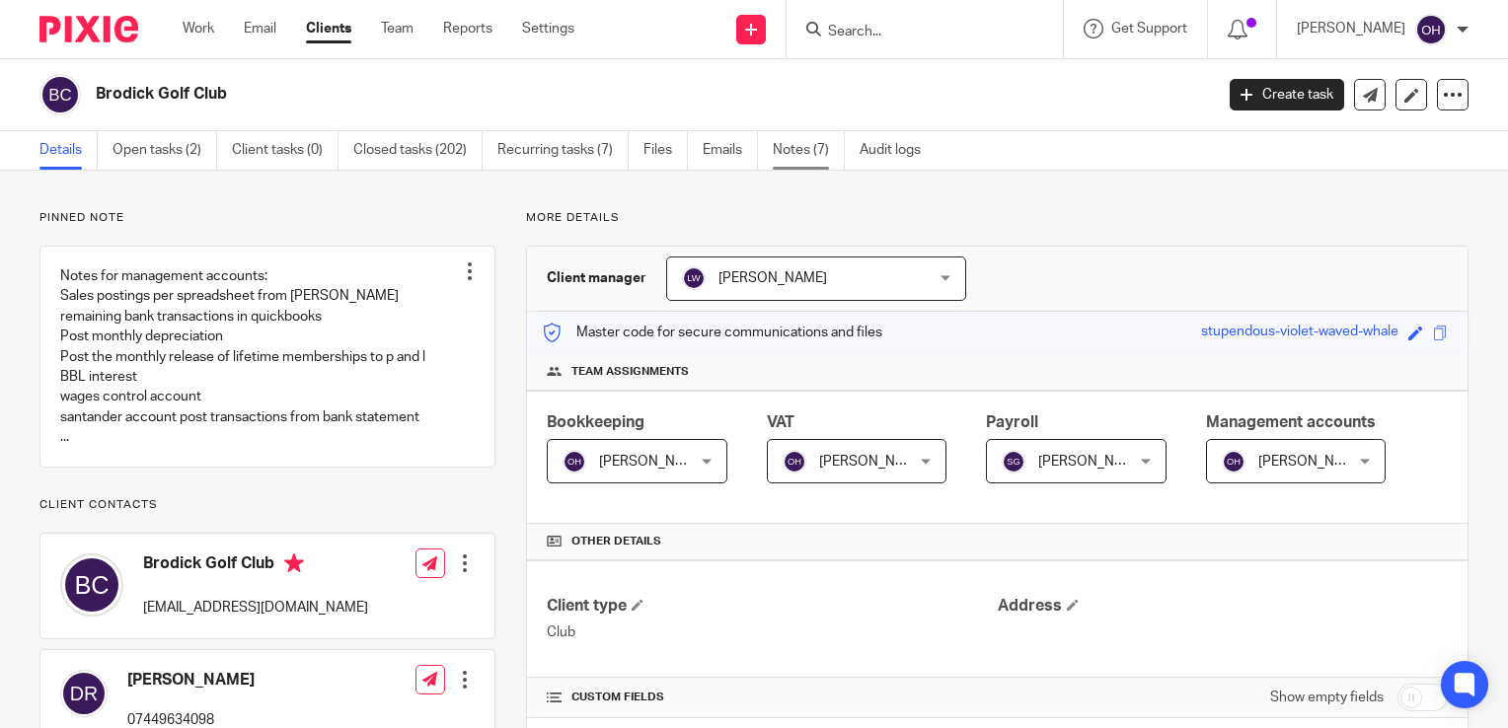
click at [805, 153] on link "Notes (7)" at bounding box center [809, 150] width 72 height 38
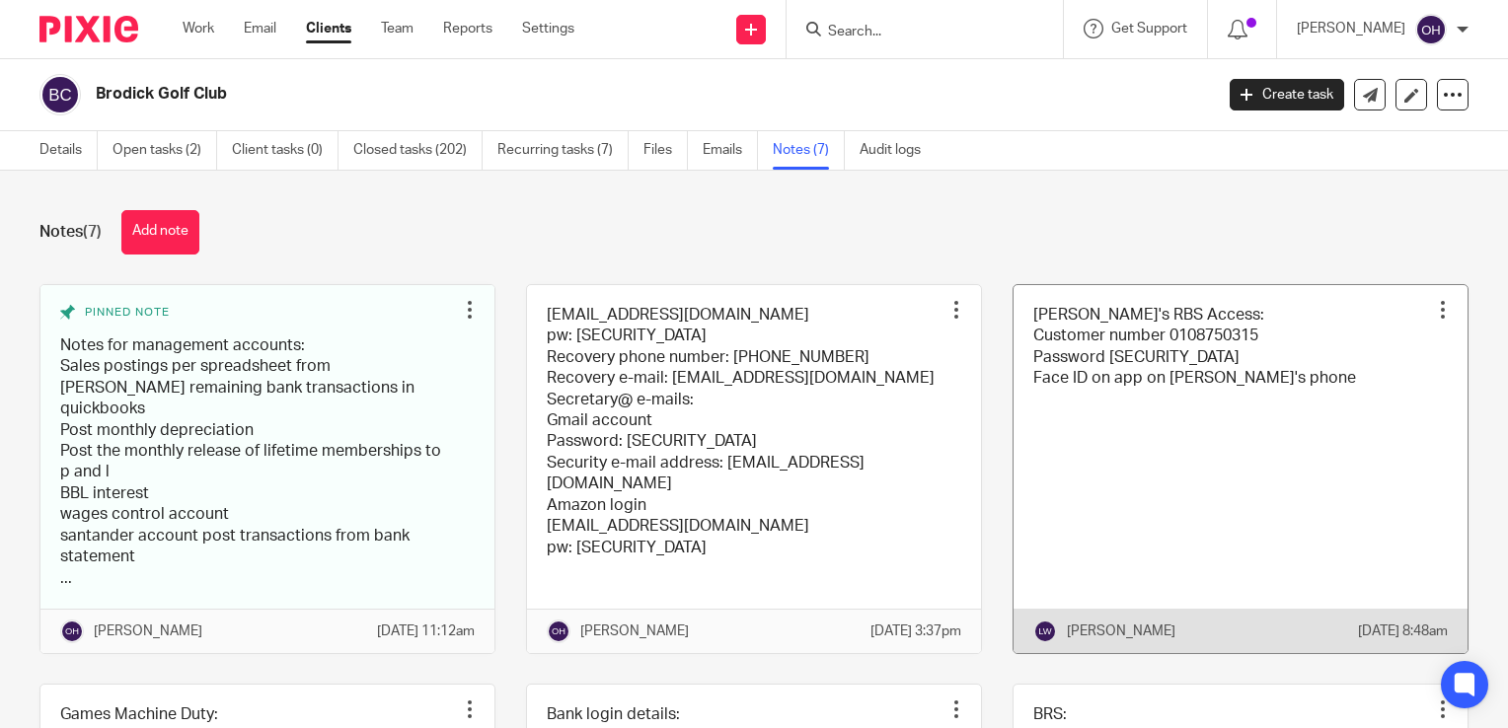
click at [1185, 389] on link at bounding box center [1241, 469] width 454 height 368
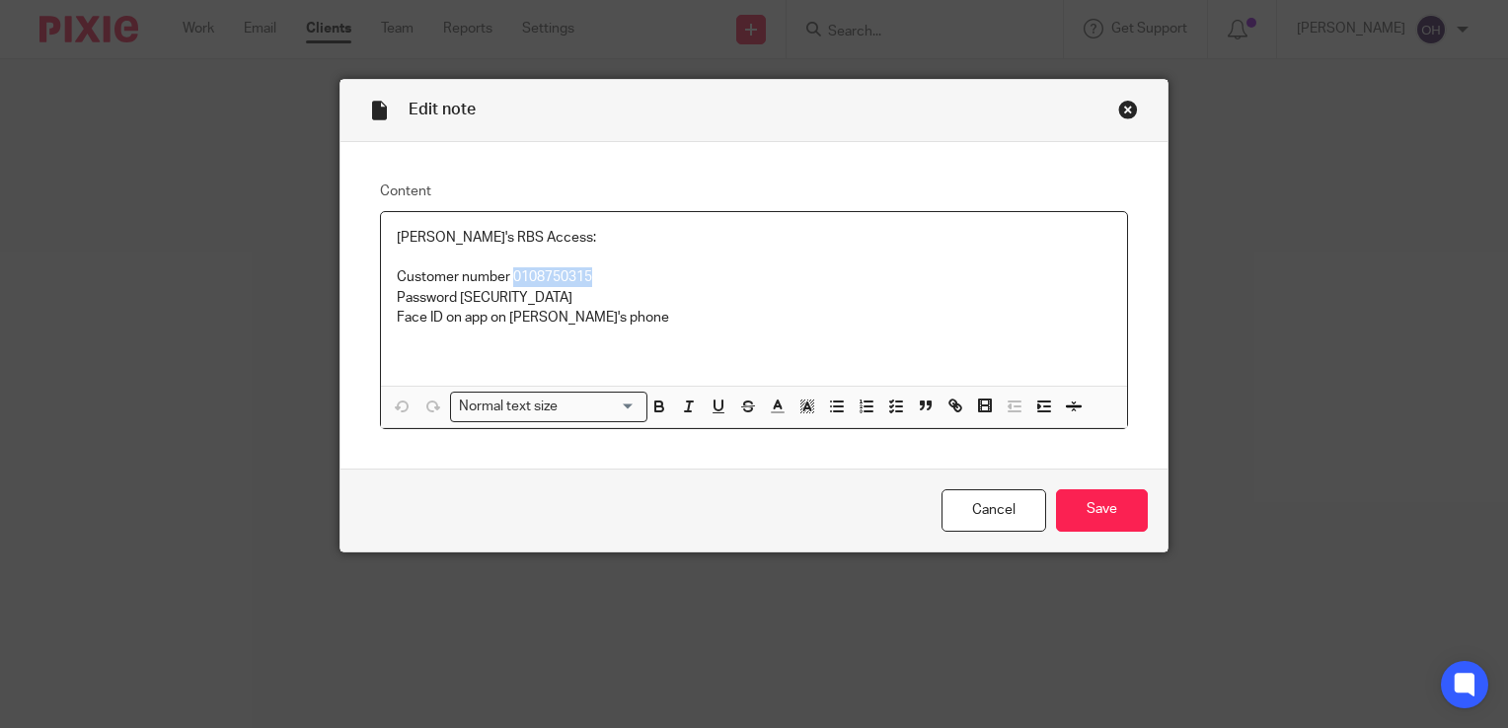
drag, startPoint x: 596, startPoint y: 276, endPoint x: 506, endPoint y: 274, distance: 89.8
click at [506, 274] on p "Customer number 0108750315" at bounding box center [754, 277] width 715 height 20
copy p "0108750315"
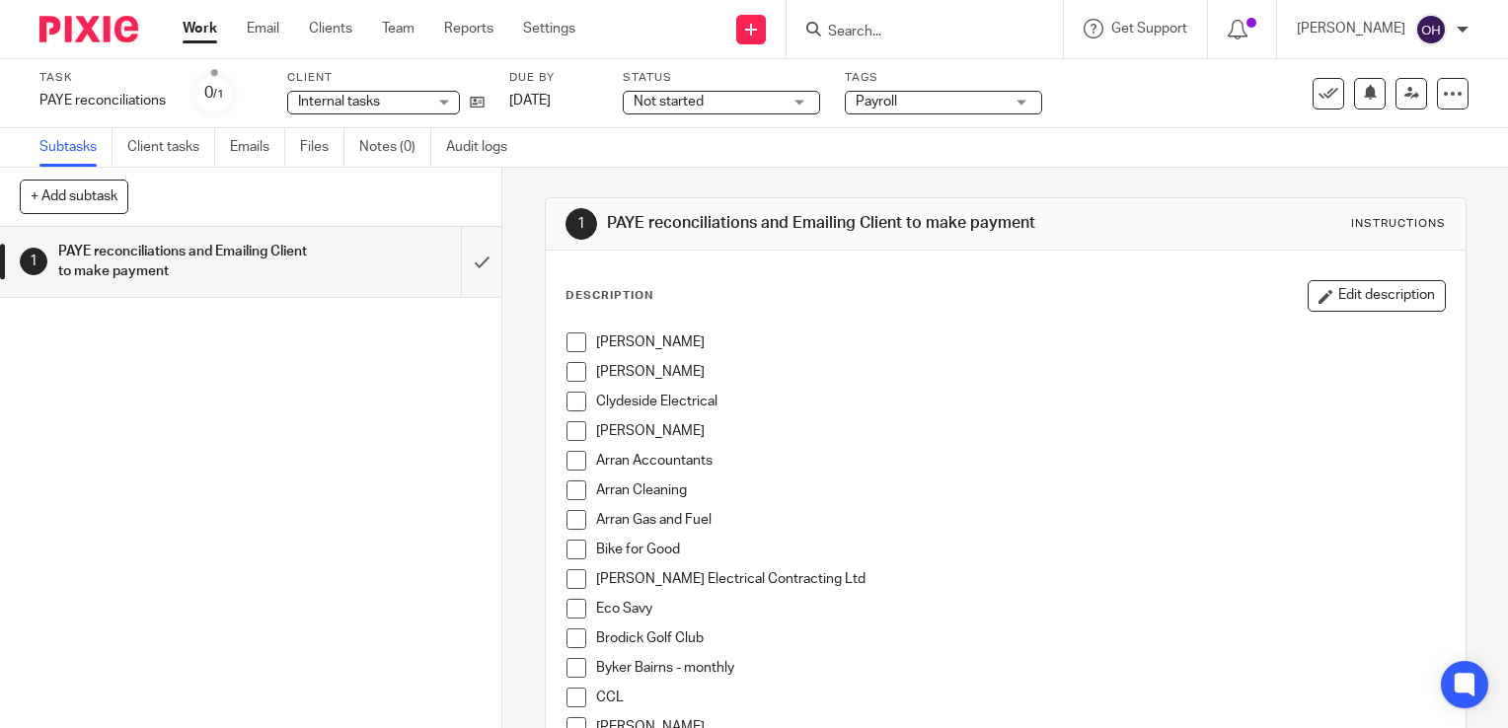
click at [206, 38] on link "Work" at bounding box center [200, 29] width 35 height 20
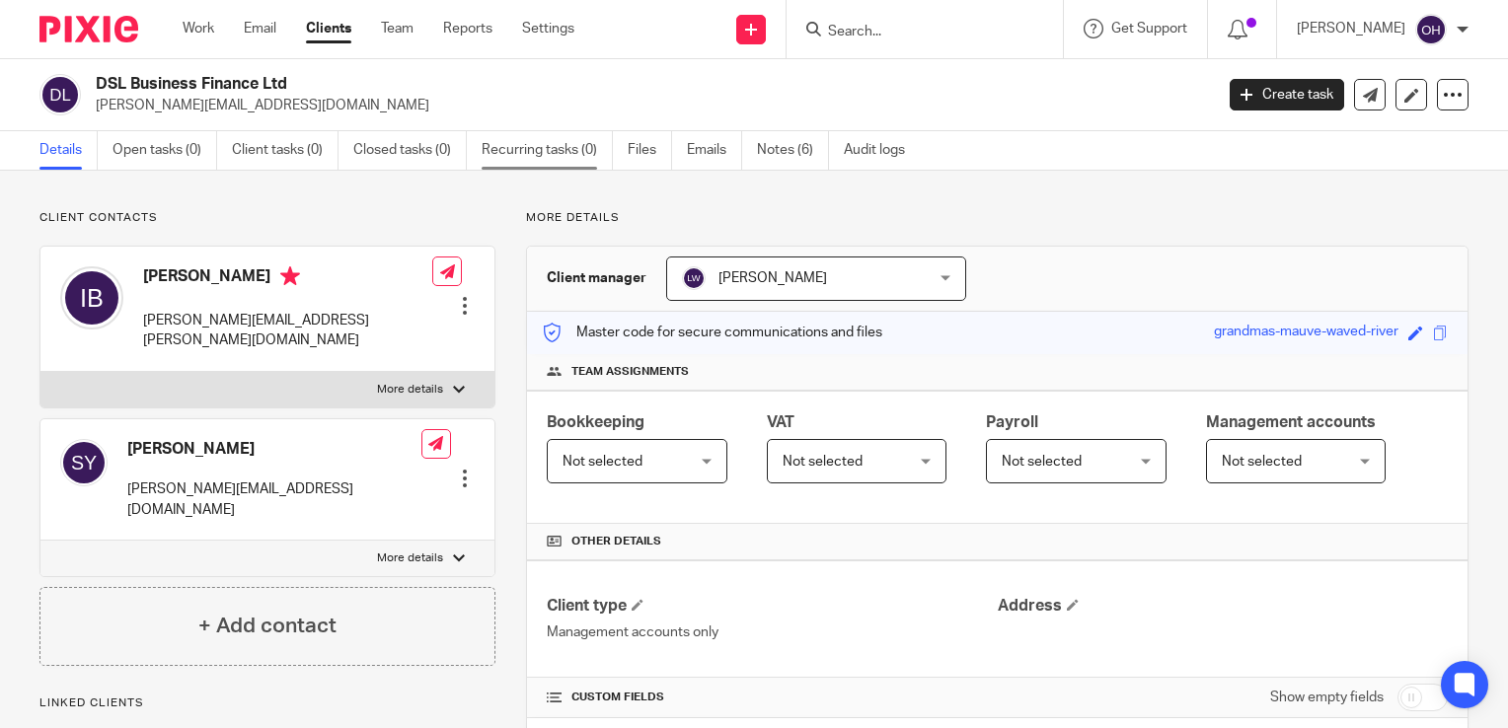
click at [553, 145] on link "Recurring tasks (0)" at bounding box center [547, 150] width 131 height 38
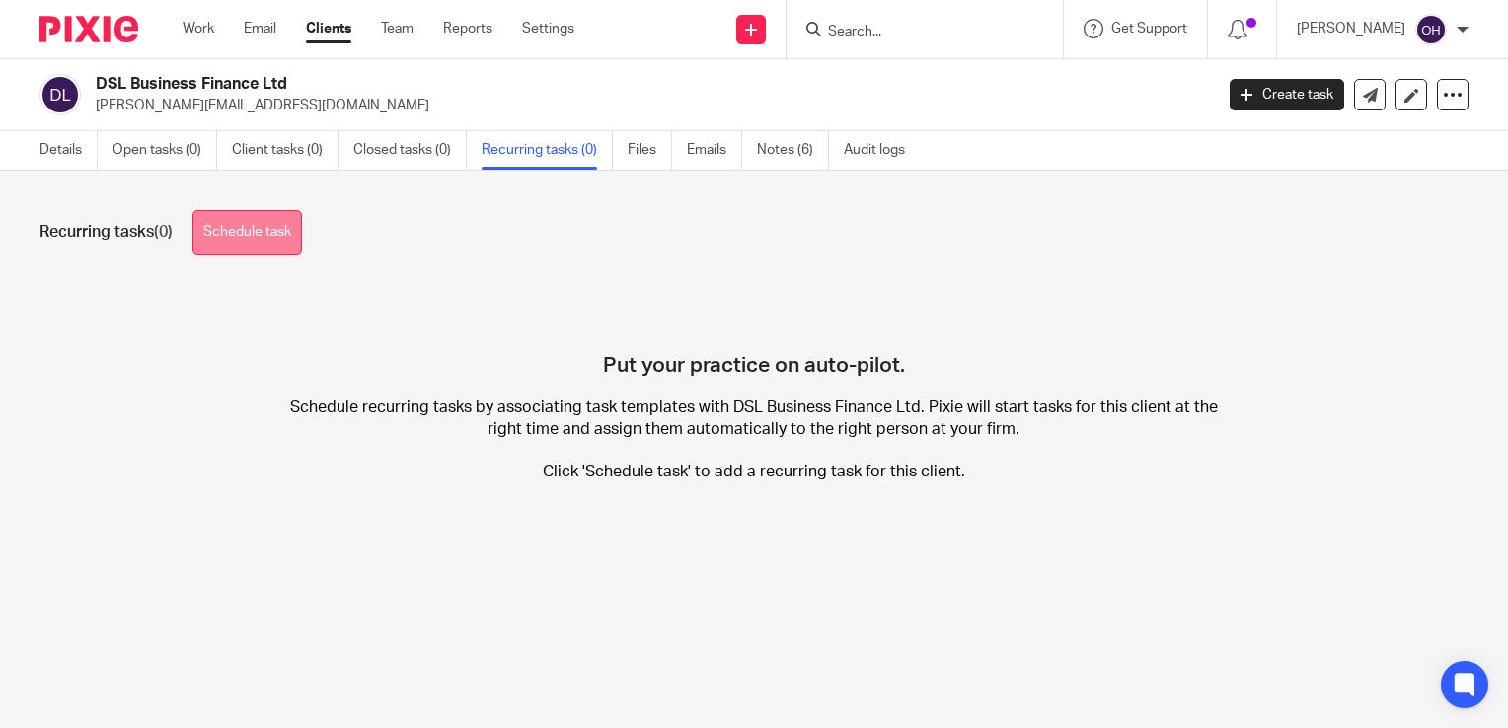
click at [289, 215] on link "Schedule task" at bounding box center [247, 232] width 110 height 44
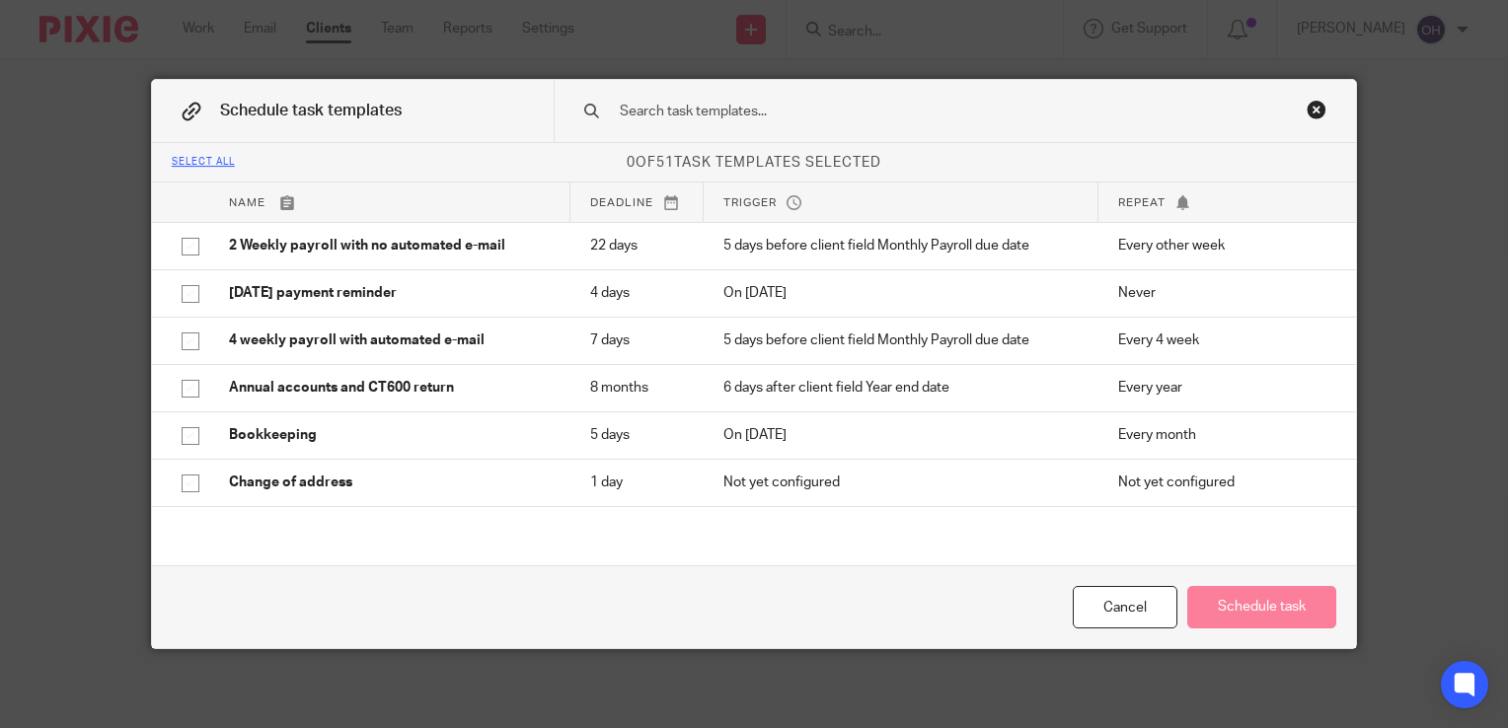
click at [742, 113] on input "text" at bounding box center [927, 112] width 619 height 22
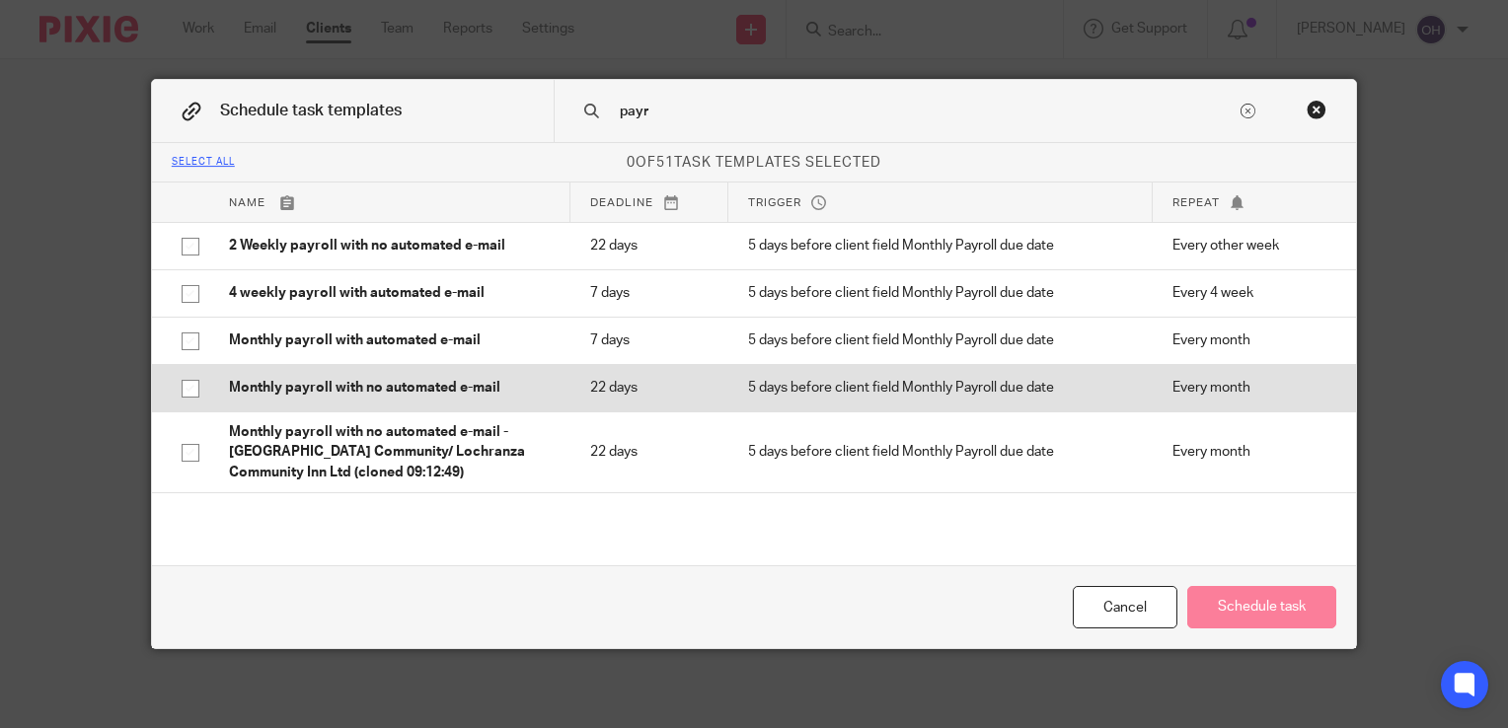
type input "payr"
click at [176, 386] on input "checkbox" at bounding box center [191, 389] width 38 height 38
checkbox input "true"
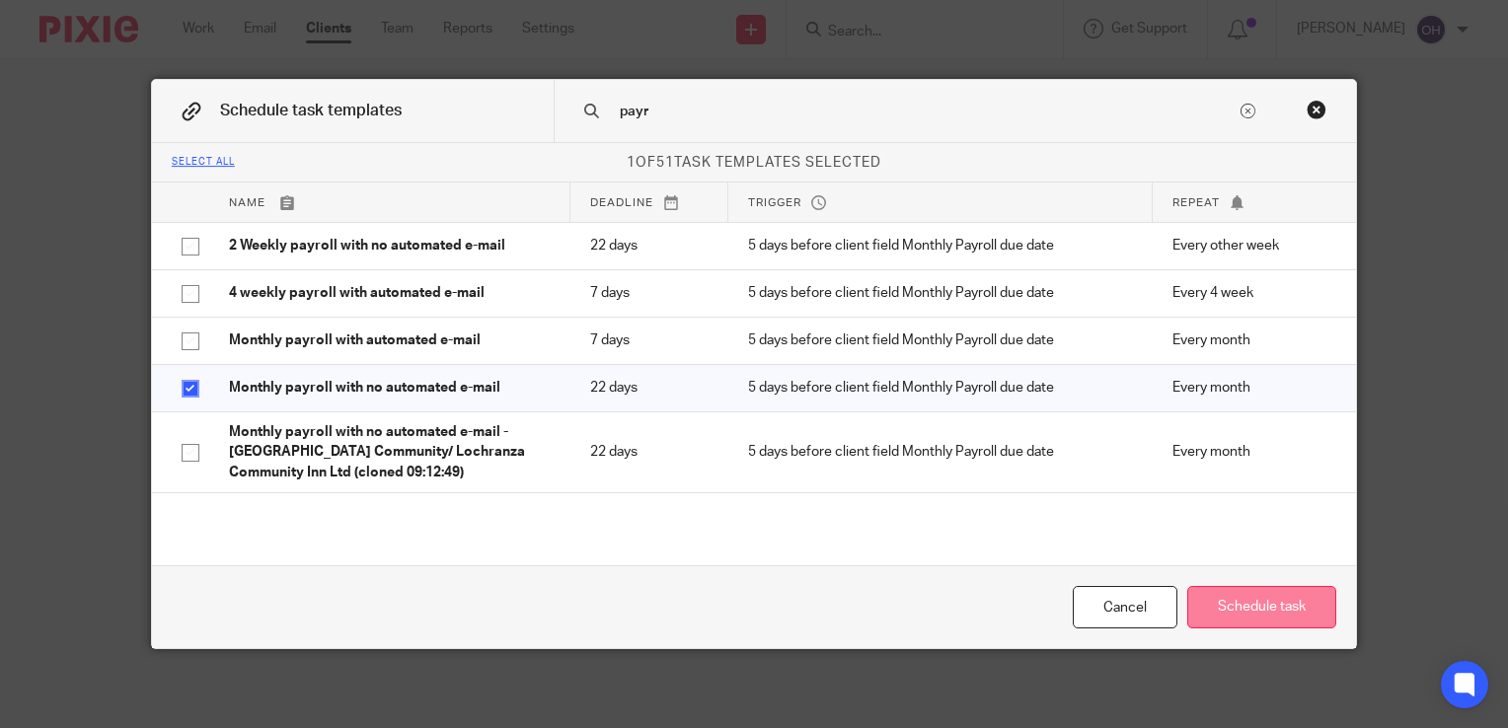
click at [1263, 602] on button "Schedule task" at bounding box center [1261, 607] width 149 height 42
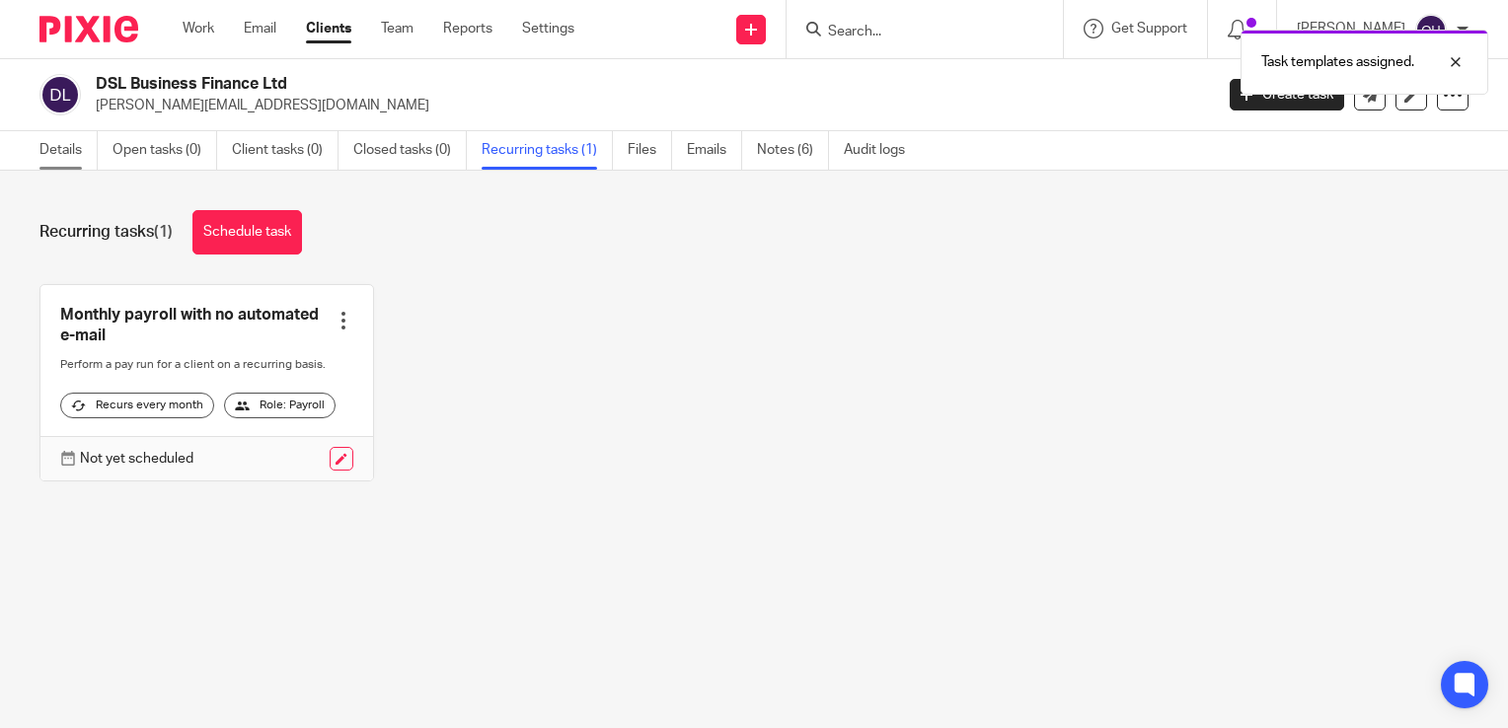
click at [59, 143] on link "Details" at bounding box center [68, 150] width 58 height 38
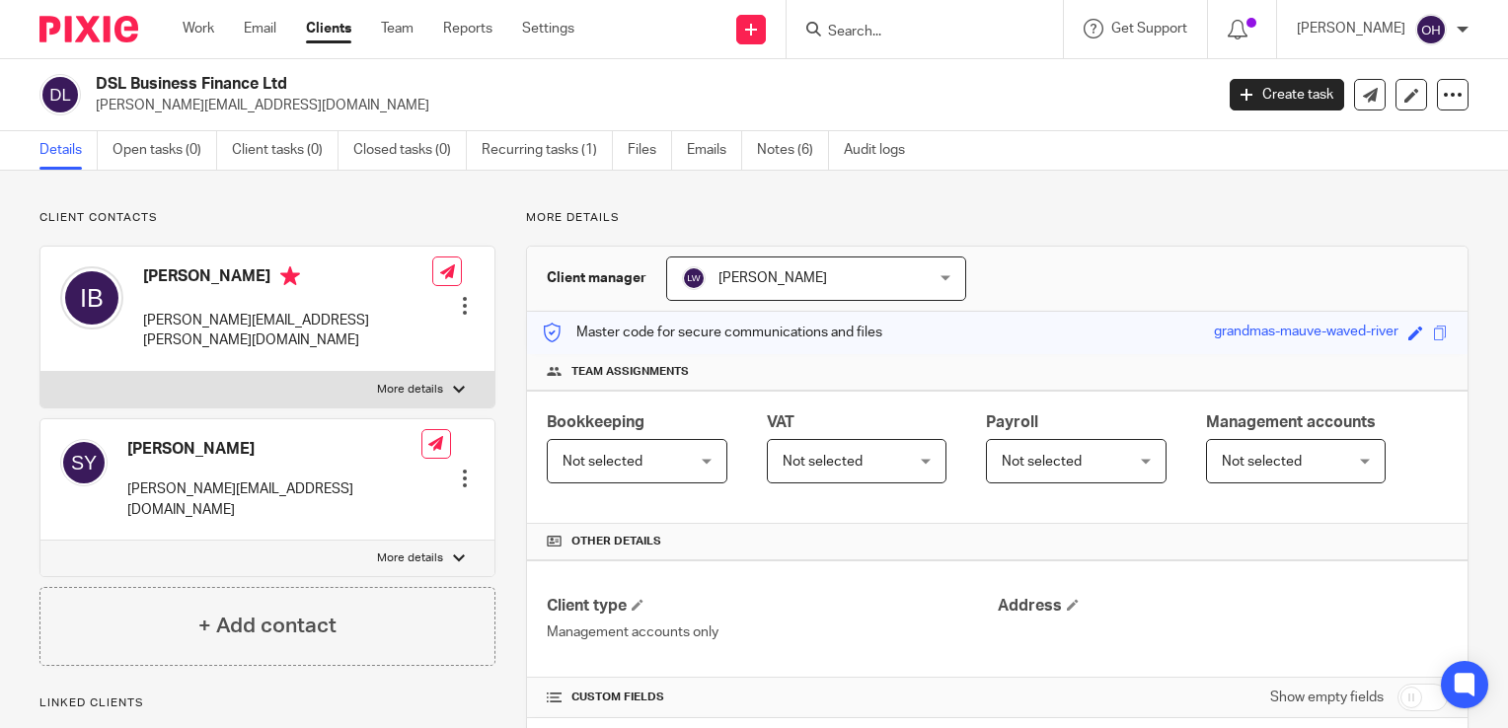
click at [897, 41] on div at bounding box center [925, 29] width 276 height 58
click at [886, 25] on input "Search" at bounding box center [915, 33] width 178 height 18
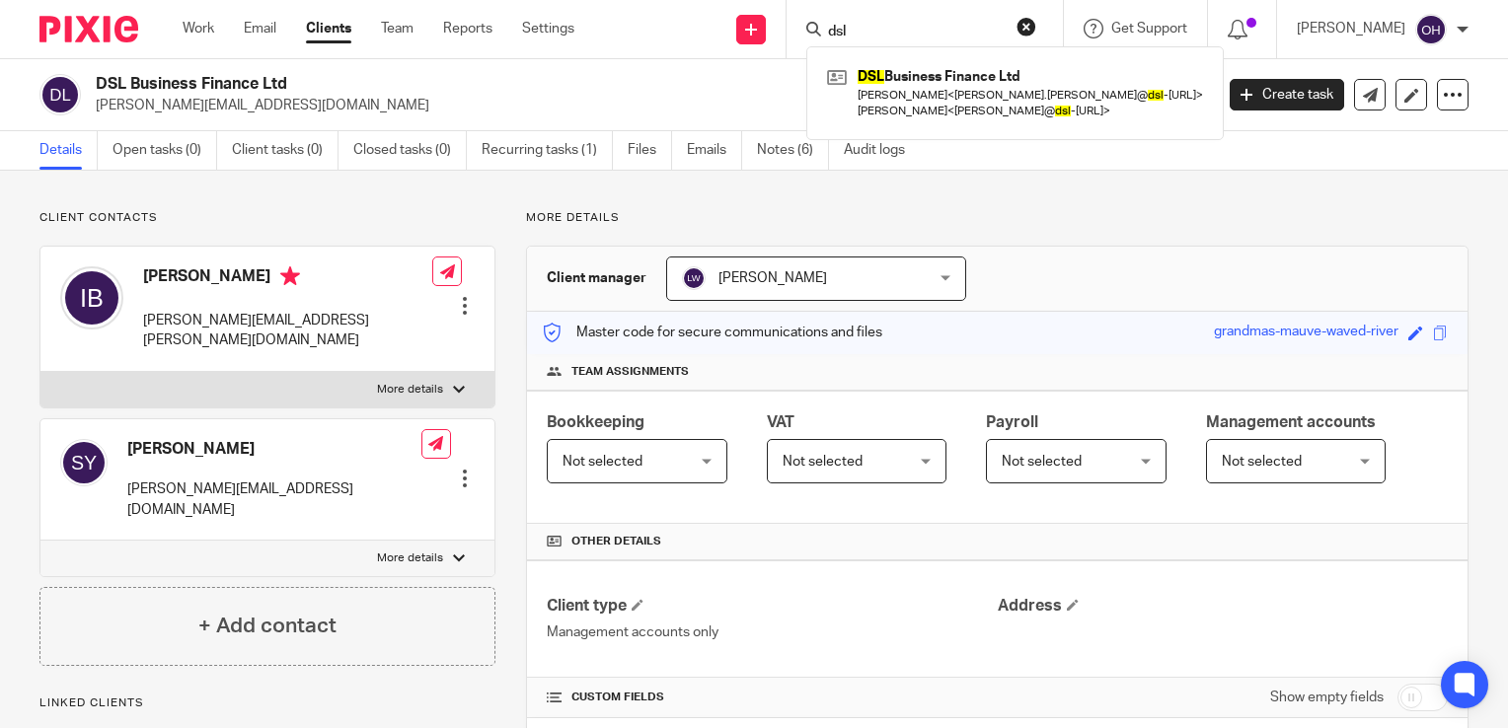
type input "dsl"
click at [680, 94] on h2 "DSL Business Finance Ltd" at bounding box center [537, 84] width 883 height 21
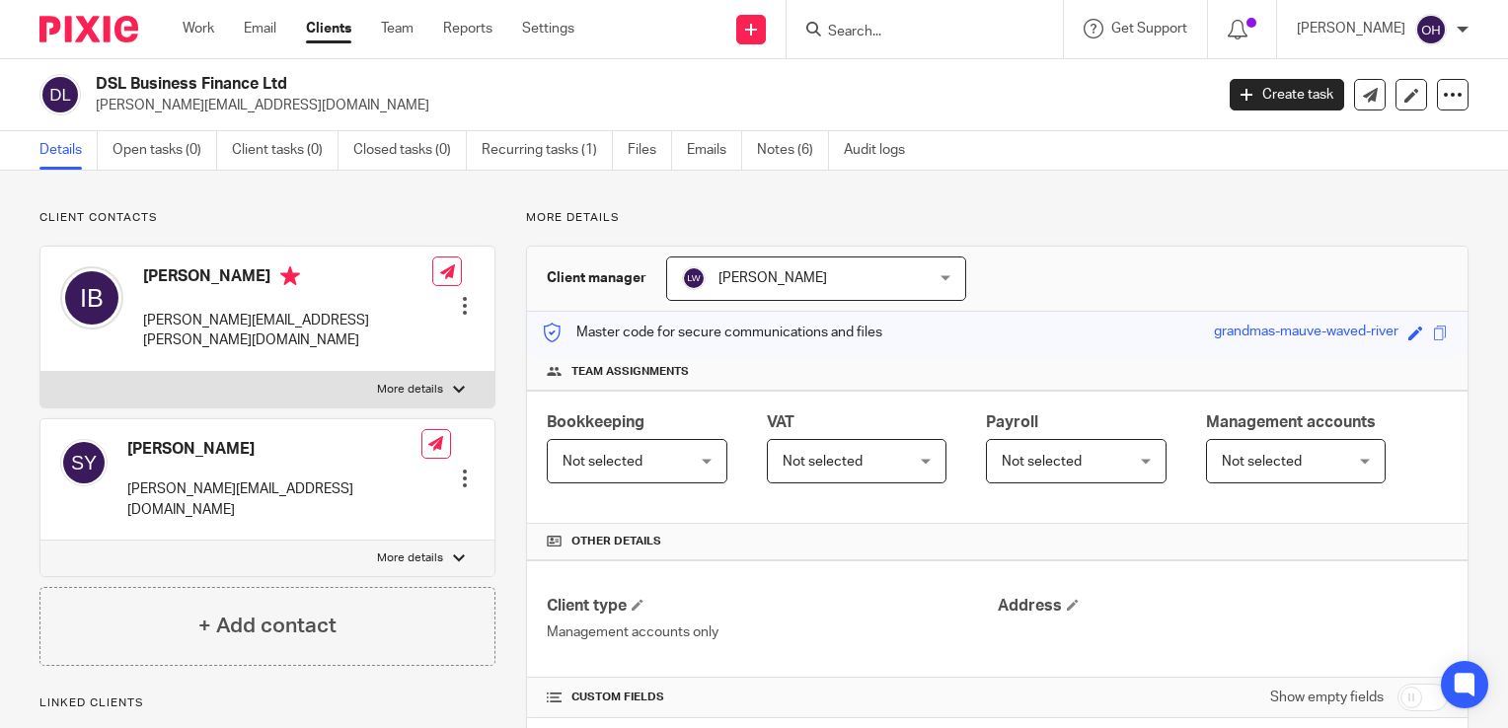
click at [693, 448] on span "Not selected" at bounding box center [628, 460] width 130 height 41
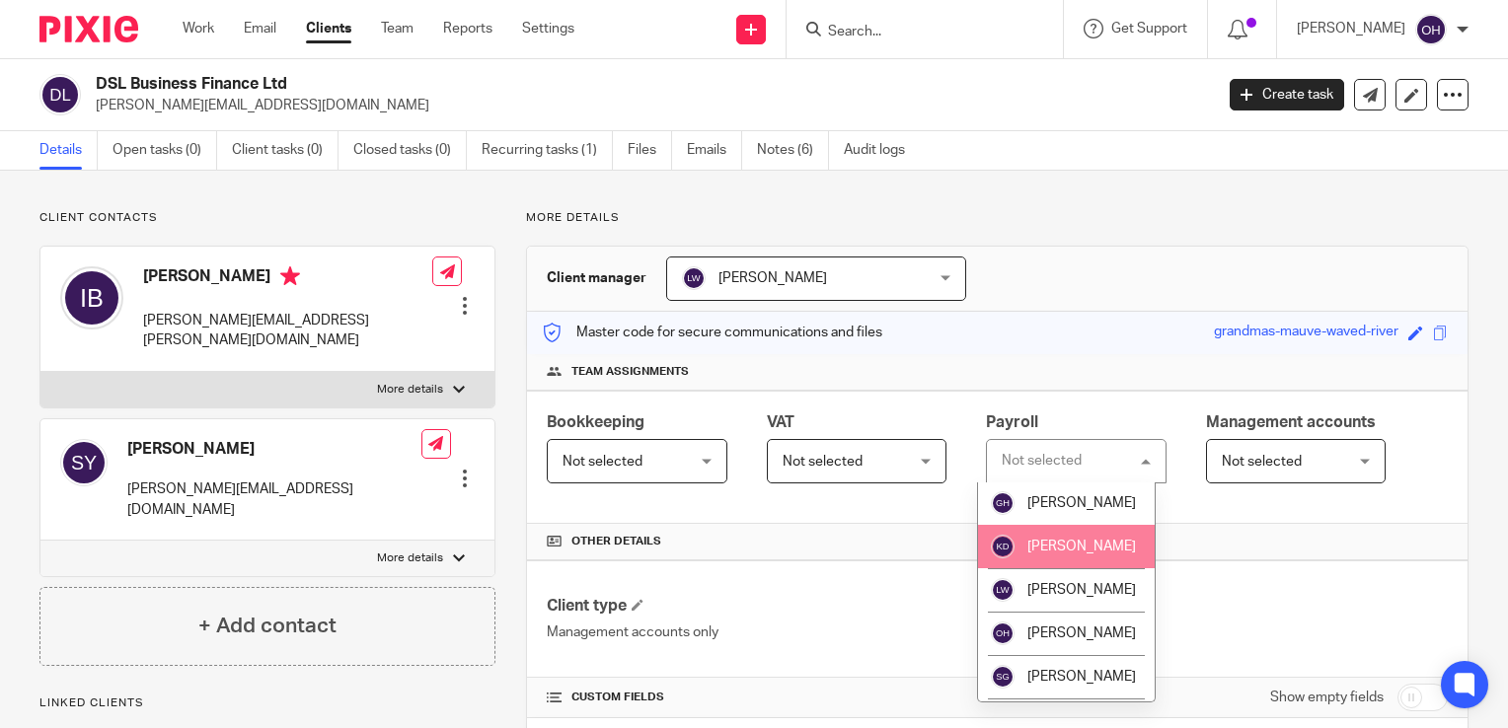
scroll to position [103, 0]
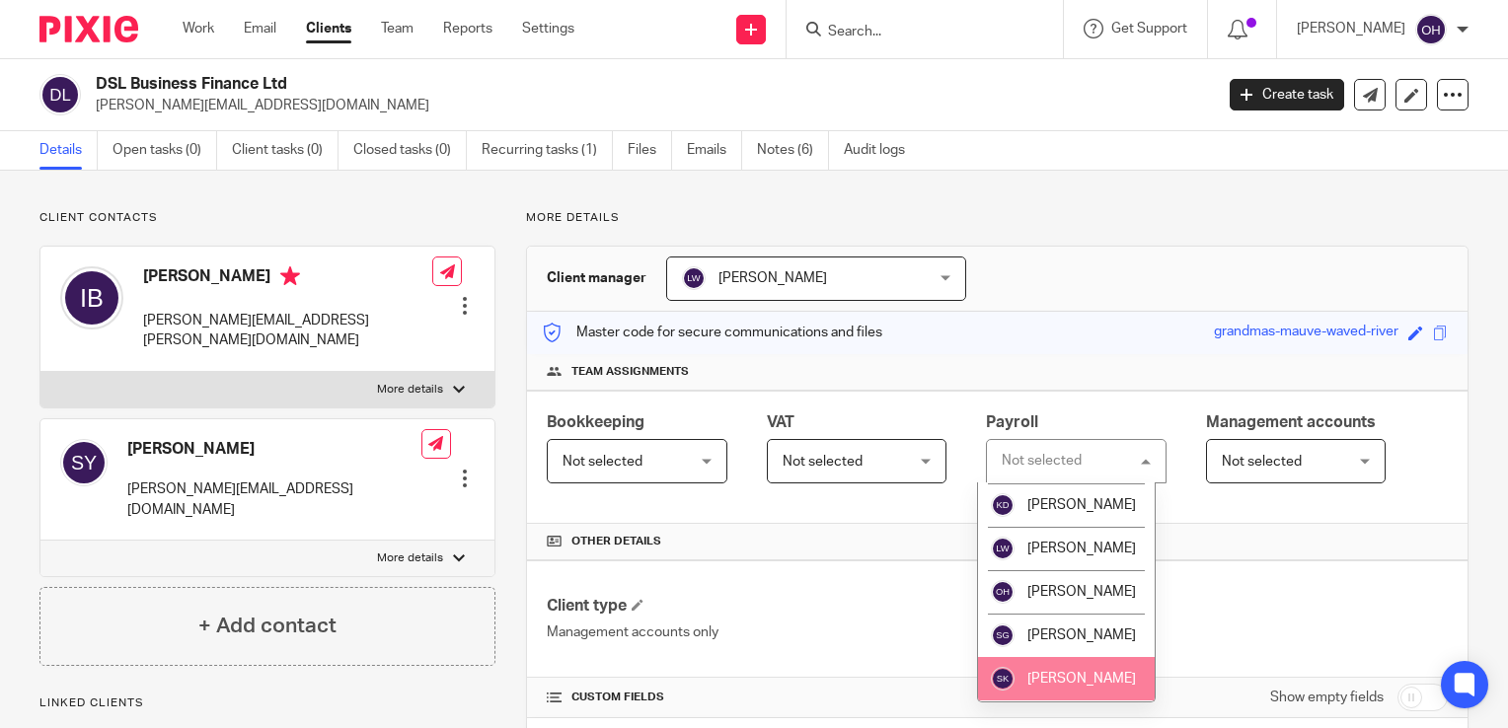
click at [1066, 663] on li "Sarah Kash" at bounding box center [1066, 678] width 177 height 43
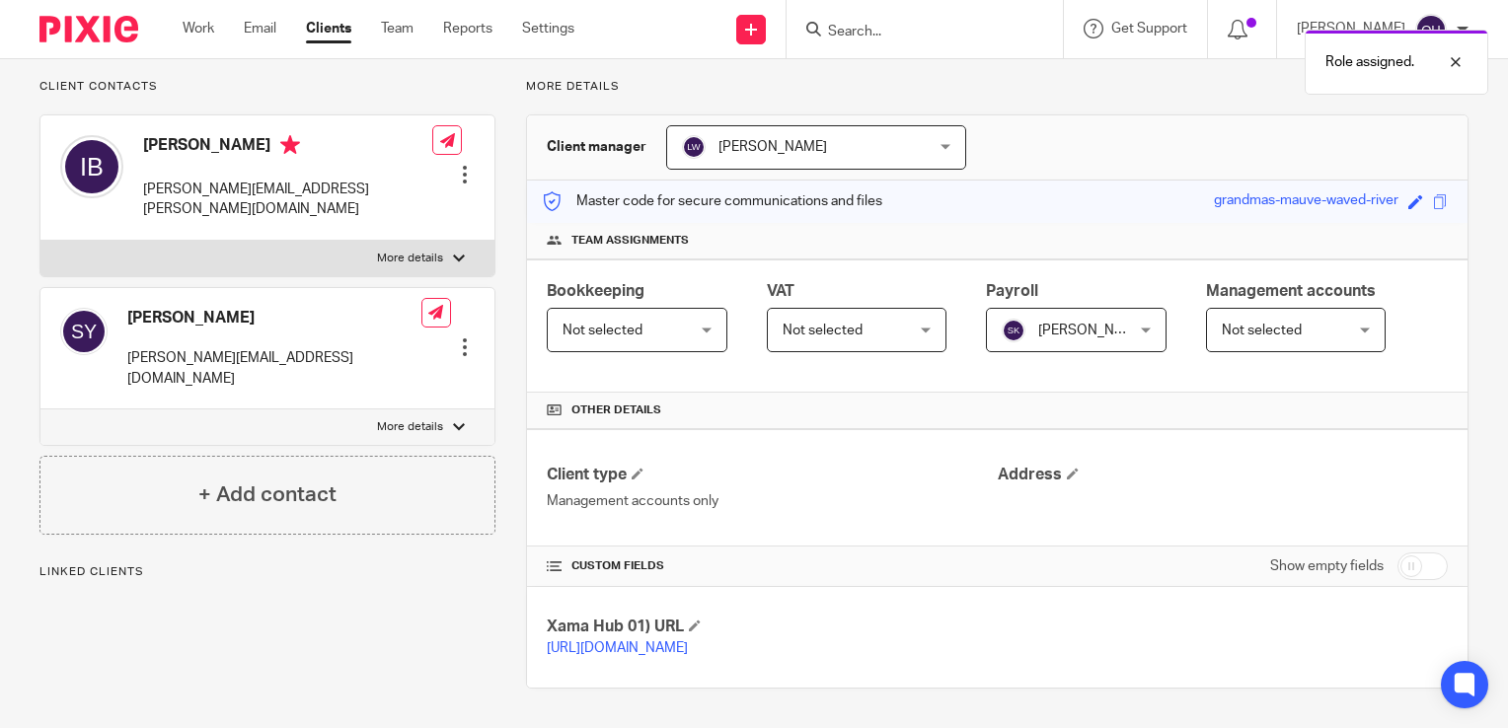
click at [1413, 554] on input "checkbox" at bounding box center [1423, 567] width 50 height 28
checkbox input "true"
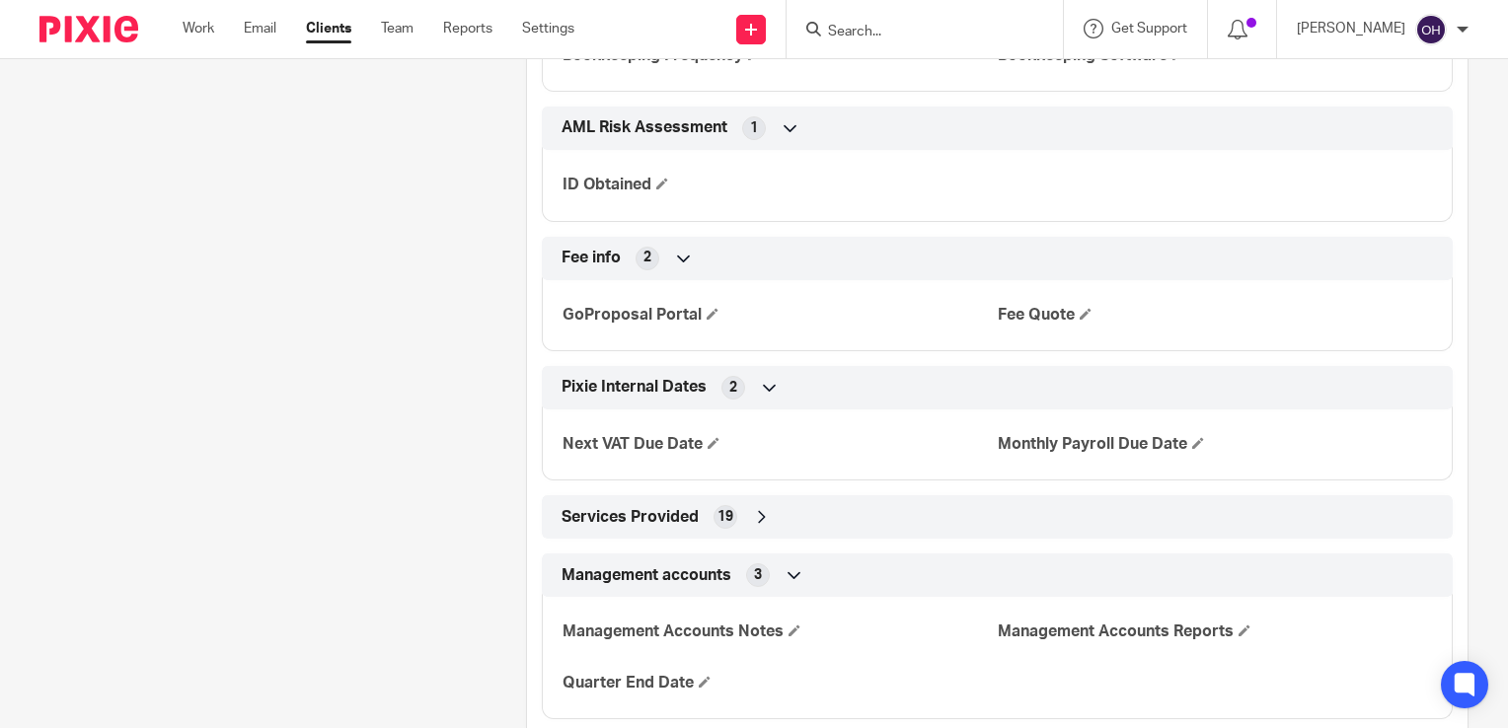
scroll to position [2222, 0]
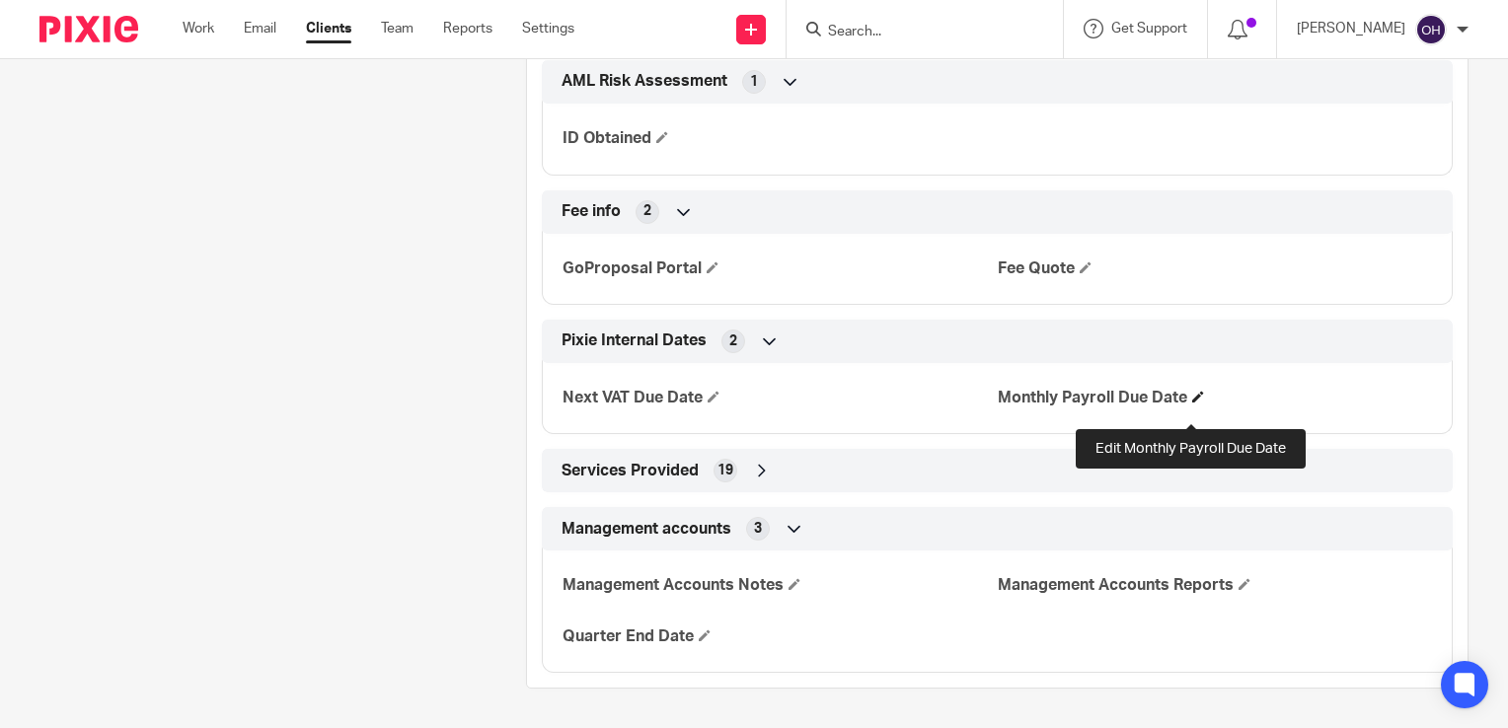
click at [1192, 403] on span at bounding box center [1198, 397] width 12 height 12
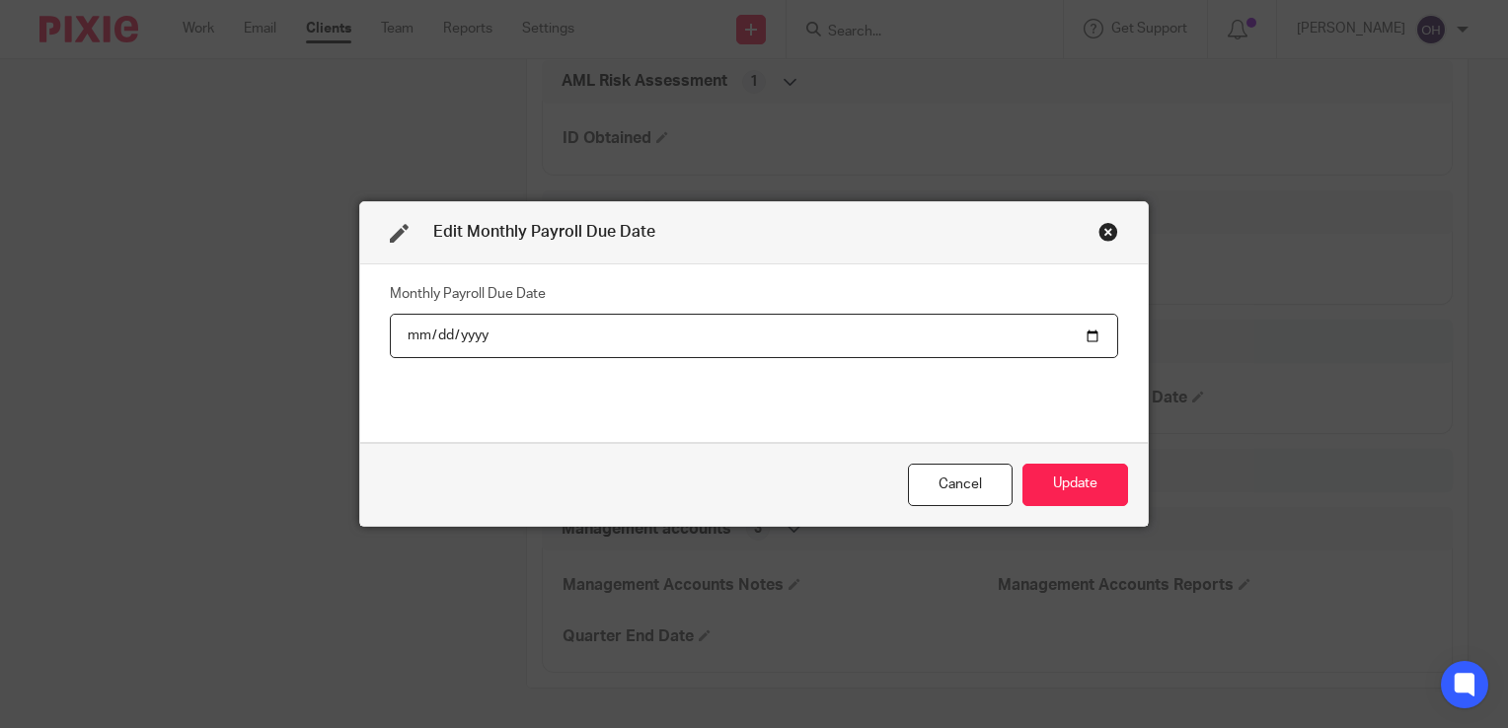
click at [1090, 329] on input "date" at bounding box center [754, 336] width 728 height 44
type input "[DATE]"
click at [1072, 486] on button "Update" at bounding box center [1076, 485] width 106 height 42
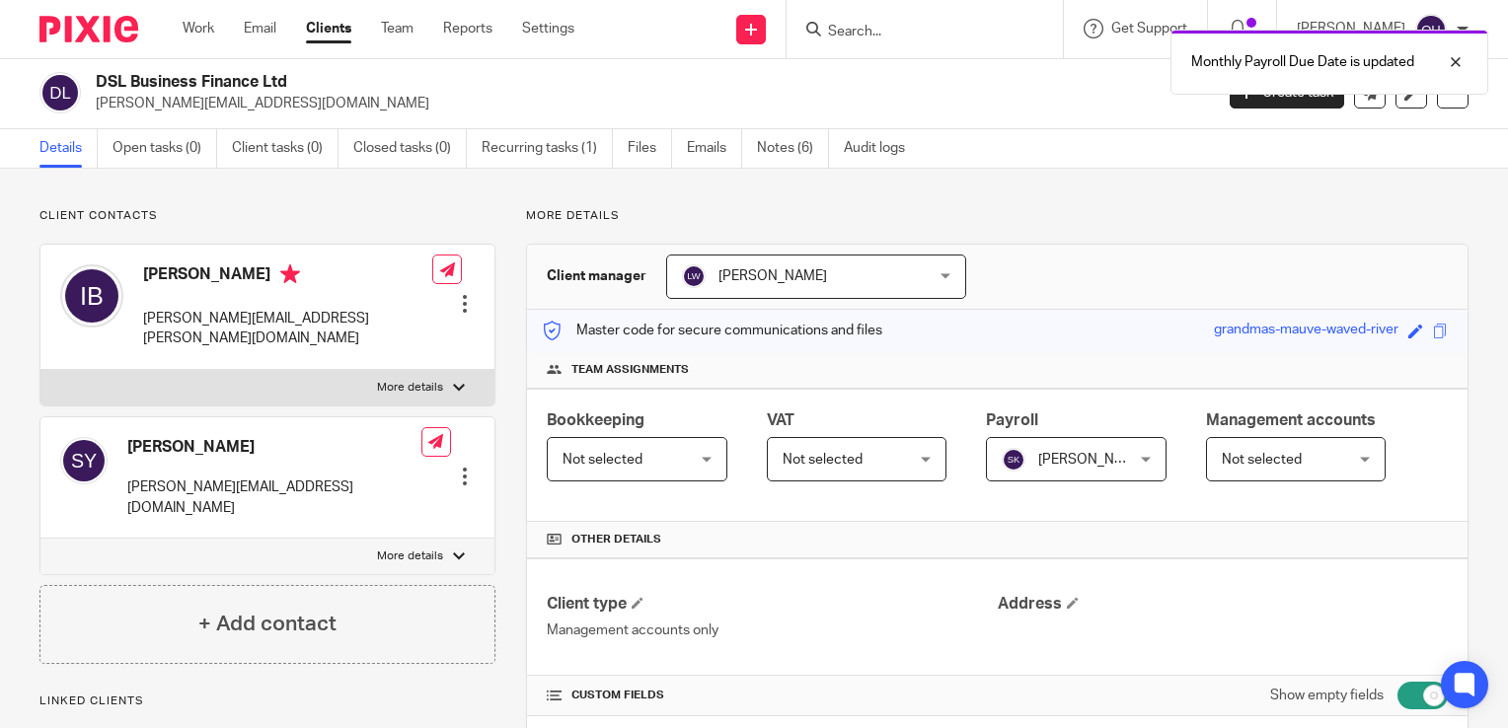
scroll to position [0, 0]
click at [538, 153] on link "Recurring tasks (1)" at bounding box center [547, 150] width 131 height 38
